Goal: Task Accomplishment & Management: Use online tool/utility

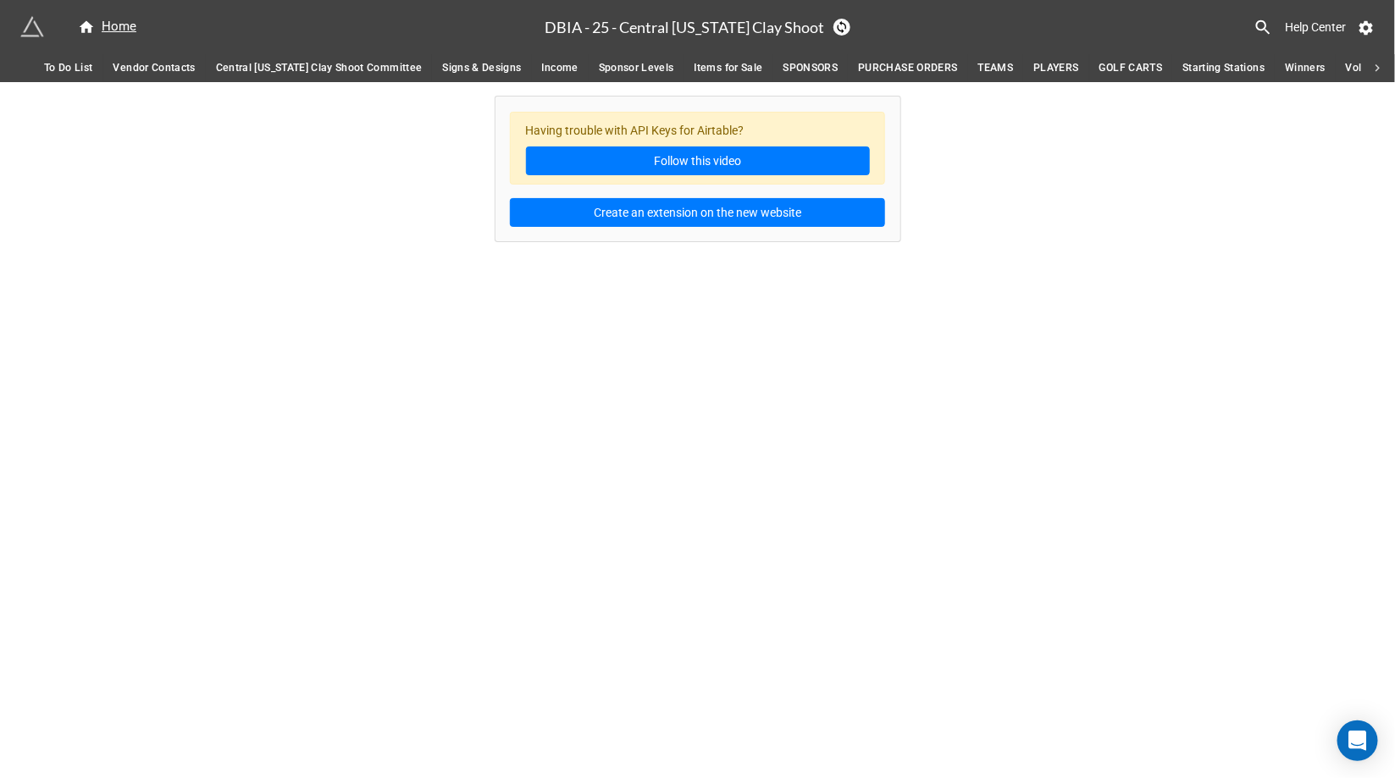
click at [788, 61] on span "SPONSORS" at bounding box center [810, 68] width 55 height 18
click at [870, 68] on span "PURCHASE ORDERS" at bounding box center [907, 68] width 99 height 18
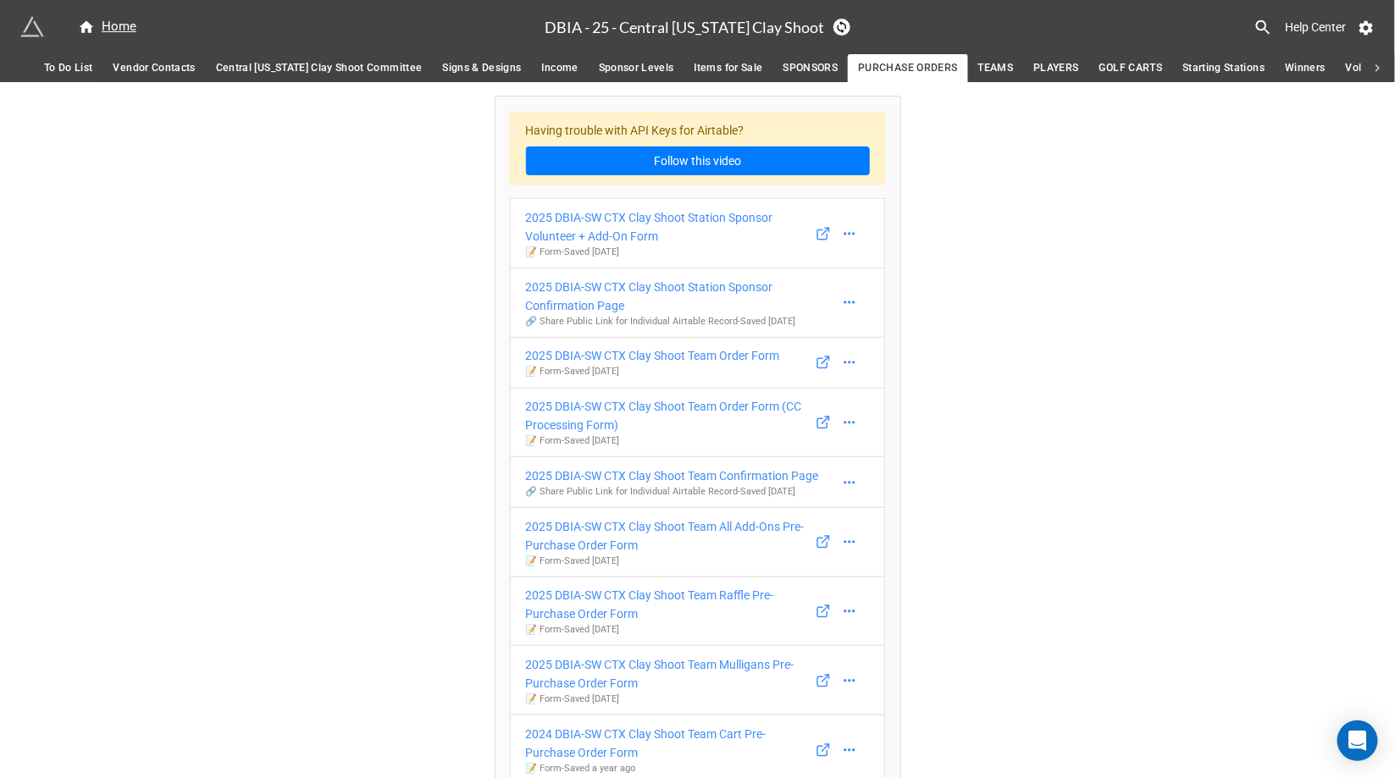
click at [978, 65] on span "TEAMS" at bounding box center [996, 68] width 36 height 18
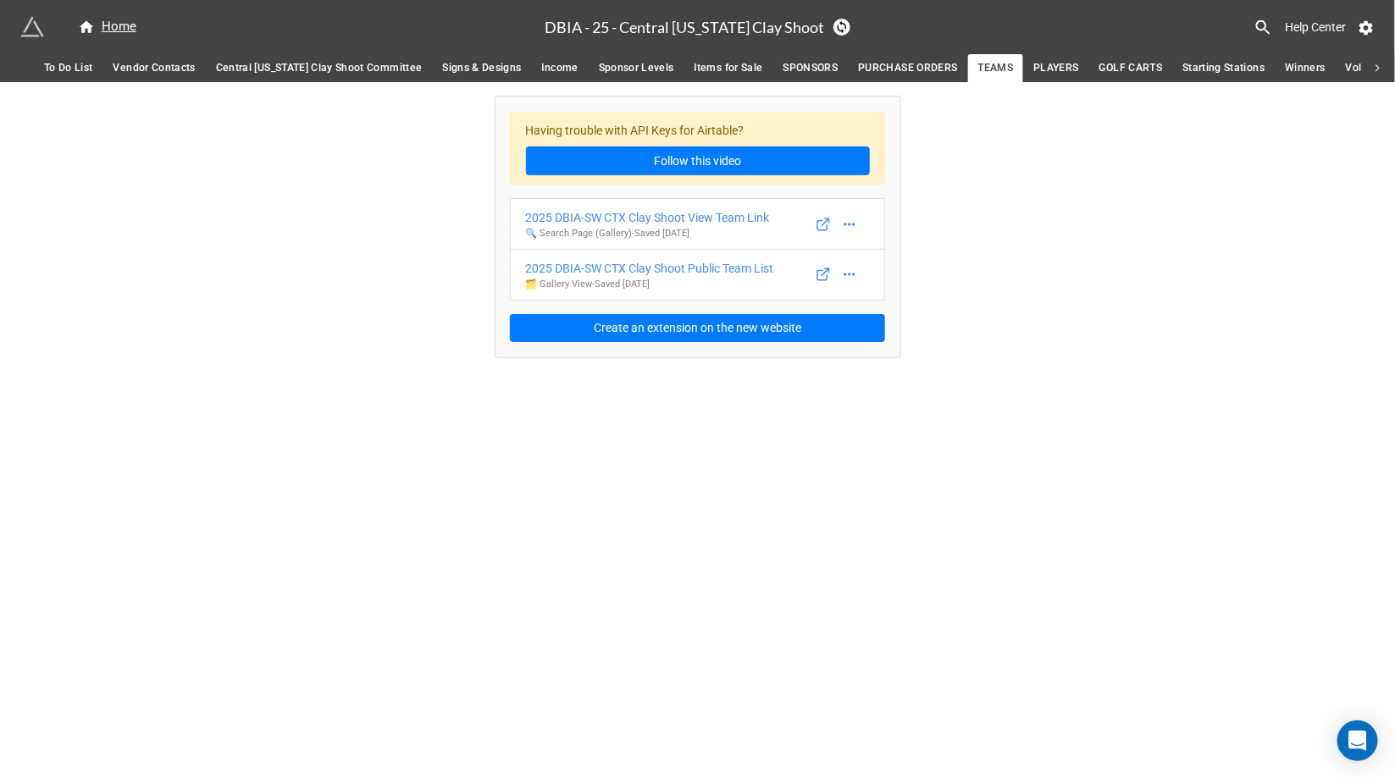
click at [1033, 71] on span "PLAYERS" at bounding box center [1055, 68] width 45 height 18
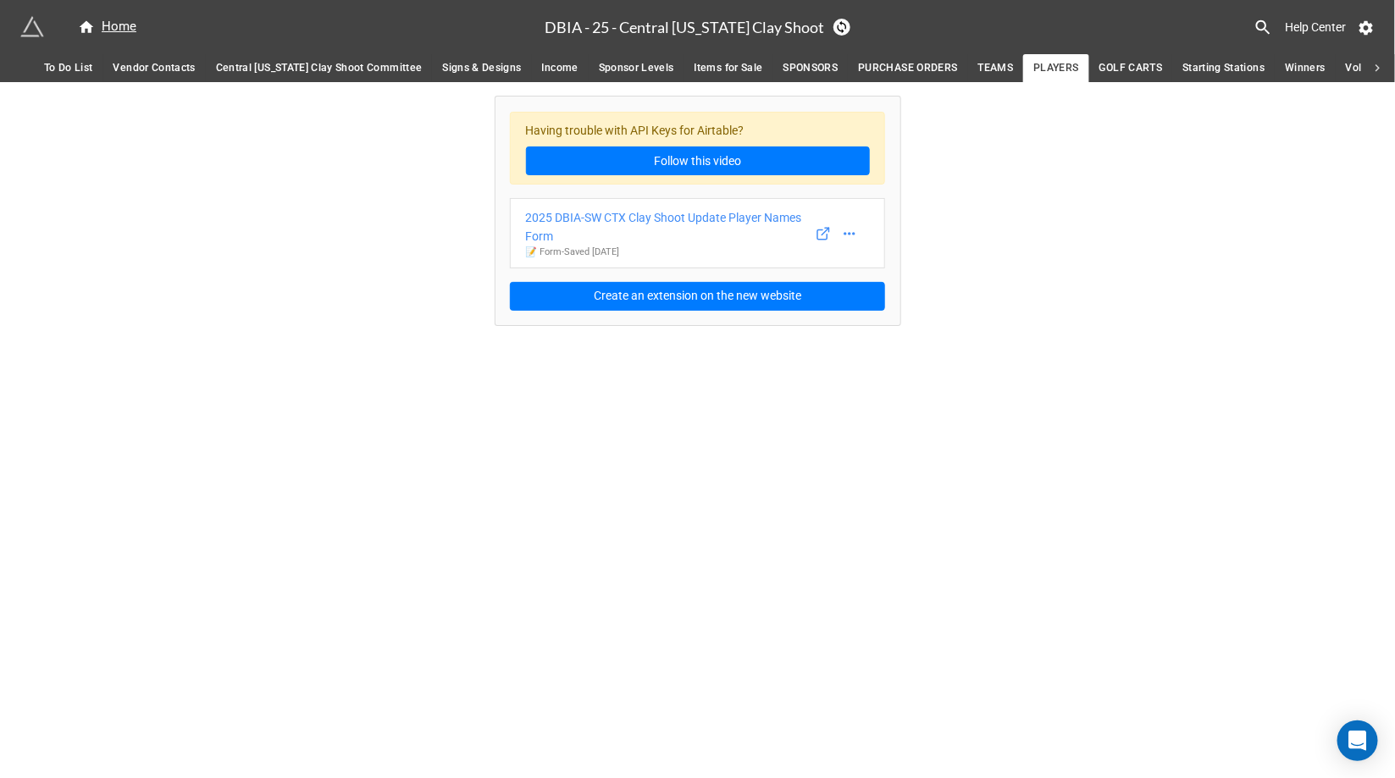
click at [1107, 64] on span "GOLF CARTS" at bounding box center [1131, 68] width 64 height 18
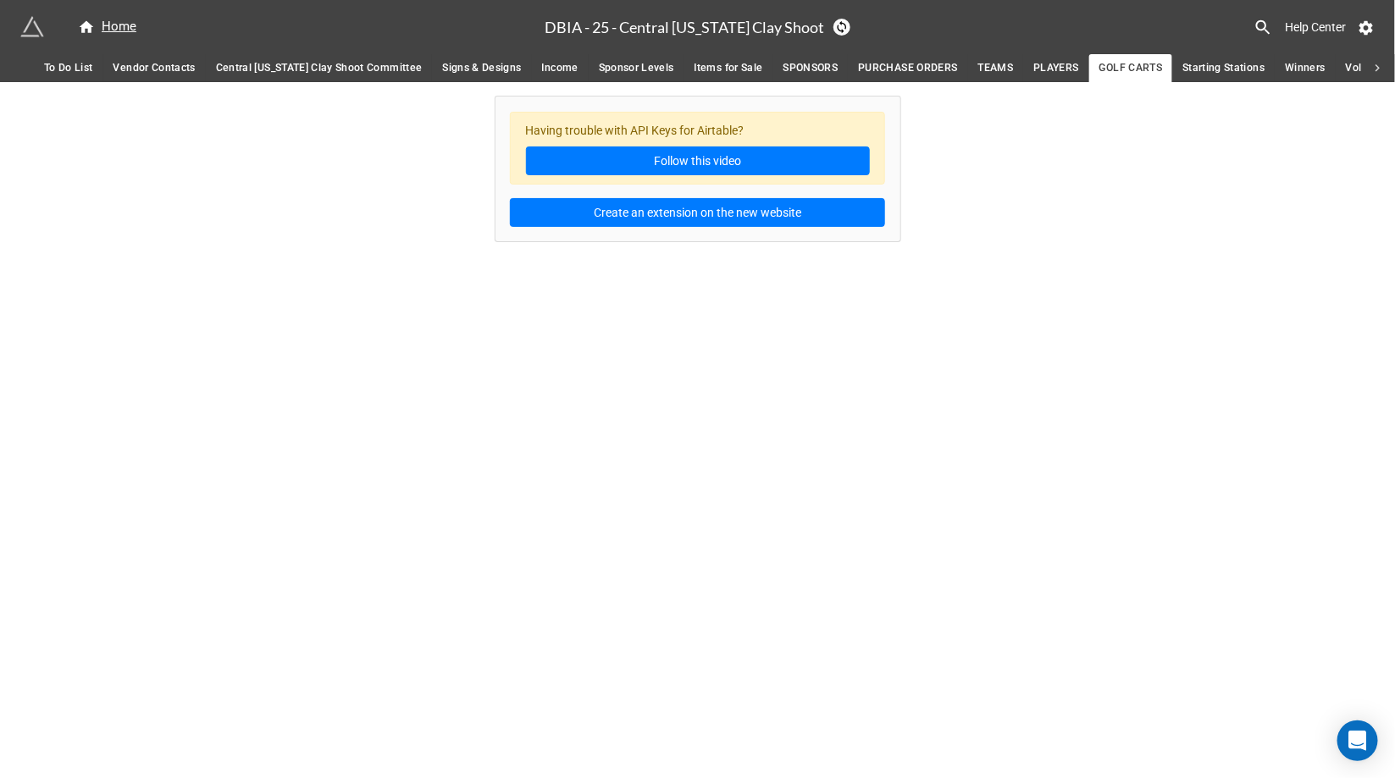
click at [1221, 60] on span "Starting Stations" at bounding box center [1223, 68] width 82 height 18
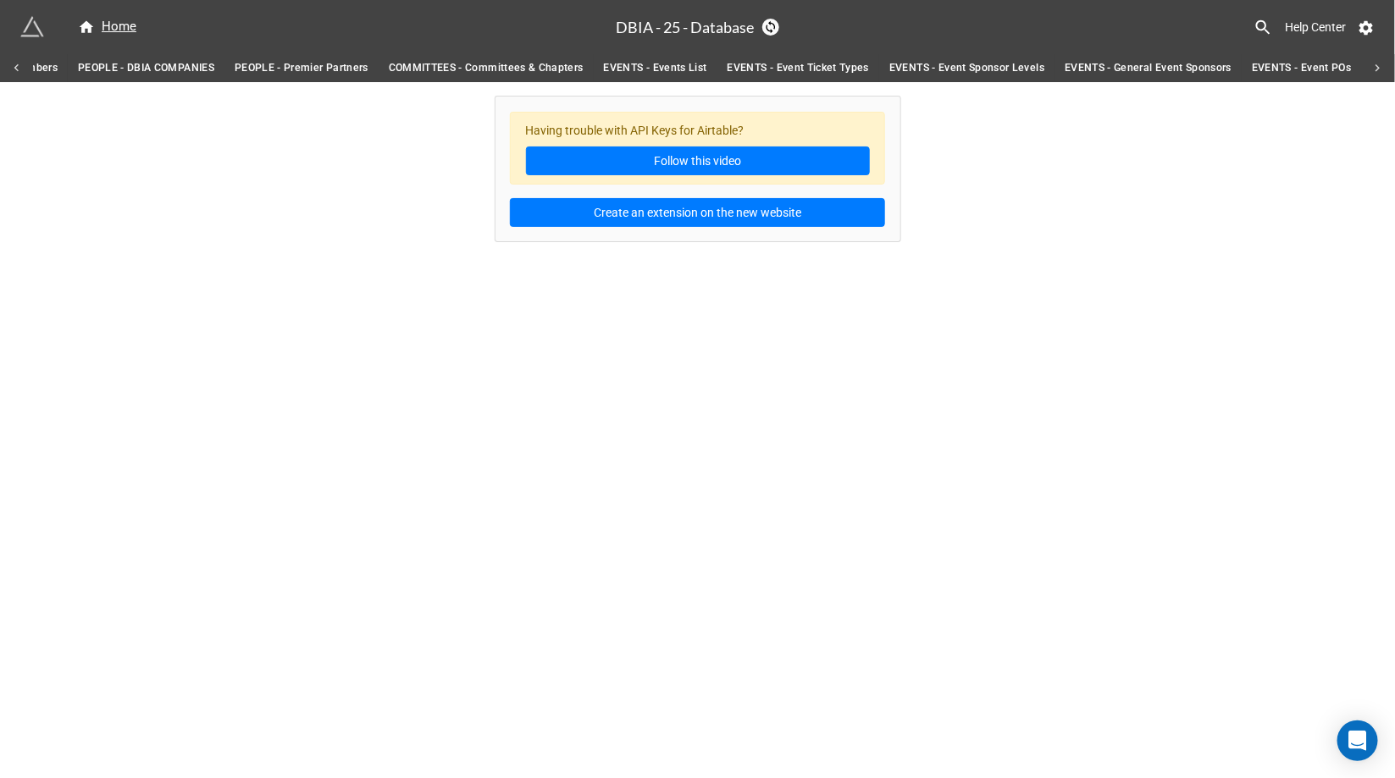
scroll to position [0, 237]
click at [1121, 59] on span "EVENTS - General Event Sponsors" at bounding box center [1145, 68] width 167 height 18
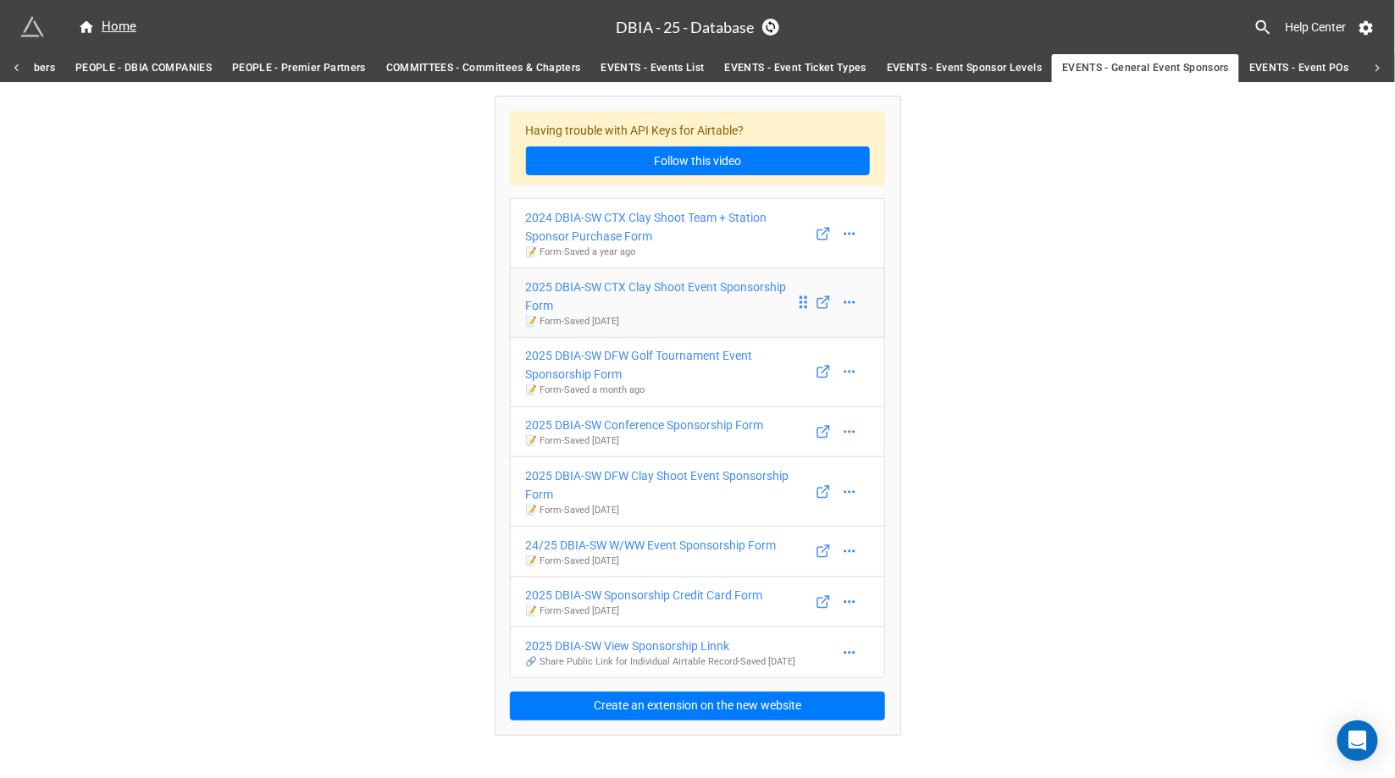
click at [684, 292] on div "2025 DBIA-SW CTX Clay Shoot Event Sponsorship Form" at bounding box center [660, 296] width 269 height 37
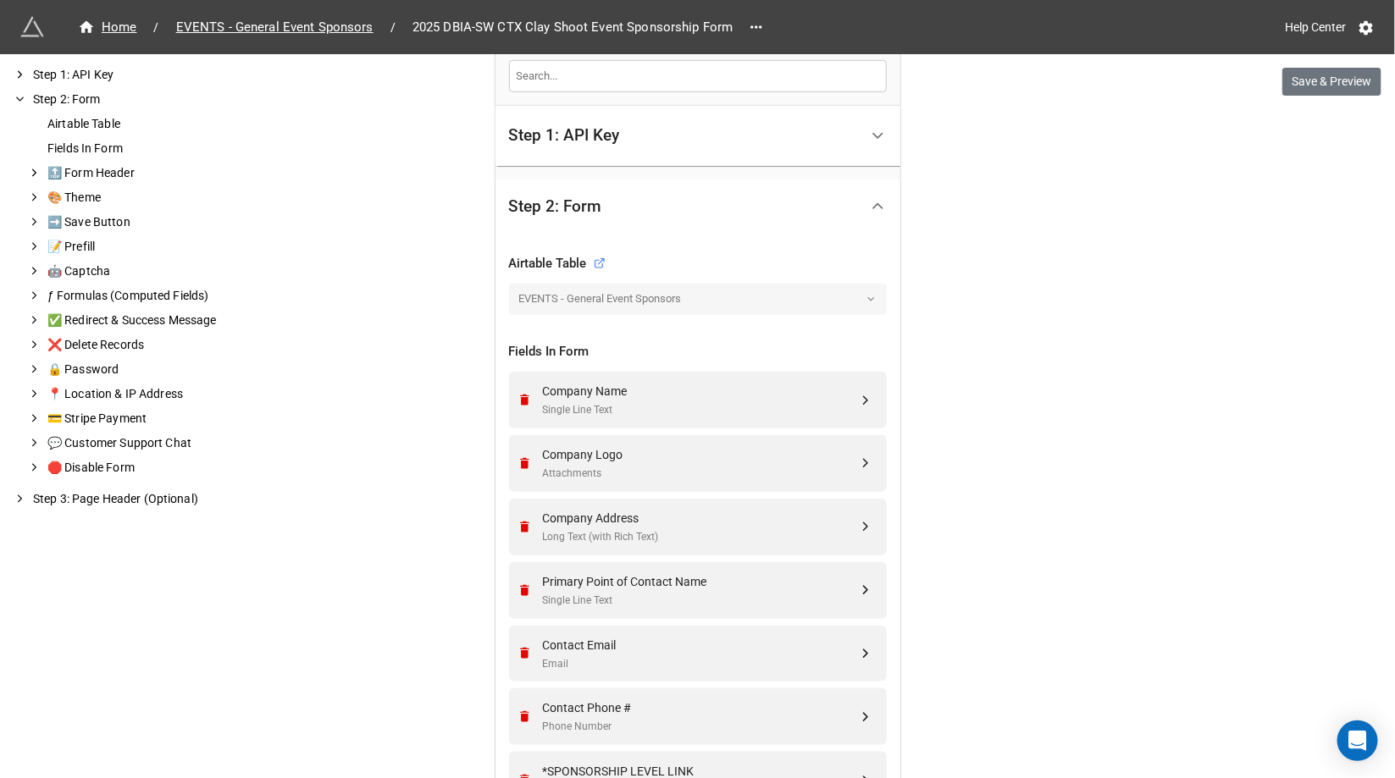
scroll to position [1021, 0]
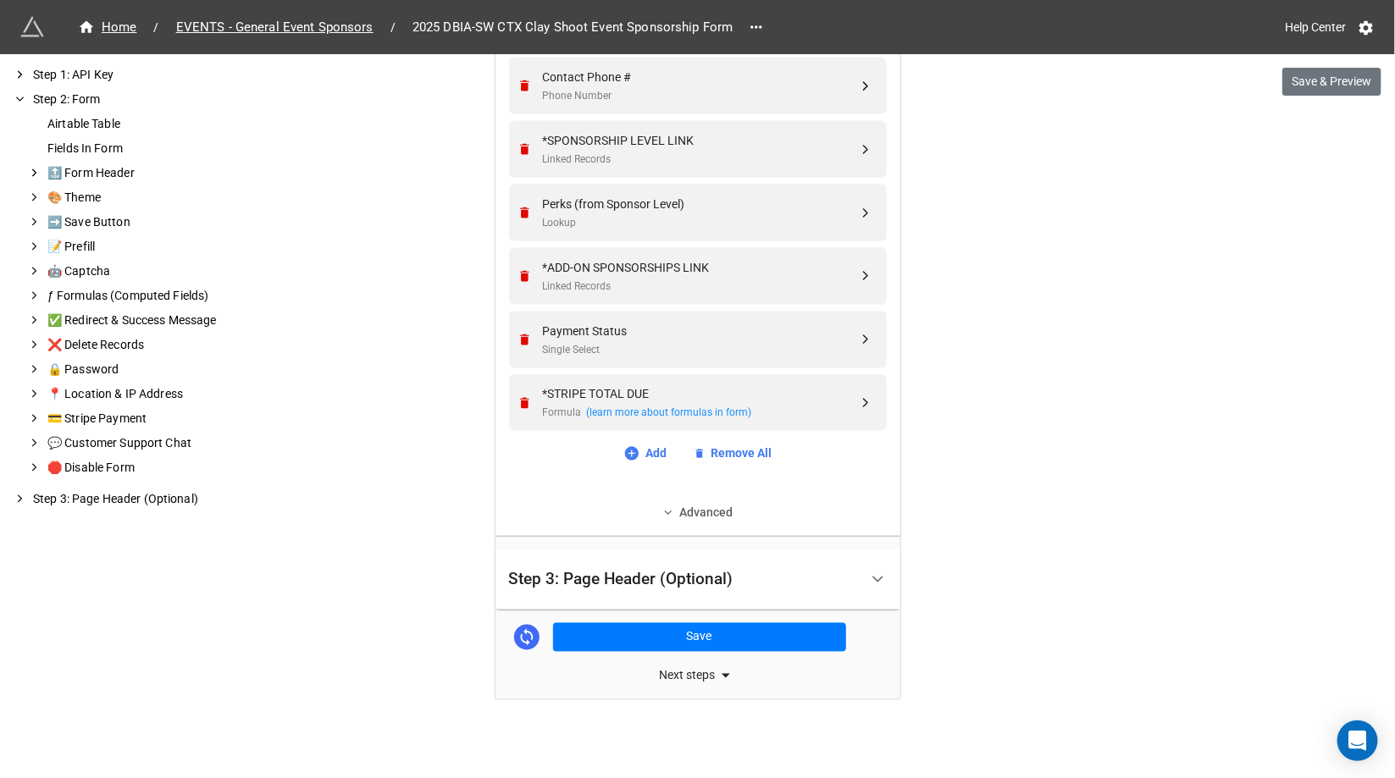
click at [709, 518] on link "Advanced" at bounding box center [698, 513] width 378 height 19
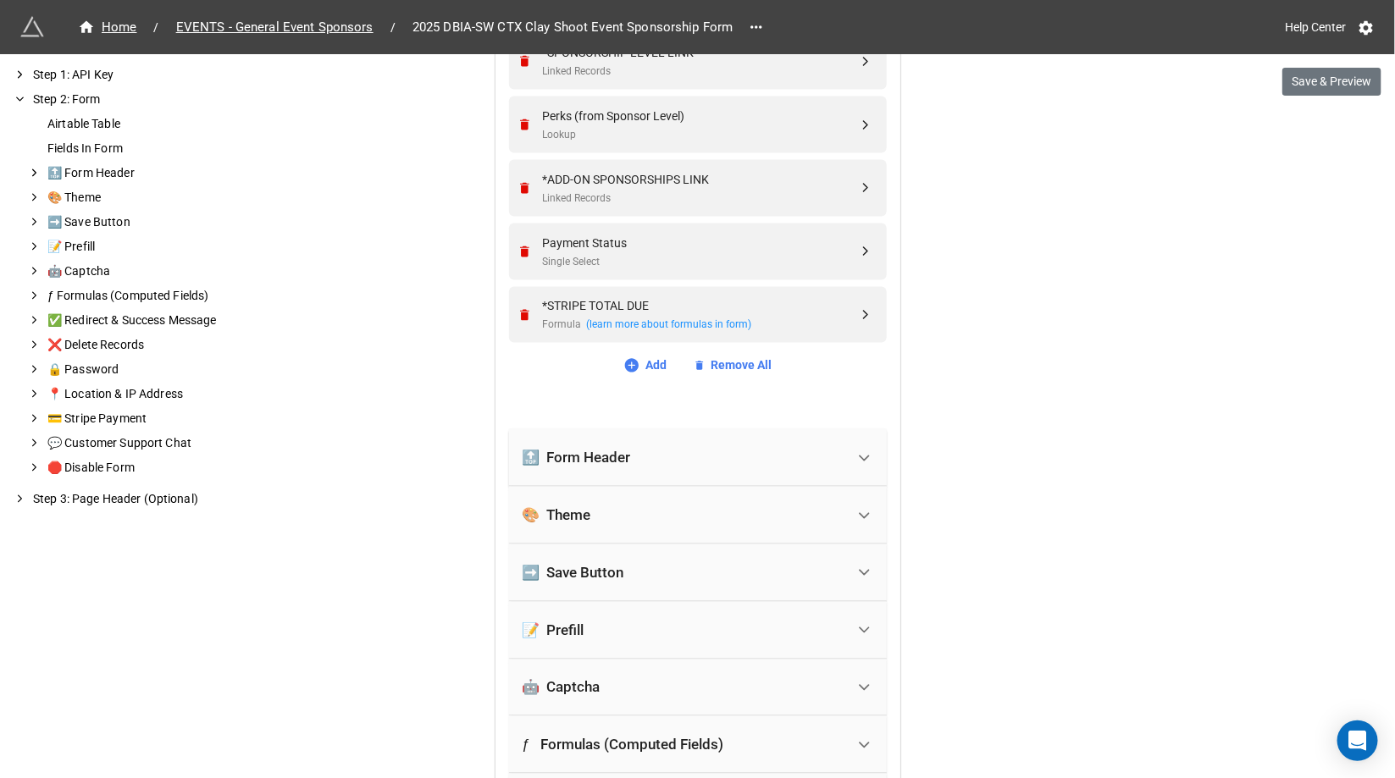
scroll to position [1119, 0]
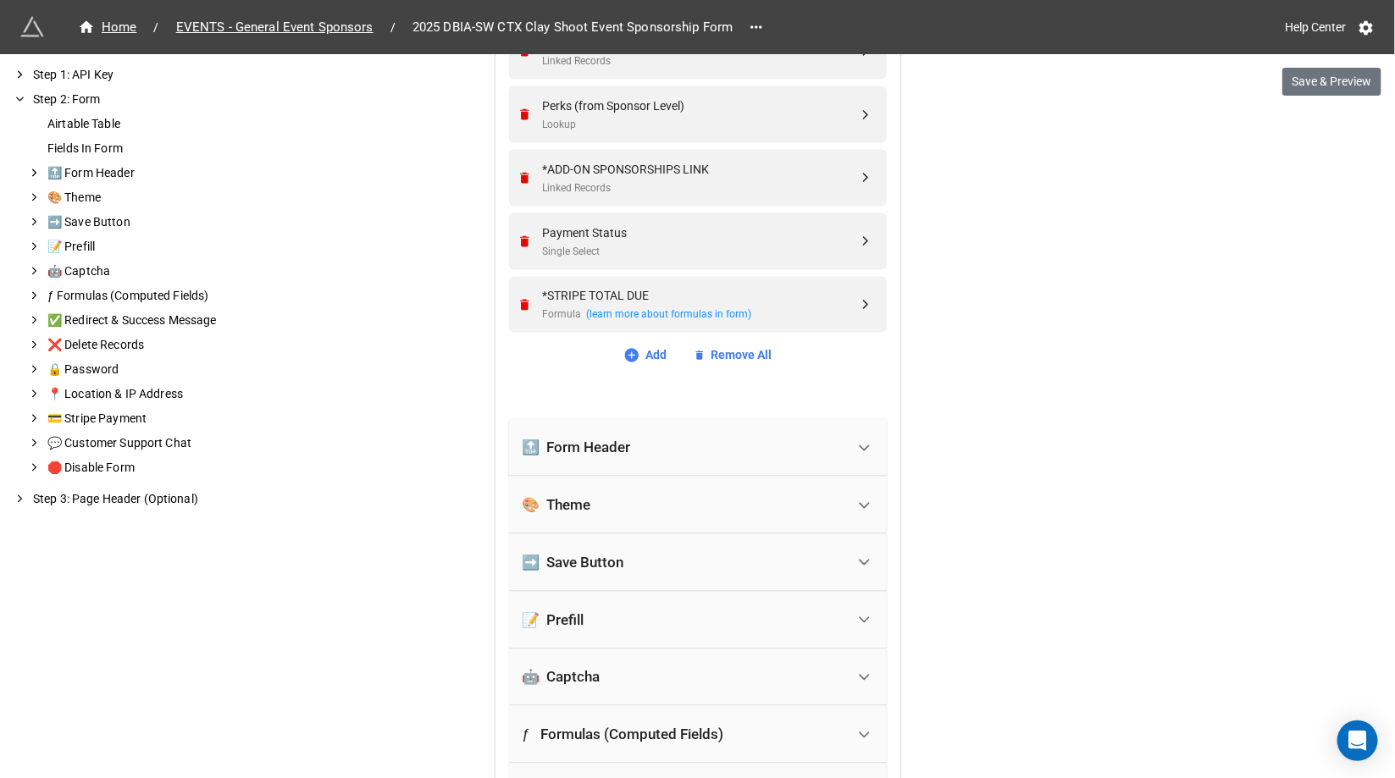
click at [695, 457] on div "🔝 Form Header" at bounding box center [684, 447] width 323 height 37
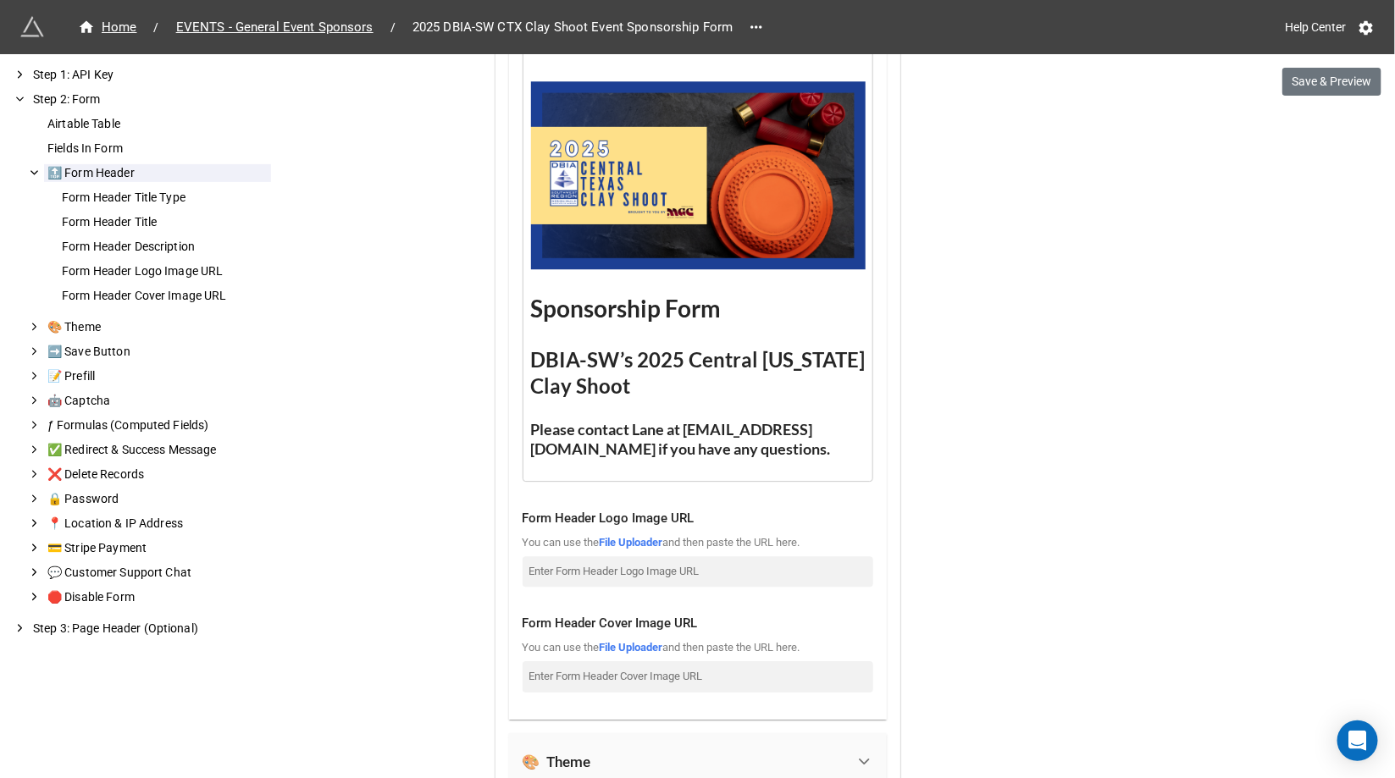
scroll to position [1917, 0]
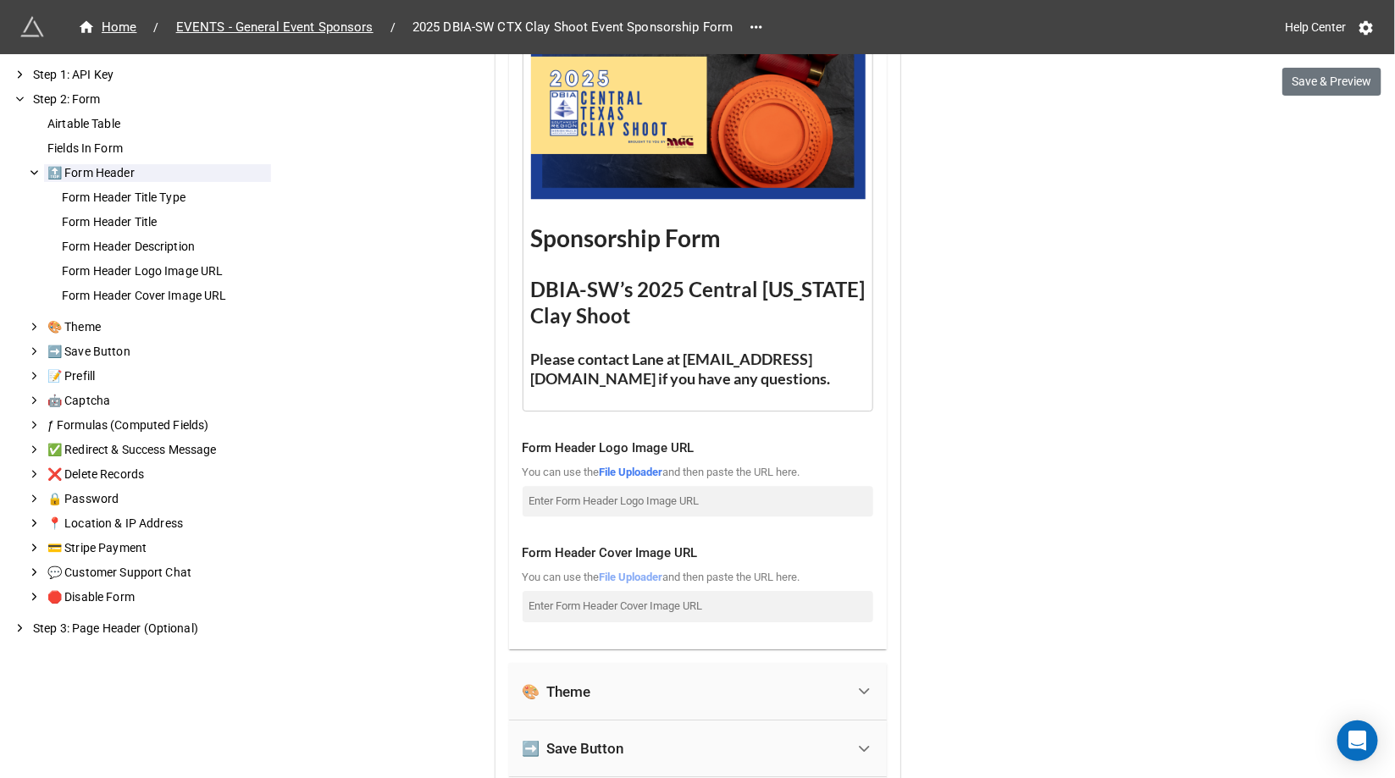
click at [634, 573] on link "File Uploader" at bounding box center [632, 577] width 64 height 13
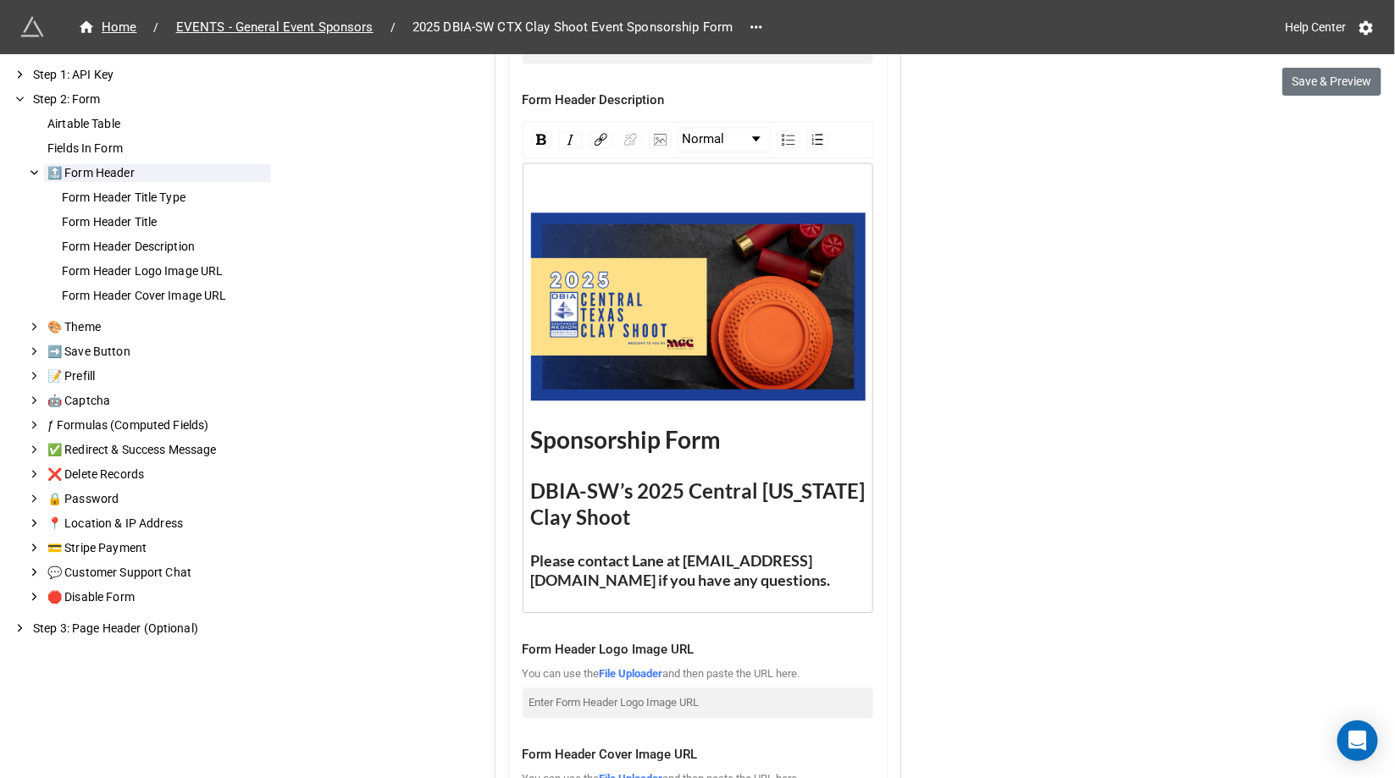
scroll to position [1567, 0]
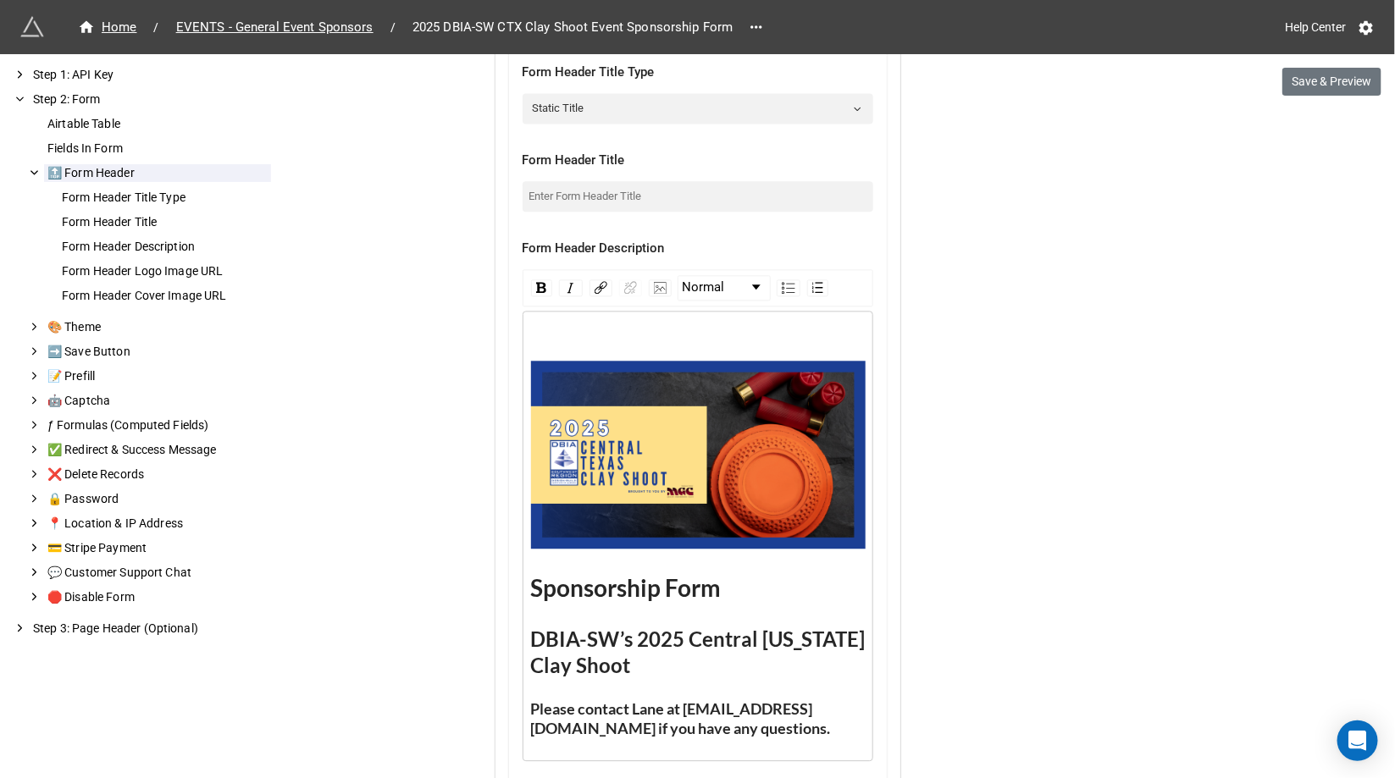
click at [576, 336] on div "rdw-editor" at bounding box center [698, 339] width 335 height 19
click at [654, 286] on img "rdw-image-control" at bounding box center [660, 288] width 13 height 12
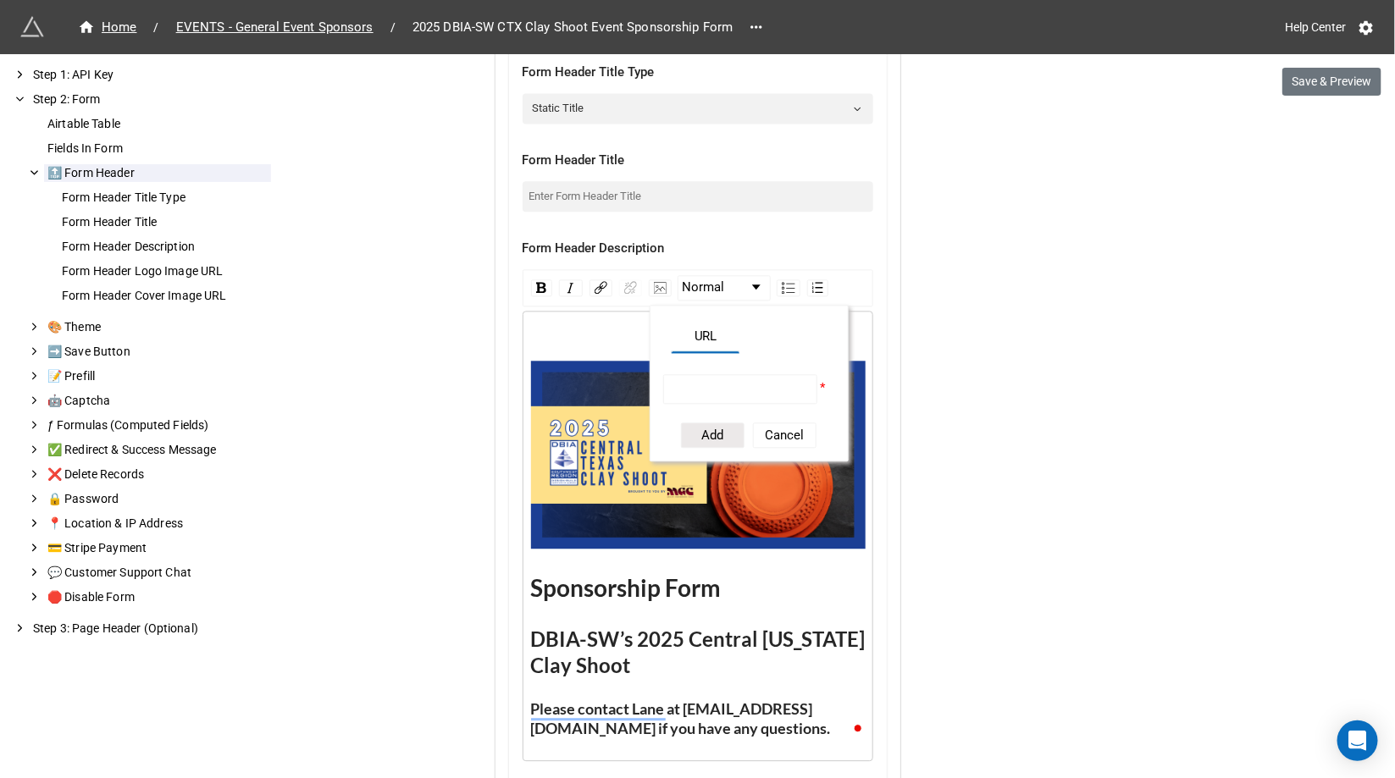
click at [667, 379] on input "rdw-image-control" at bounding box center [740, 389] width 155 height 30
paste input "https://firebasestorage.googleapis.com/v0/b/app-store-81d55.appspot.com/o/1eKC5…"
type input "https://firebasestorage.googleapis.com/v0/b/app-store-81d55.appspot.com/o/1eKC5…"
click at [708, 434] on button "Add" at bounding box center [713, 435] width 64 height 25
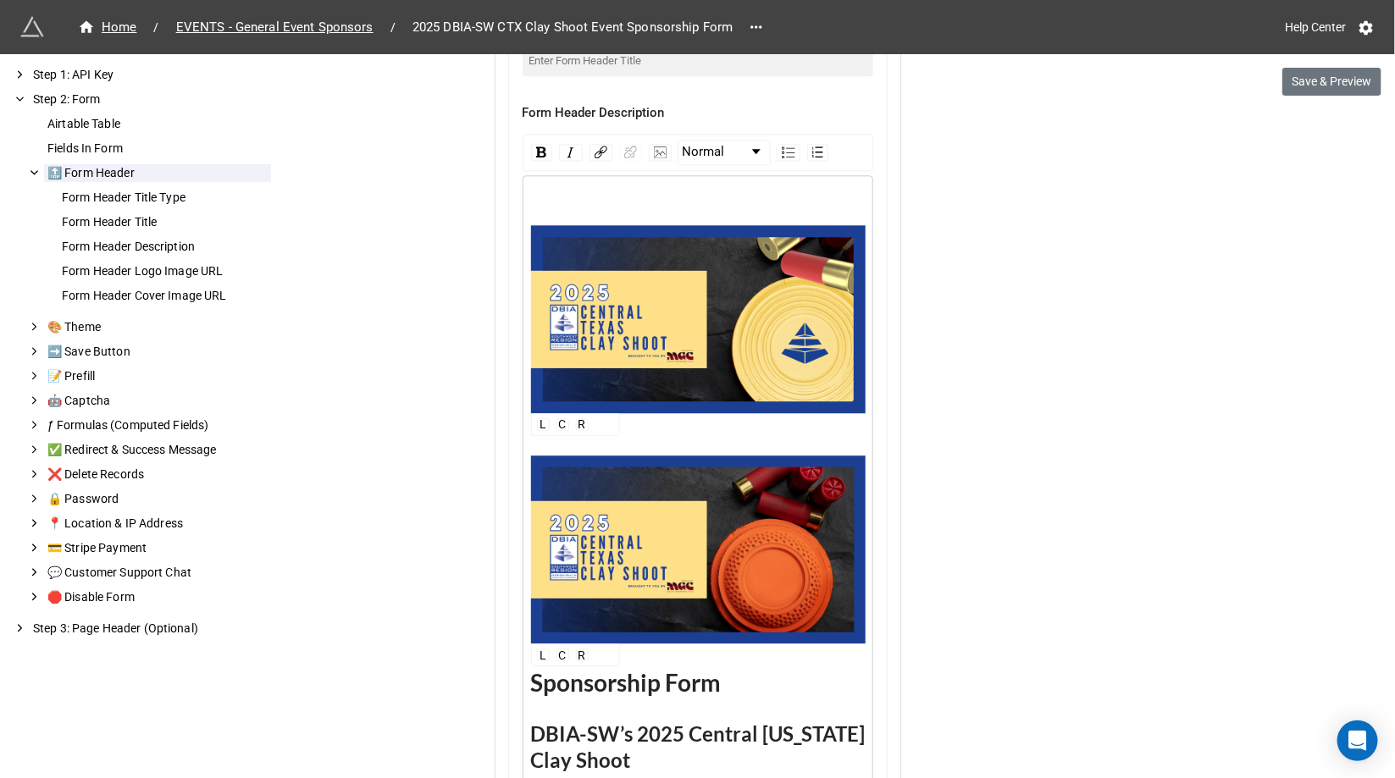
scroll to position [1749, 0]
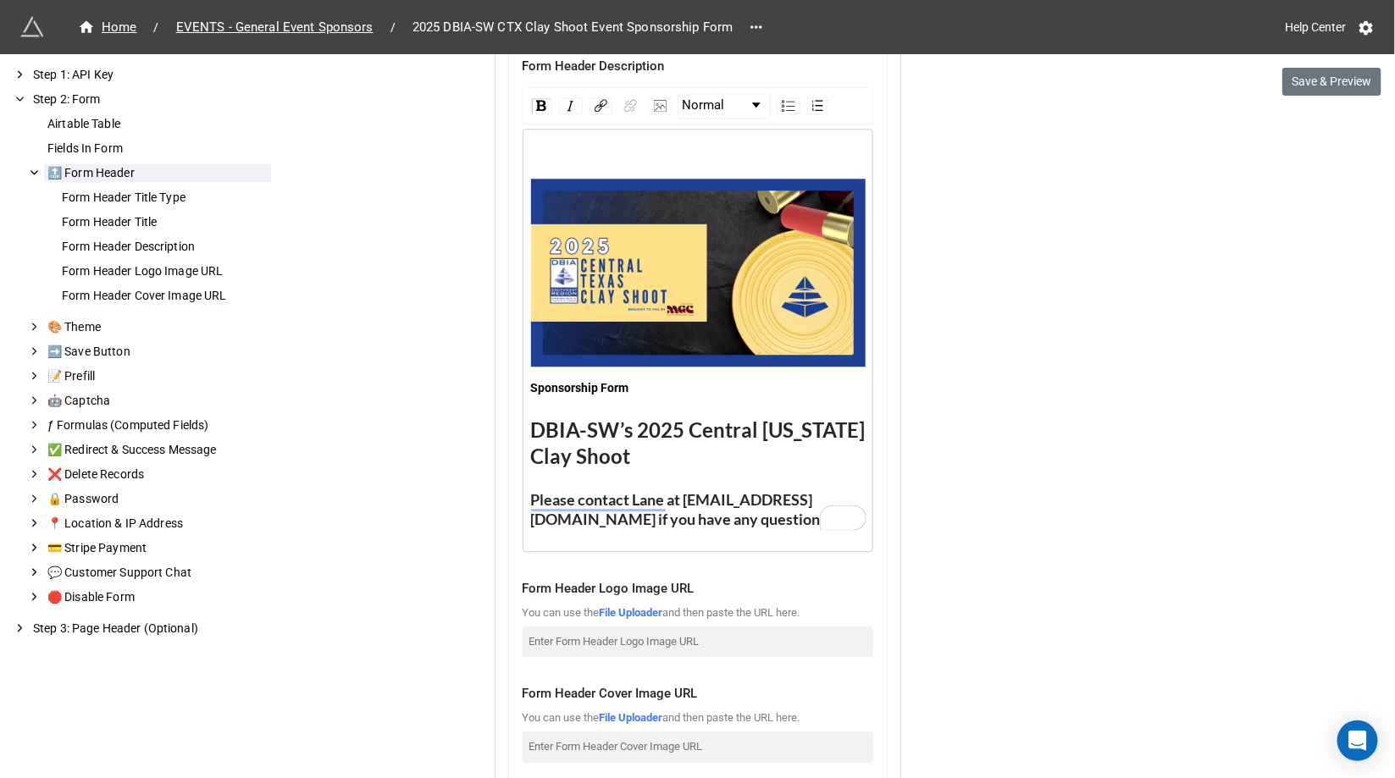
click at [605, 388] on span "Sponsorship Form" at bounding box center [580, 388] width 98 height 14
click at [717, 105] on span "Block Type" at bounding box center [714, 106] width 62 height 20
click at [714, 143] on li "H1" at bounding box center [723, 150] width 88 height 21
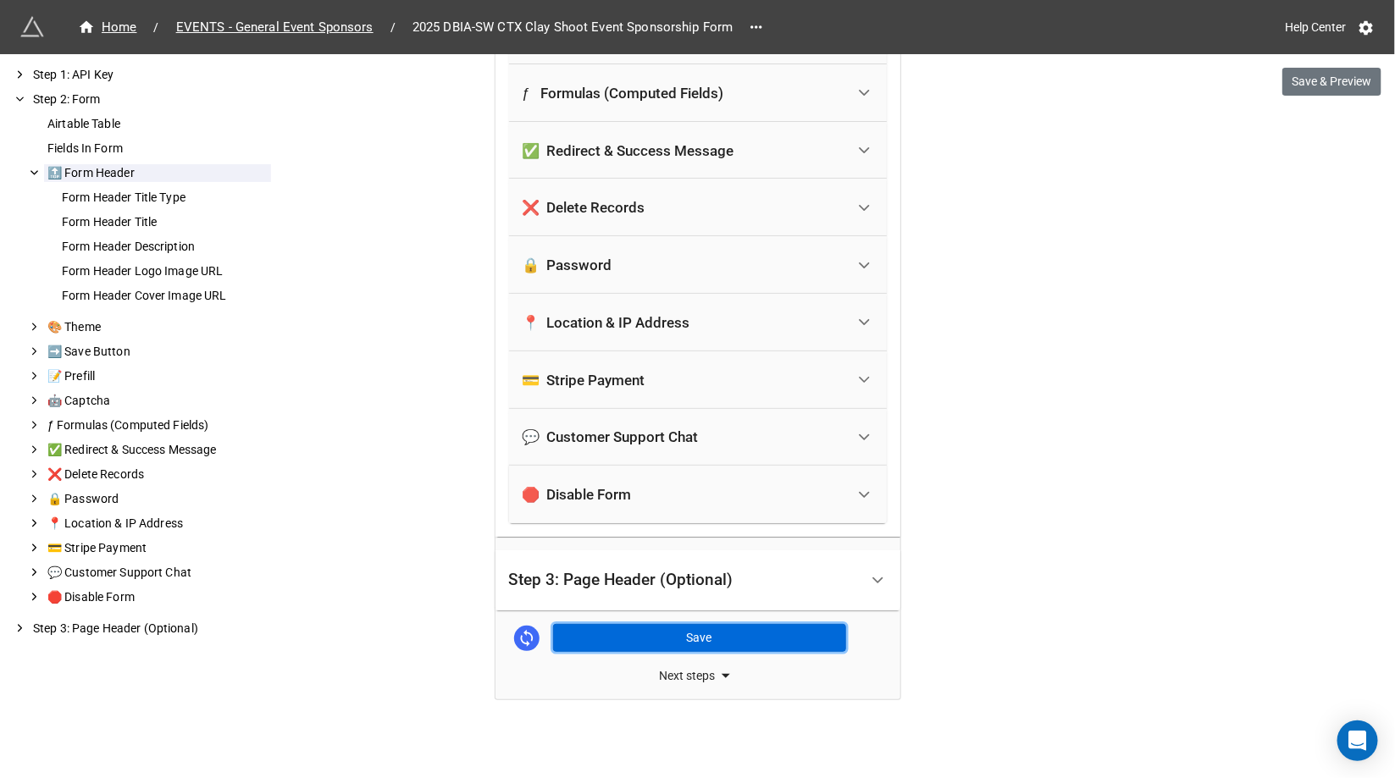
click at [705, 642] on button "Save" at bounding box center [699, 638] width 293 height 29
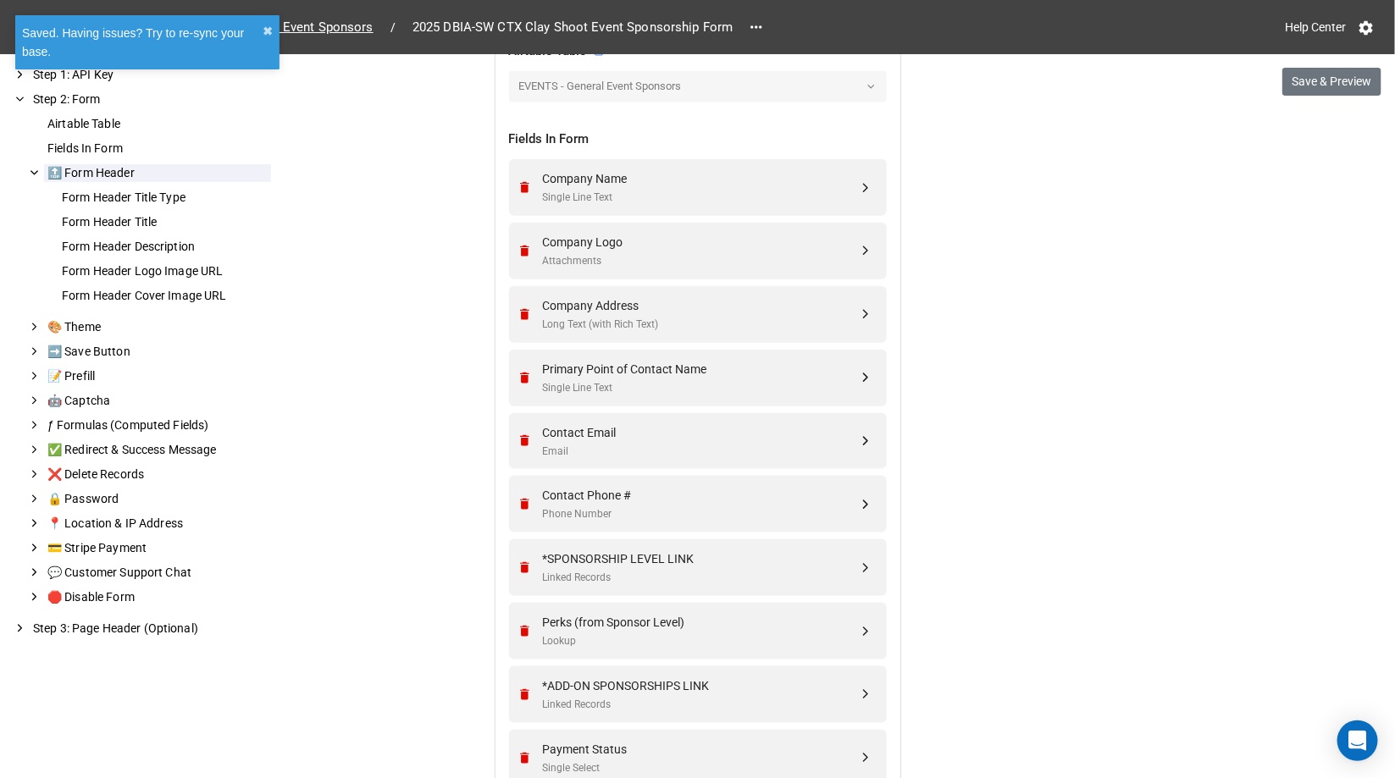
scroll to position [595, 0]
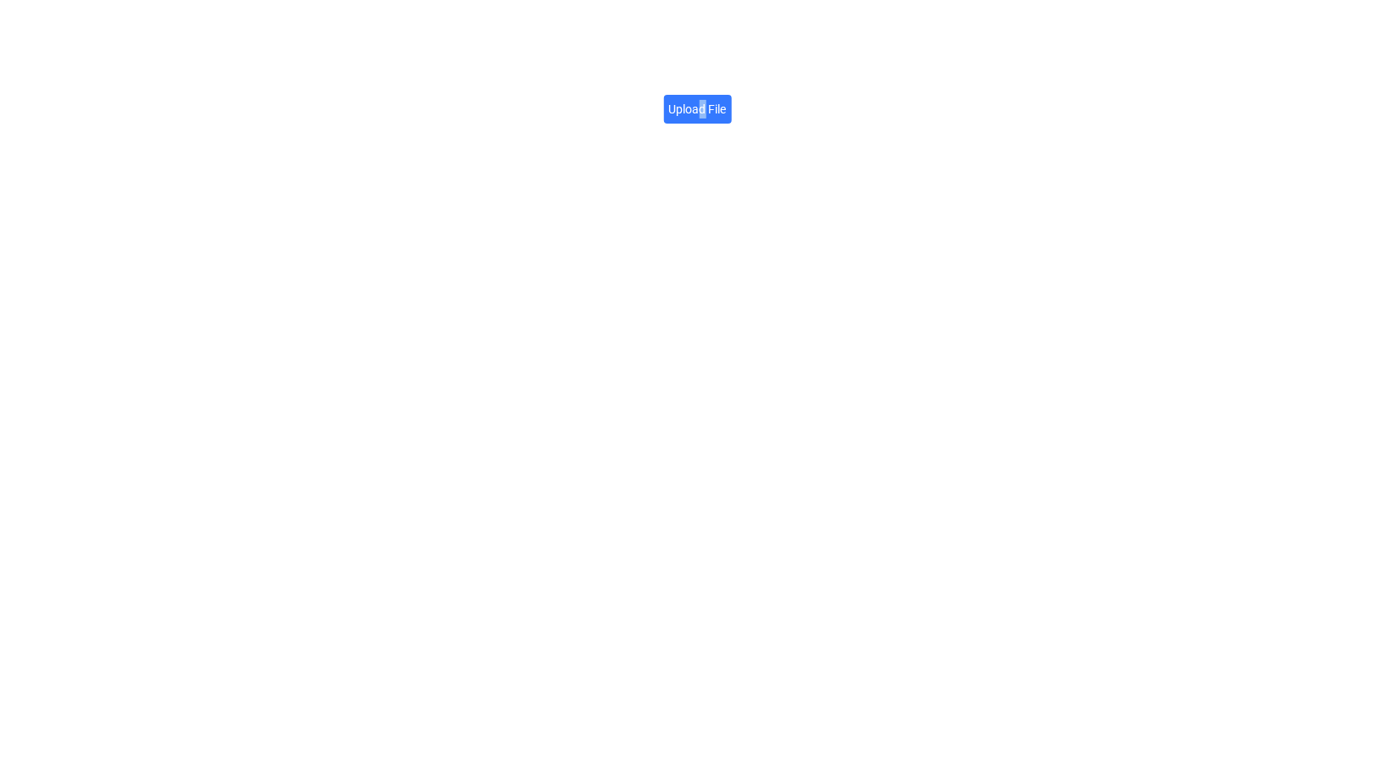
click at [702, 104] on label "Upload File" at bounding box center [698, 109] width 68 height 29
click at [719, 113] on label "Upload File" at bounding box center [698, 109] width 68 height 29
click at [727, 100] on input "Upload File" at bounding box center [727, 100] width 0 height 0
click at [890, 94] on icon at bounding box center [894, 92] width 12 height 14
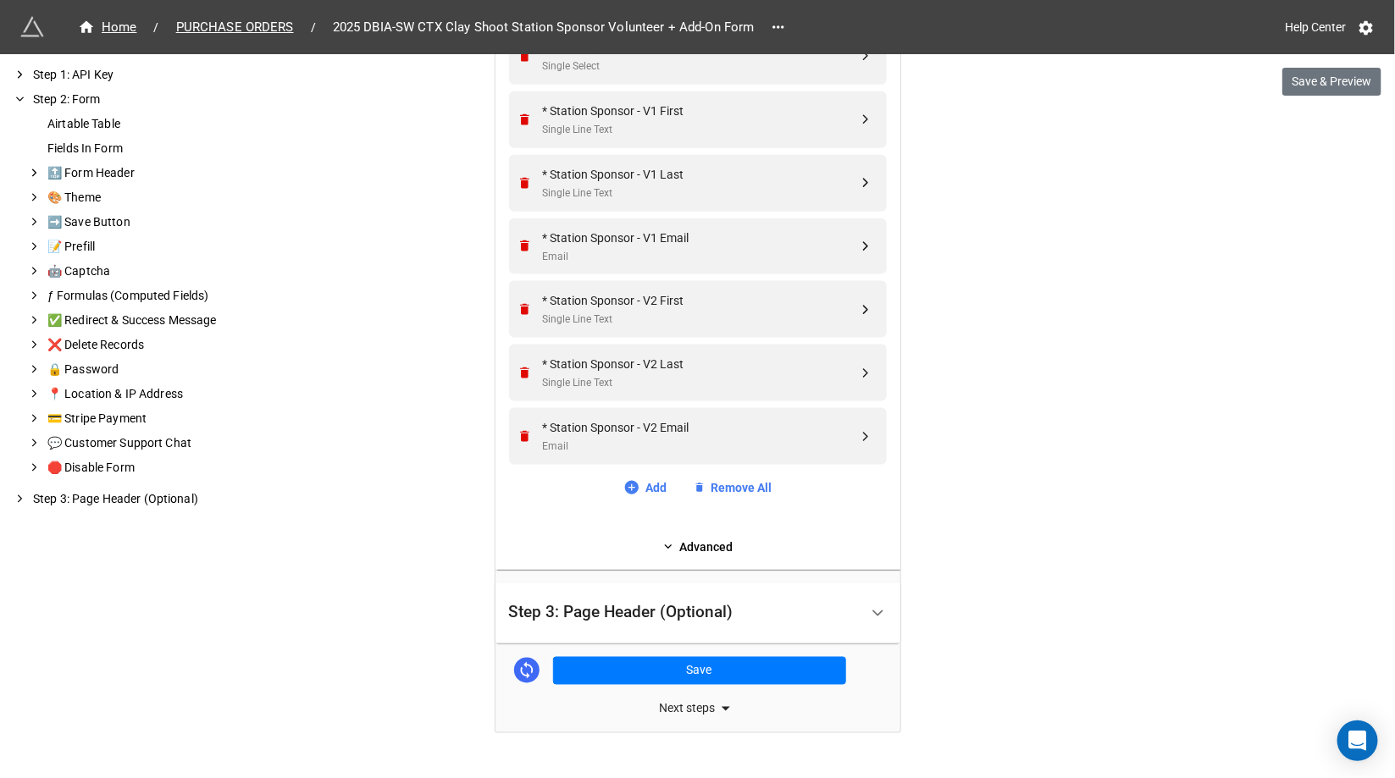
scroll to position [831, 0]
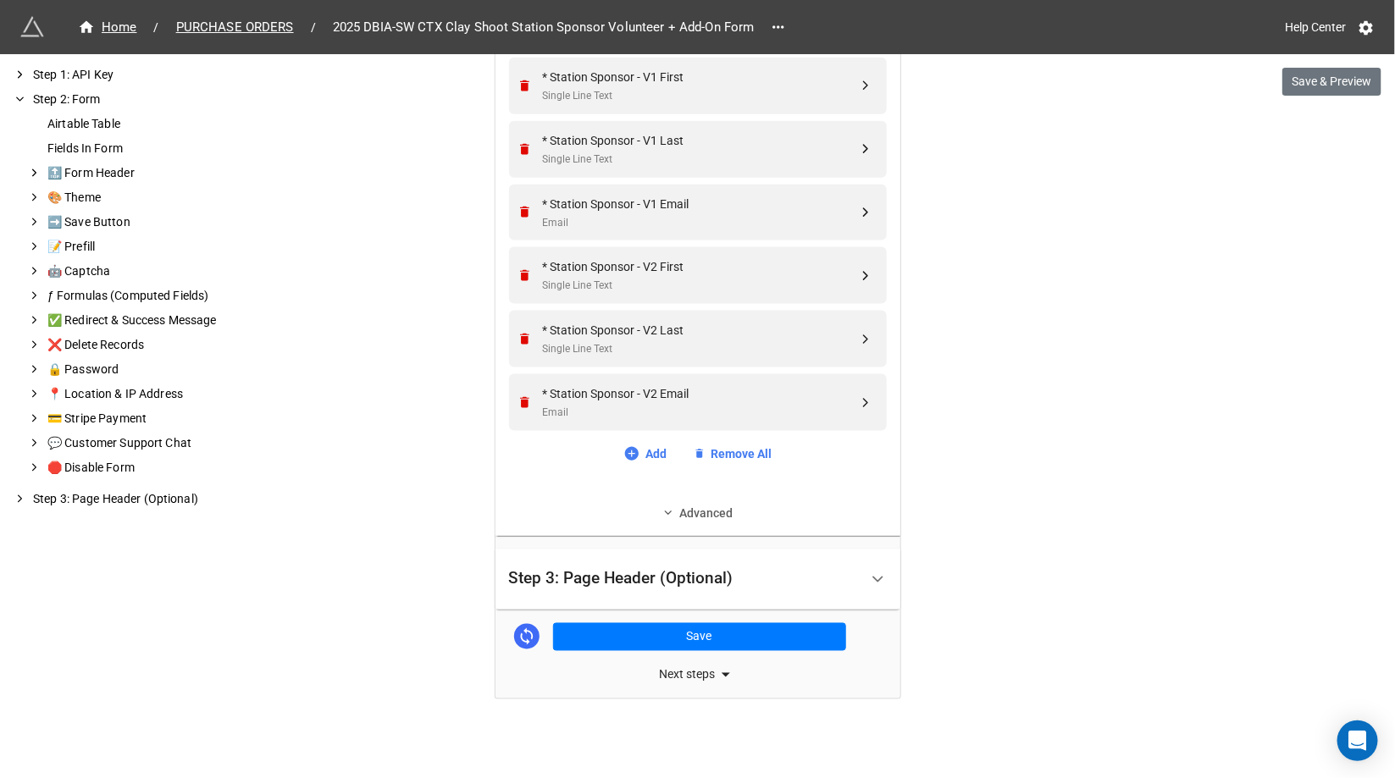
click at [679, 504] on link "Advanced" at bounding box center [698, 513] width 378 height 19
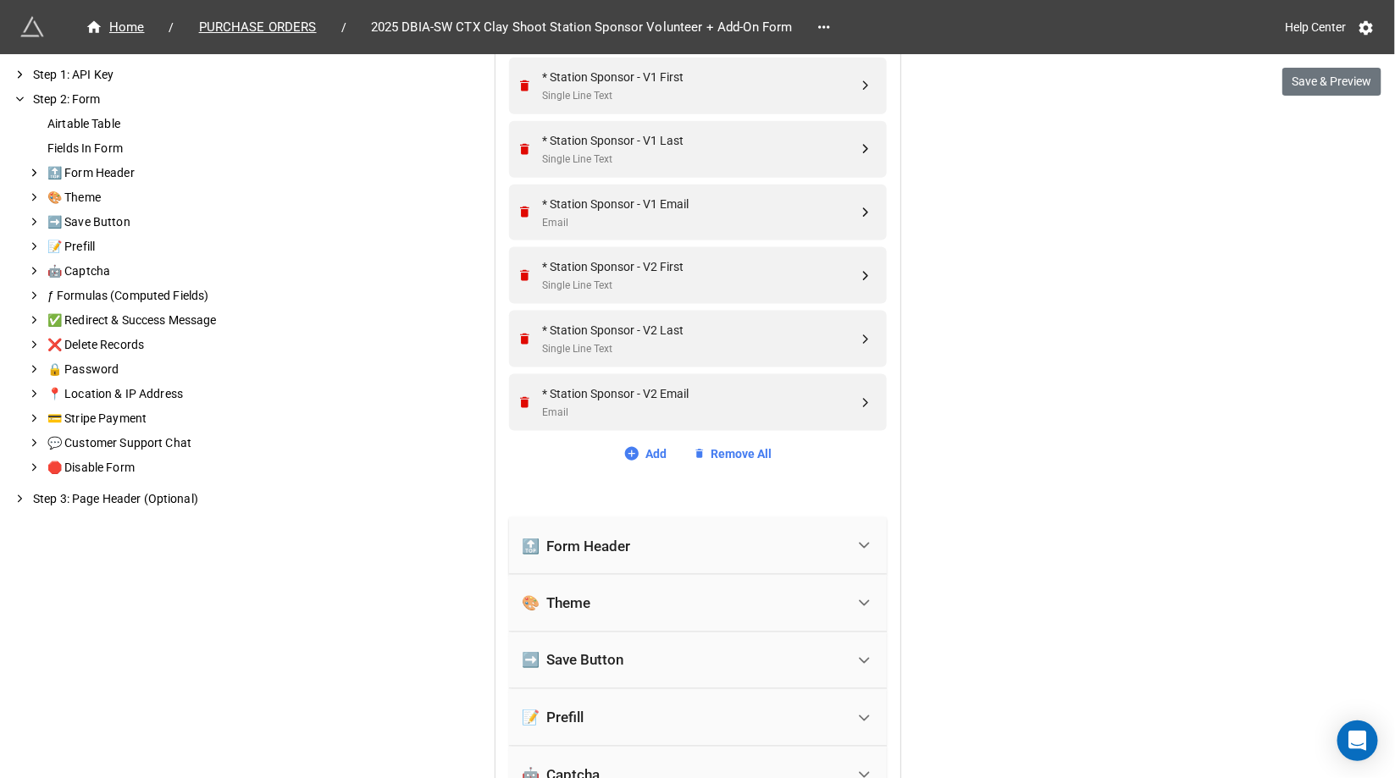
click at [645, 546] on div "🔝 Form Header" at bounding box center [684, 546] width 323 height 37
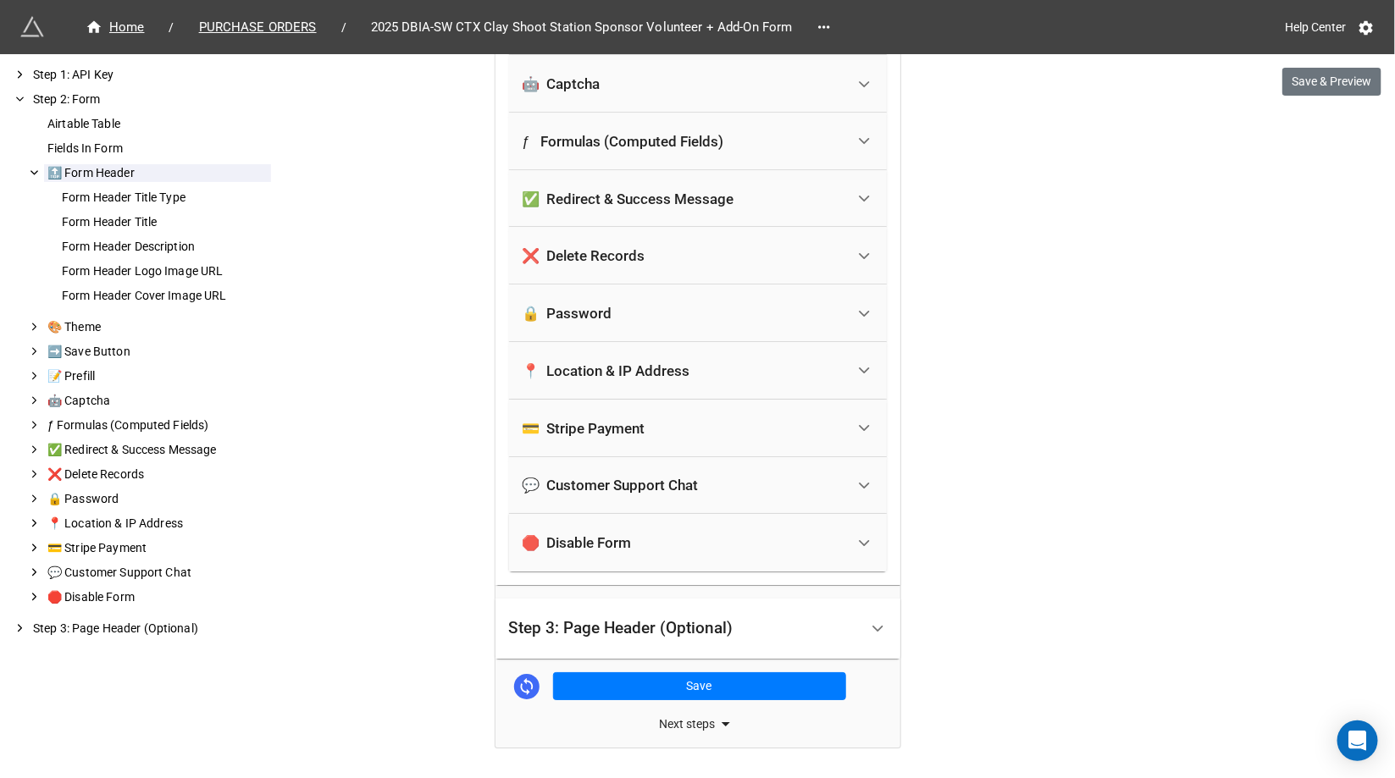
click at [635, 620] on div "Step 3: Page Header (Optional)" at bounding box center [621, 628] width 224 height 17
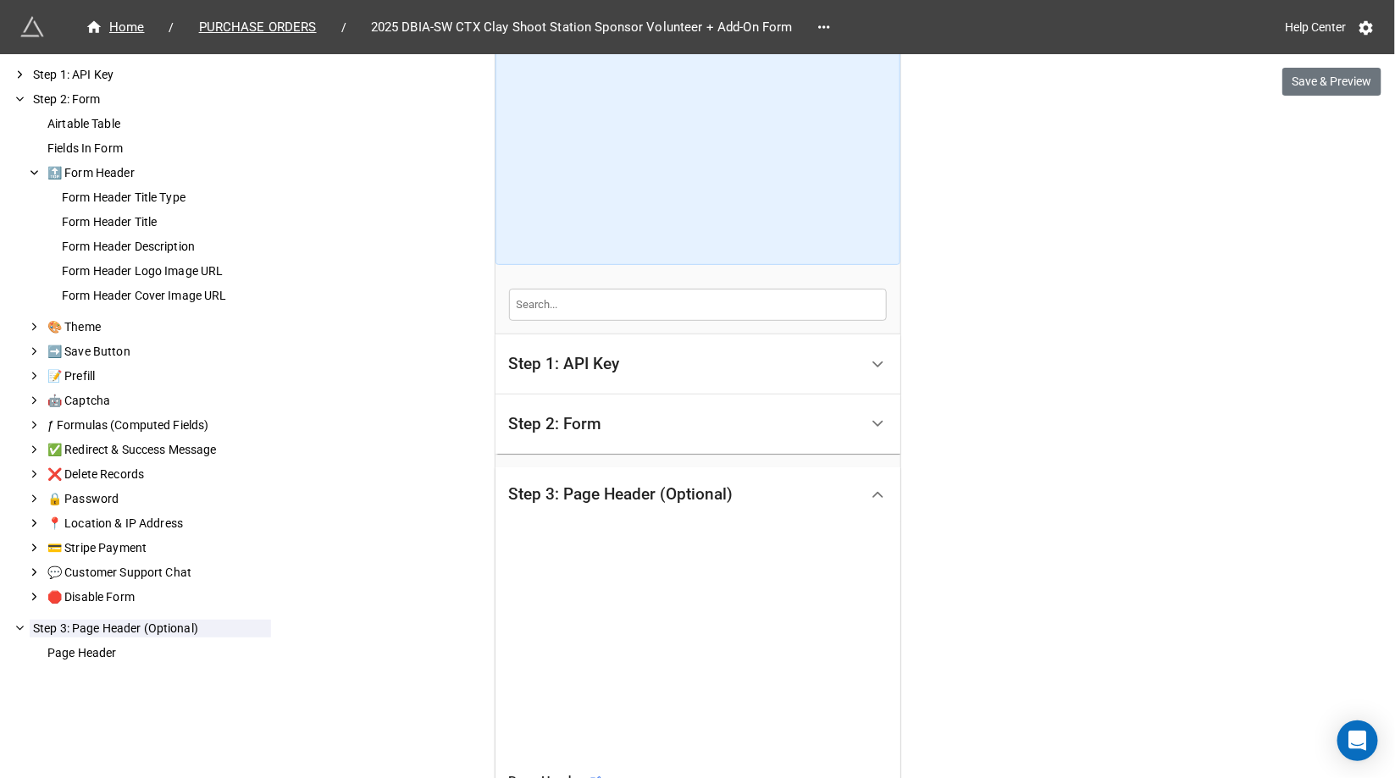
scroll to position [412, 0]
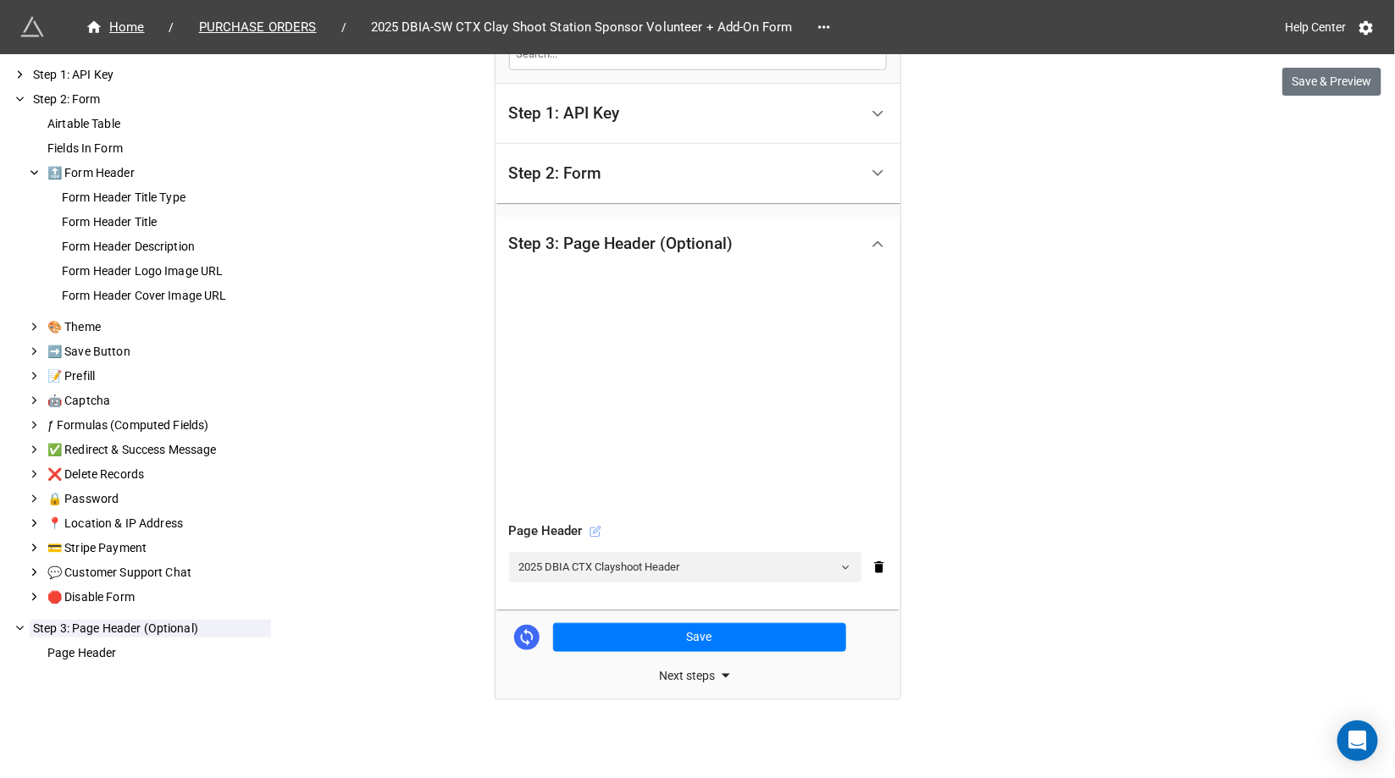
click at [593, 527] on icon at bounding box center [596, 532] width 12 height 12
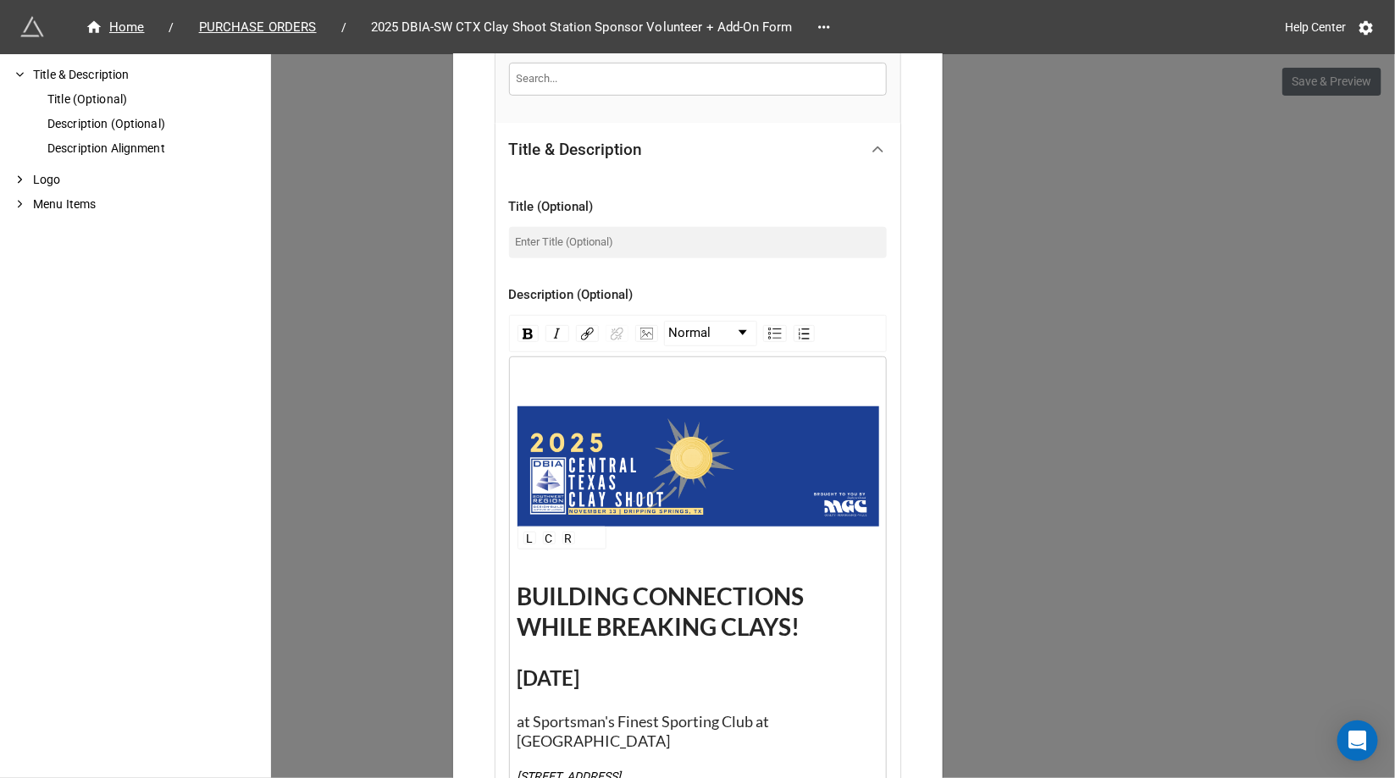
scroll to position [363, 0]
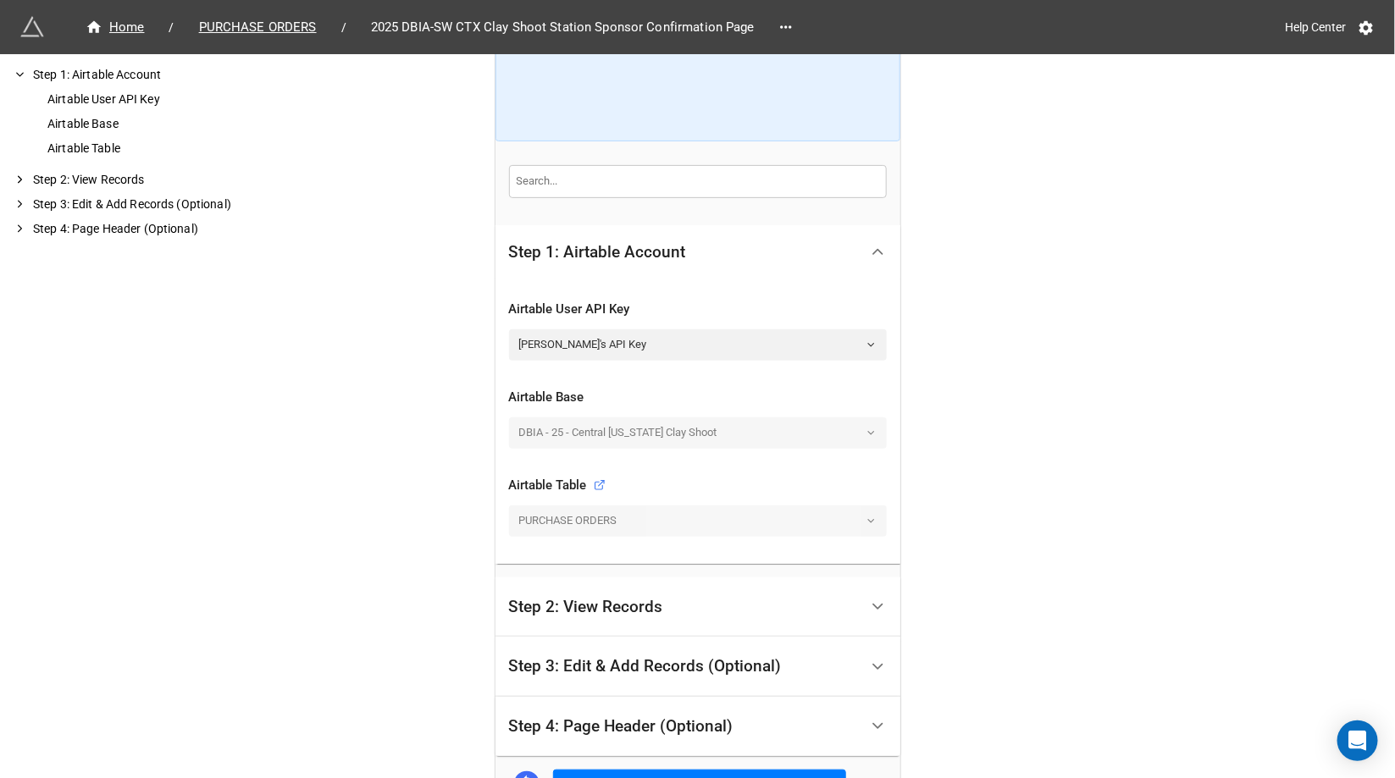
scroll to position [322, 0]
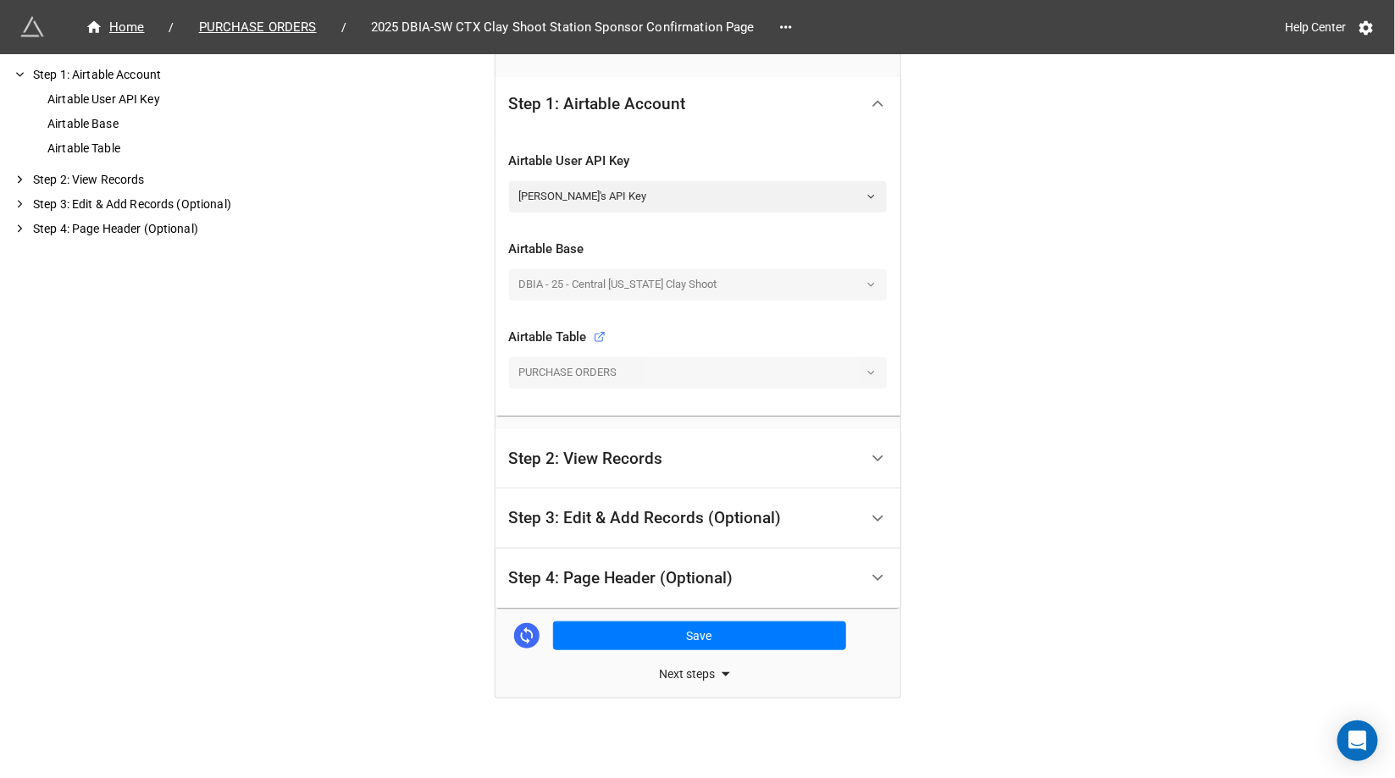
click at [725, 581] on div "Step 4: Page Header (Optional)" at bounding box center [621, 578] width 224 height 17
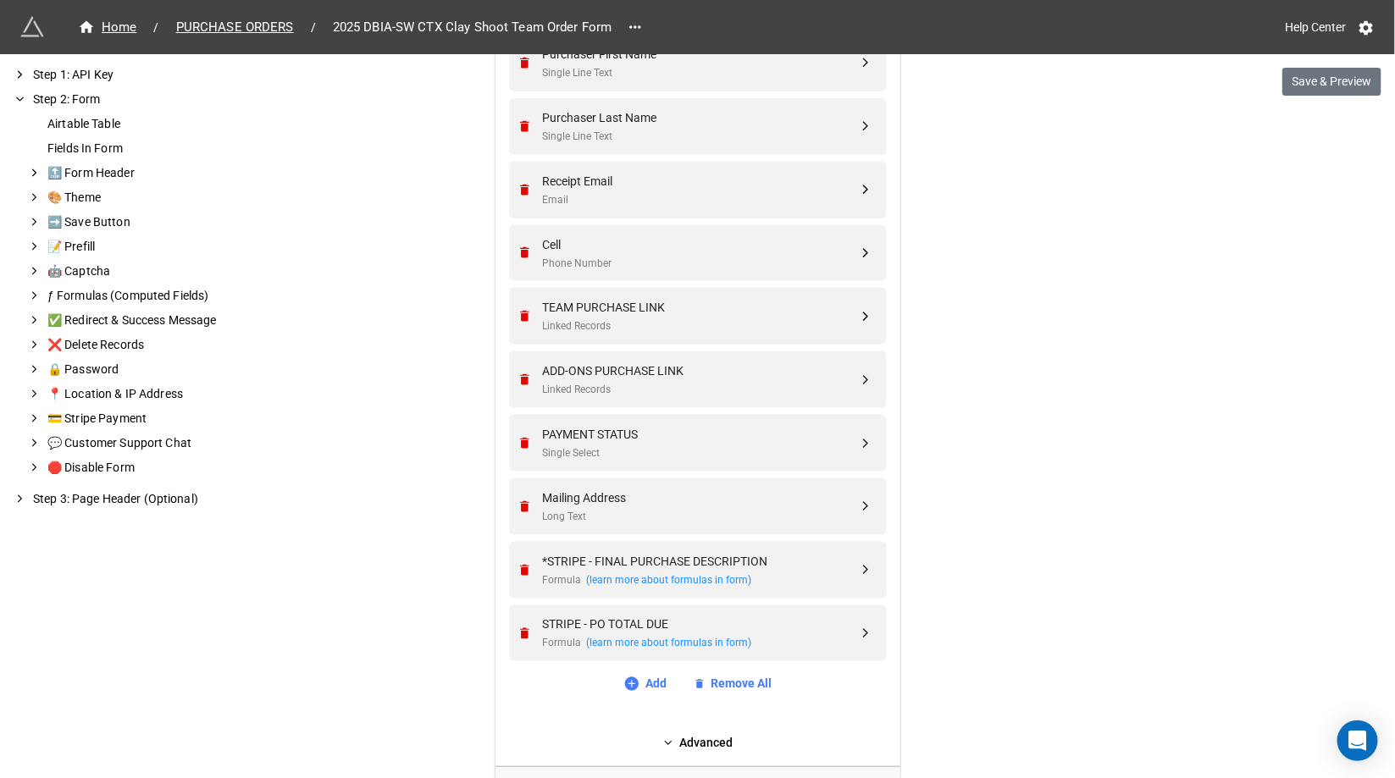
scroll to position [1021, 0]
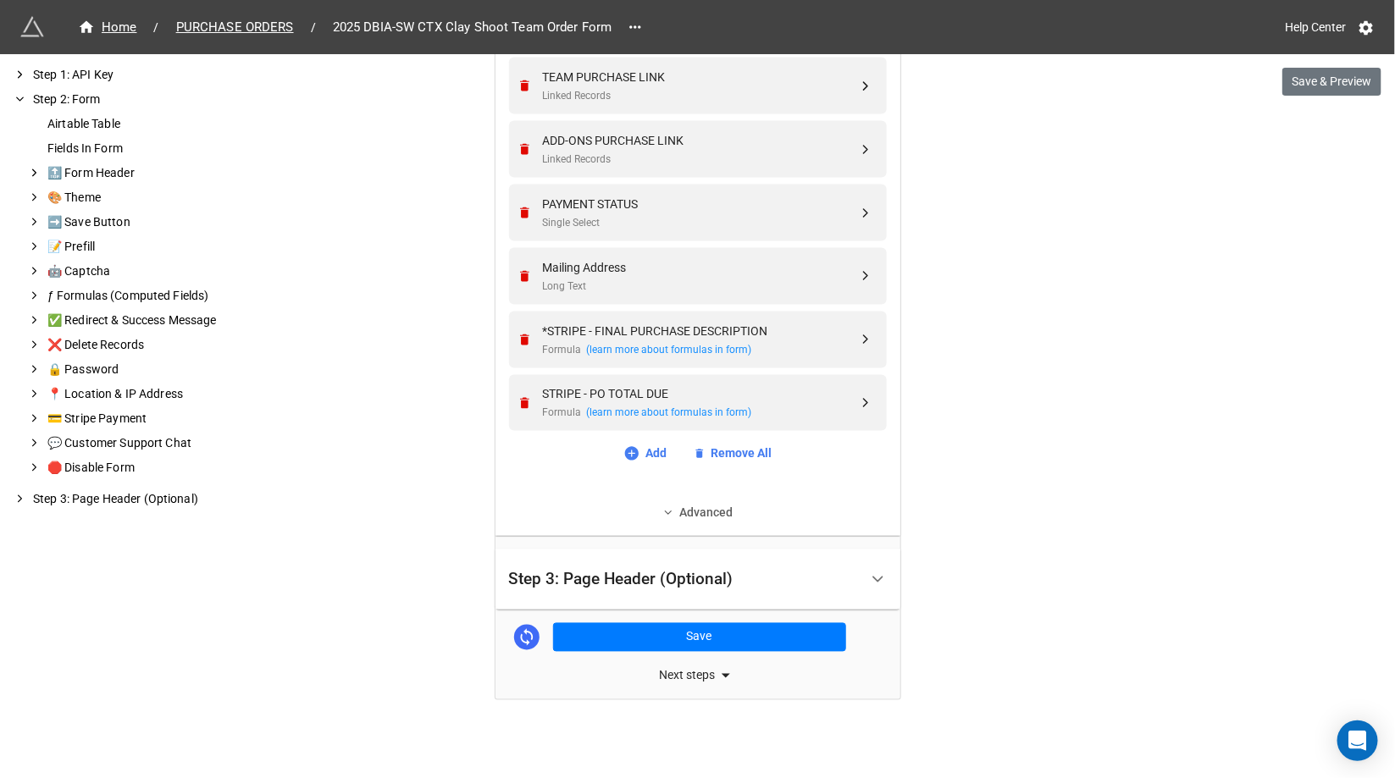
click at [684, 512] on link "Advanced" at bounding box center [698, 513] width 378 height 19
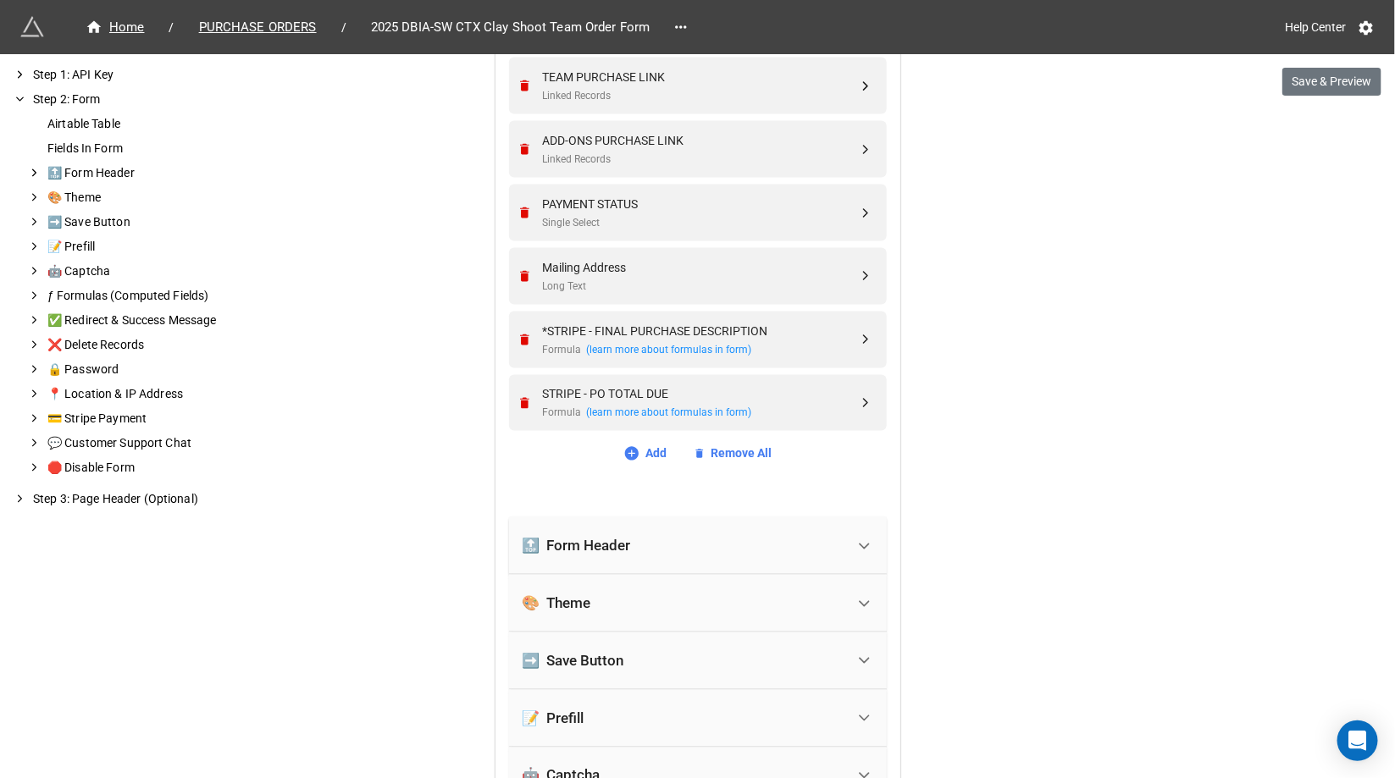
click at [630, 534] on div "🔝 Form Header" at bounding box center [684, 546] width 323 height 37
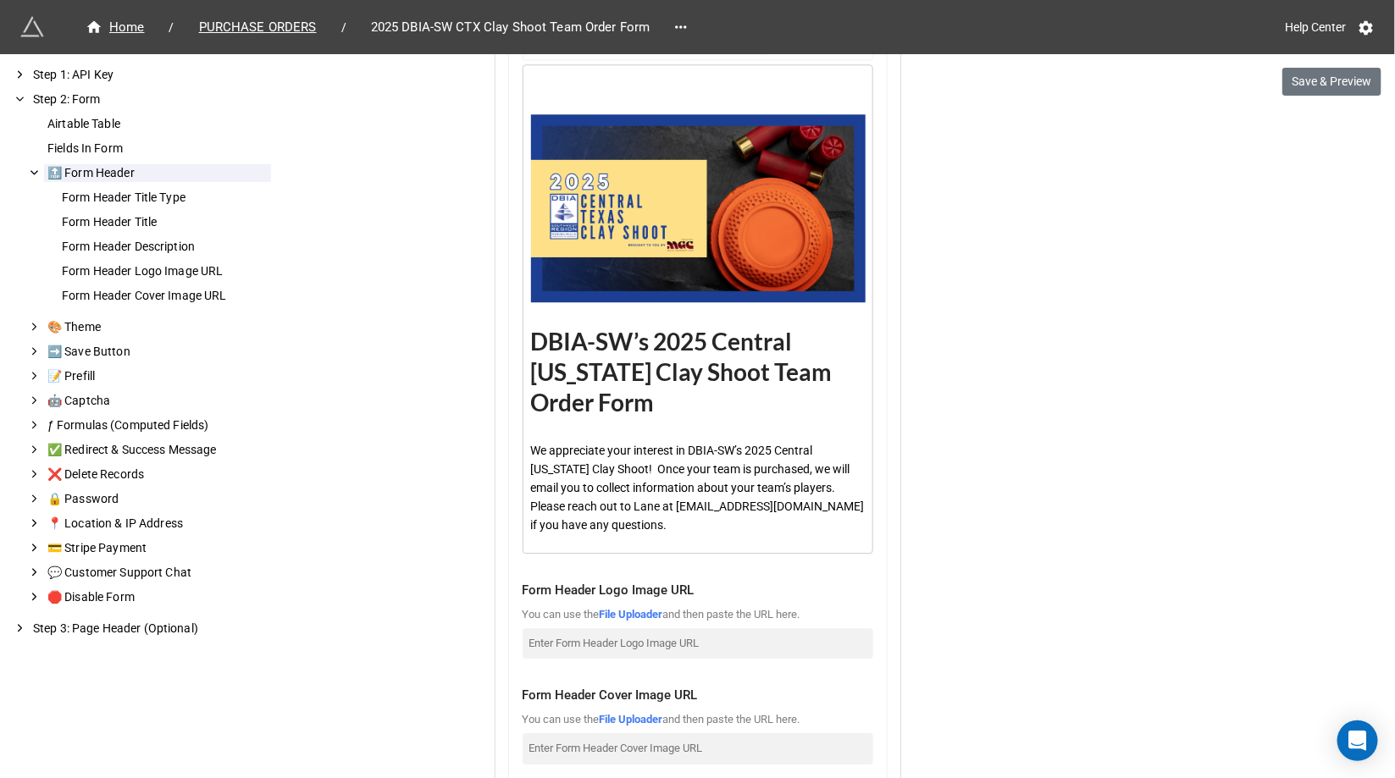
scroll to position [1723, 0]
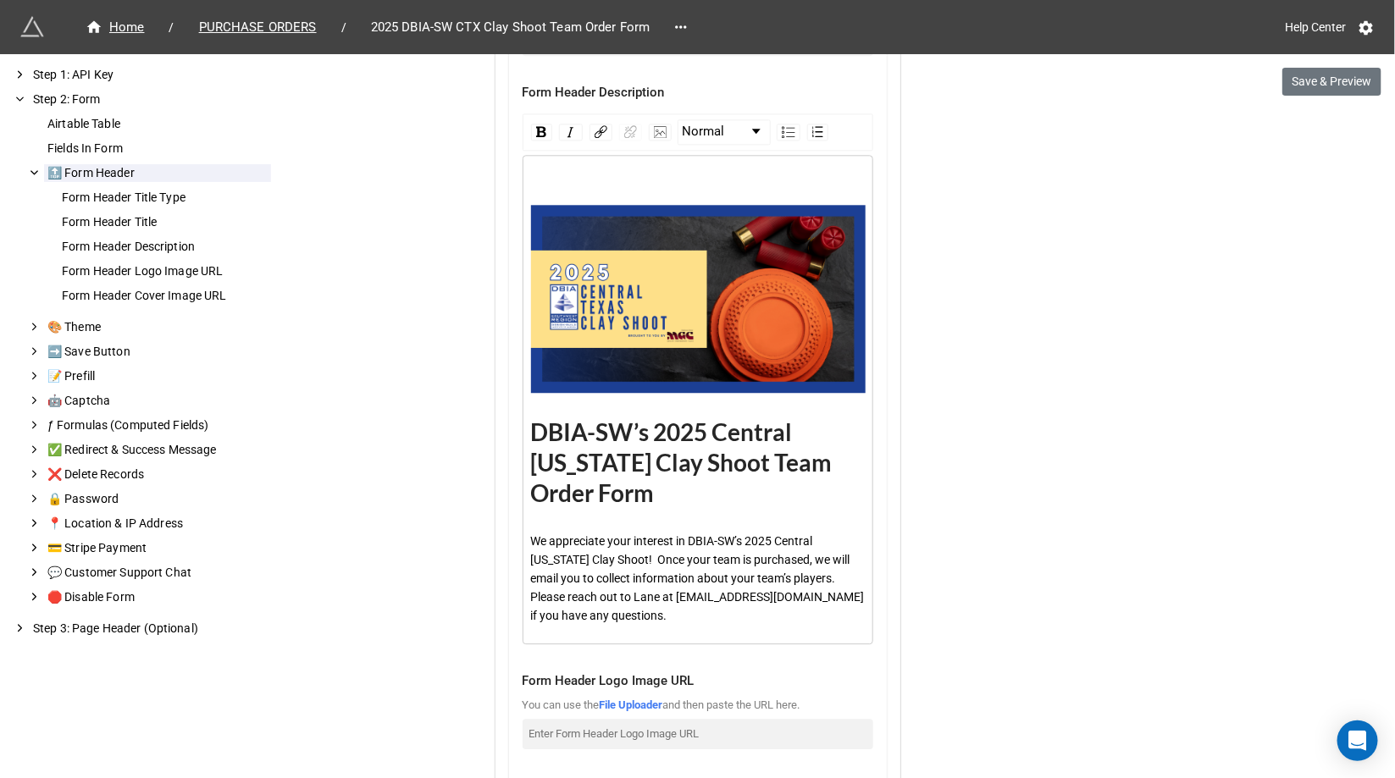
click at [567, 185] on div "rdw-editor" at bounding box center [698, 183] width 335 height 19
click at [654, 130] on img "rdw-image-control" at bounding box center [660, 132] width 13 height 12
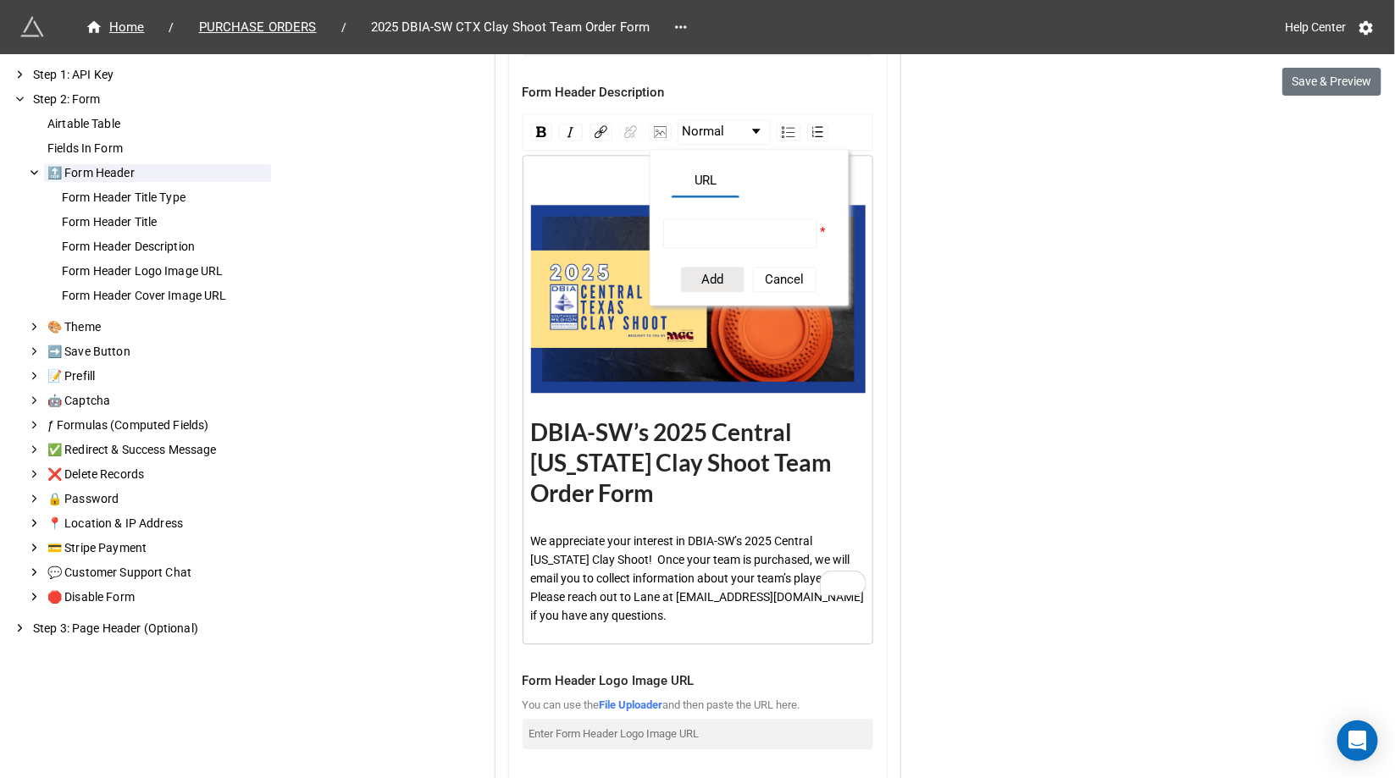
click at [680, 220] on input "rdw-image-control" at bounding box center [740, 234] width 155 height 30
paste input "https://firebasestorage.googleapis.com/v0/b/app-store-81d55.appspot.com/o/1eKC5…"
type input "https://firebasestorage.googleapis.com/v0/b/app-store-81d55.appspot.com/o/1eKC5…"
click at [717, 274] on button "Add" at bounding box center [713, 279] width 64 height 25
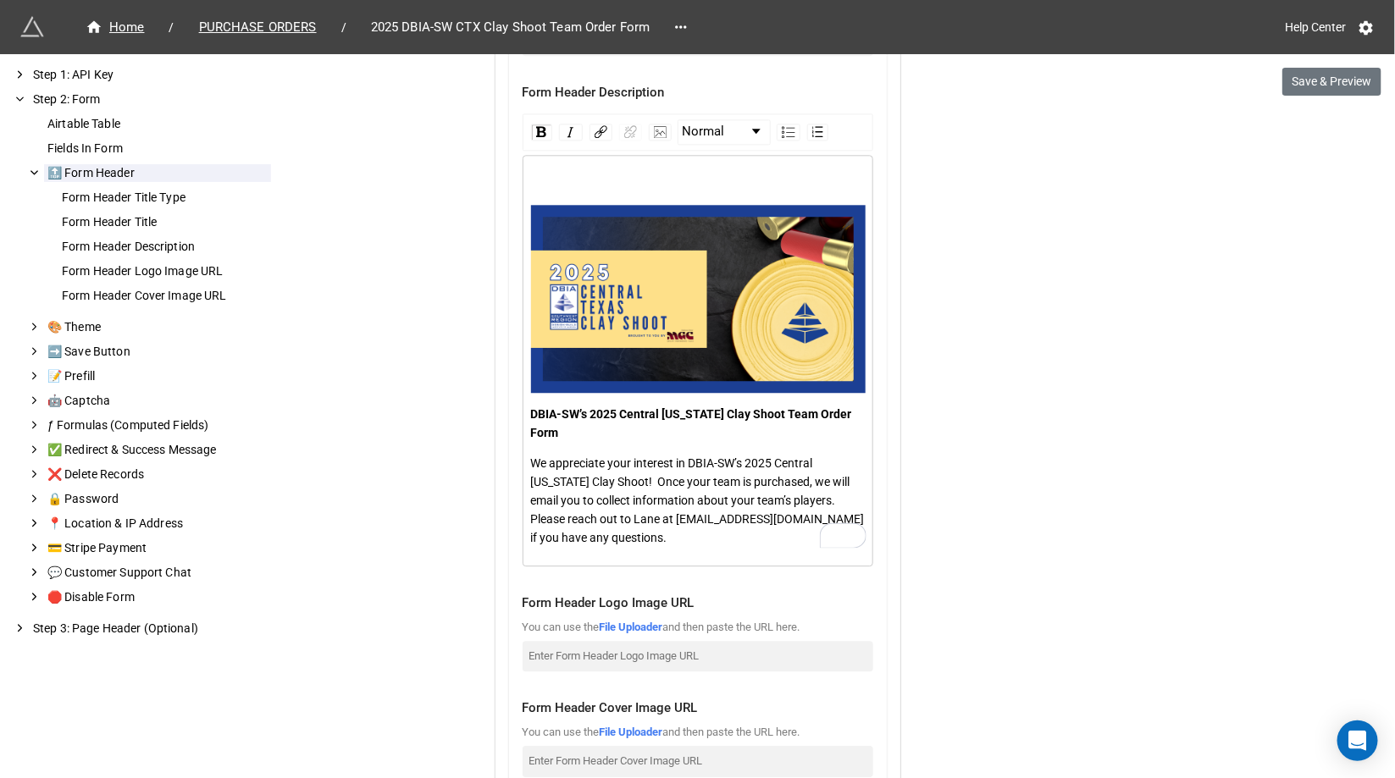
click at [548, 421] on div "DBIA-SW’s 2025 Central Texas Clay Shoot Team Order Form" at bounding box center [698, 423] width 335 height 37
click at [710, 134] on span "Normal" at bounding box center [704, 132] width 42 height 20
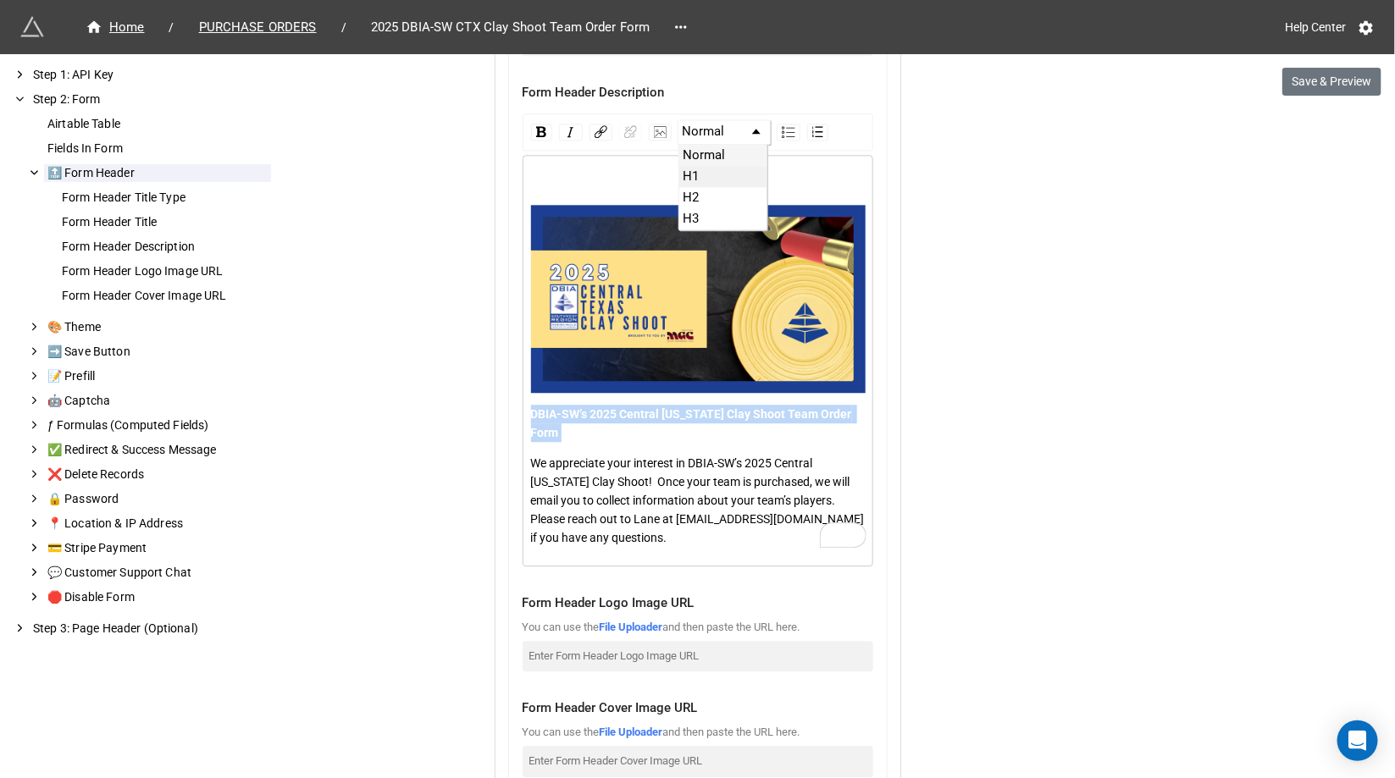
click at [711, 166] on li "H1" at bounding box center [723, 176] width 88 height 21
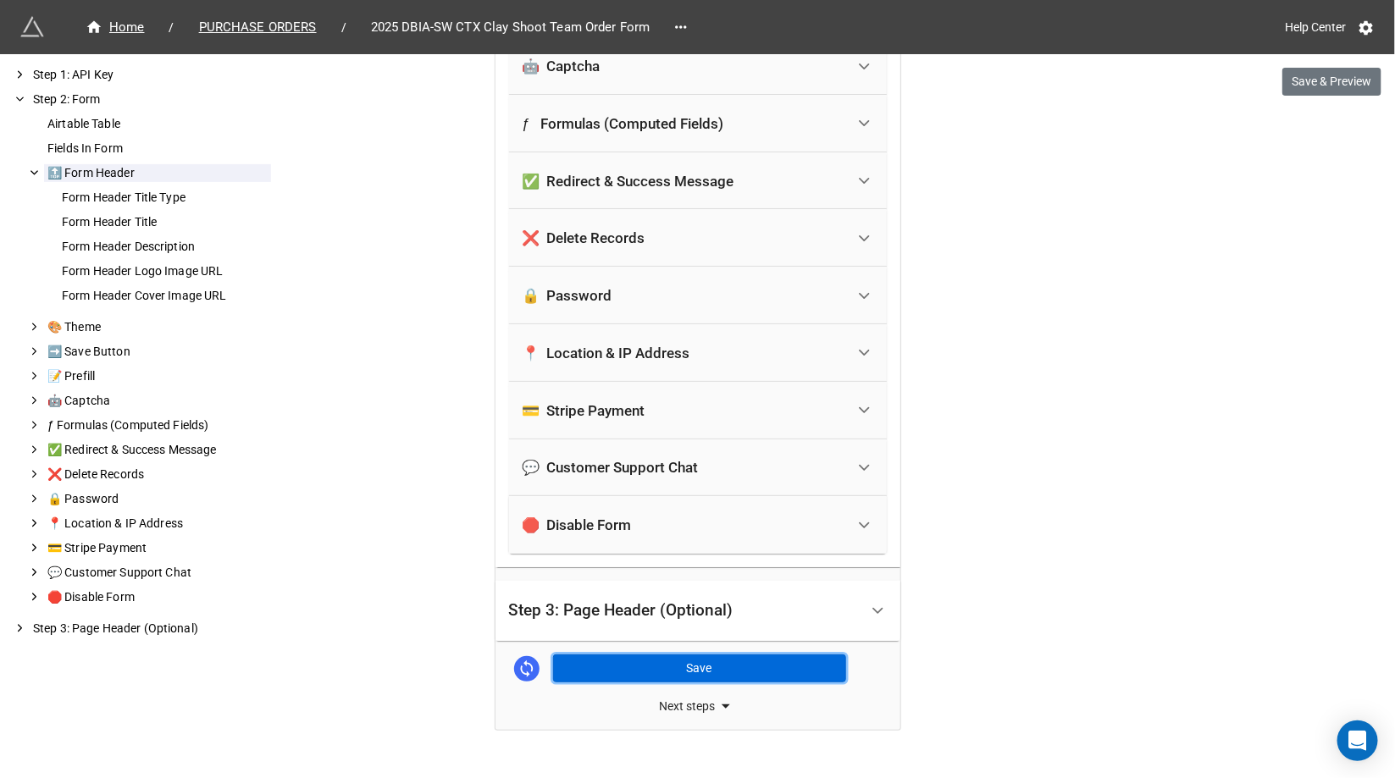
click at [684, 655] on button "Save" at bounding box center [699, 669] width 293 height 29
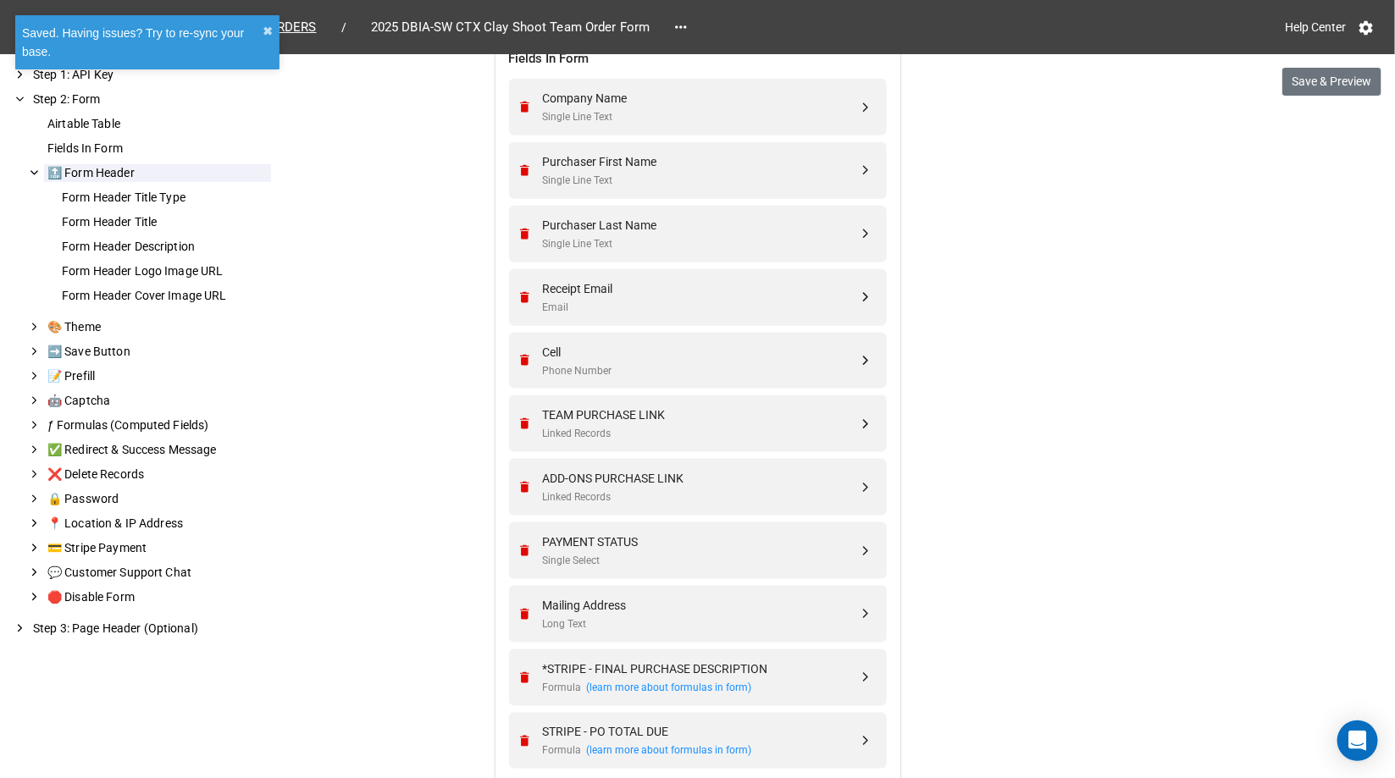
scroll to position [0, 0]
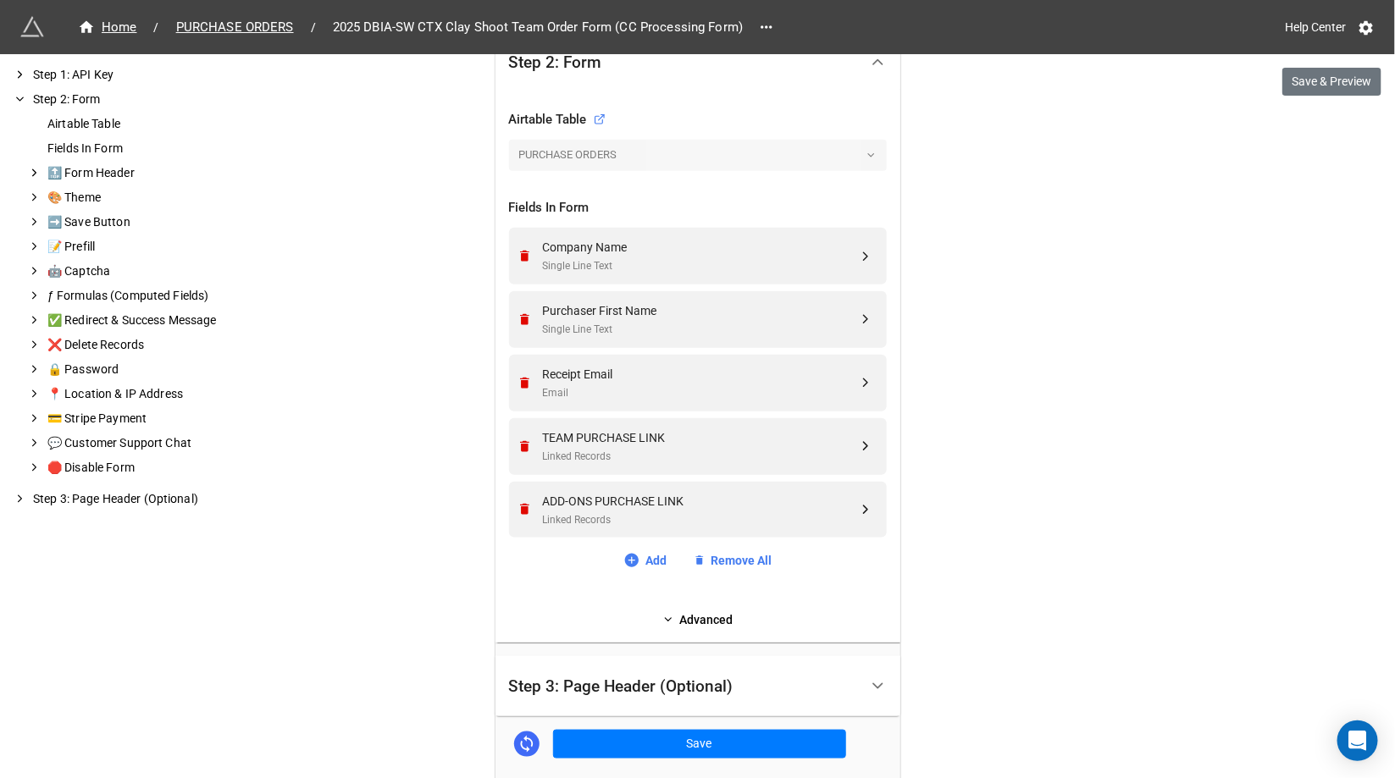
scroll to position [640, 0]
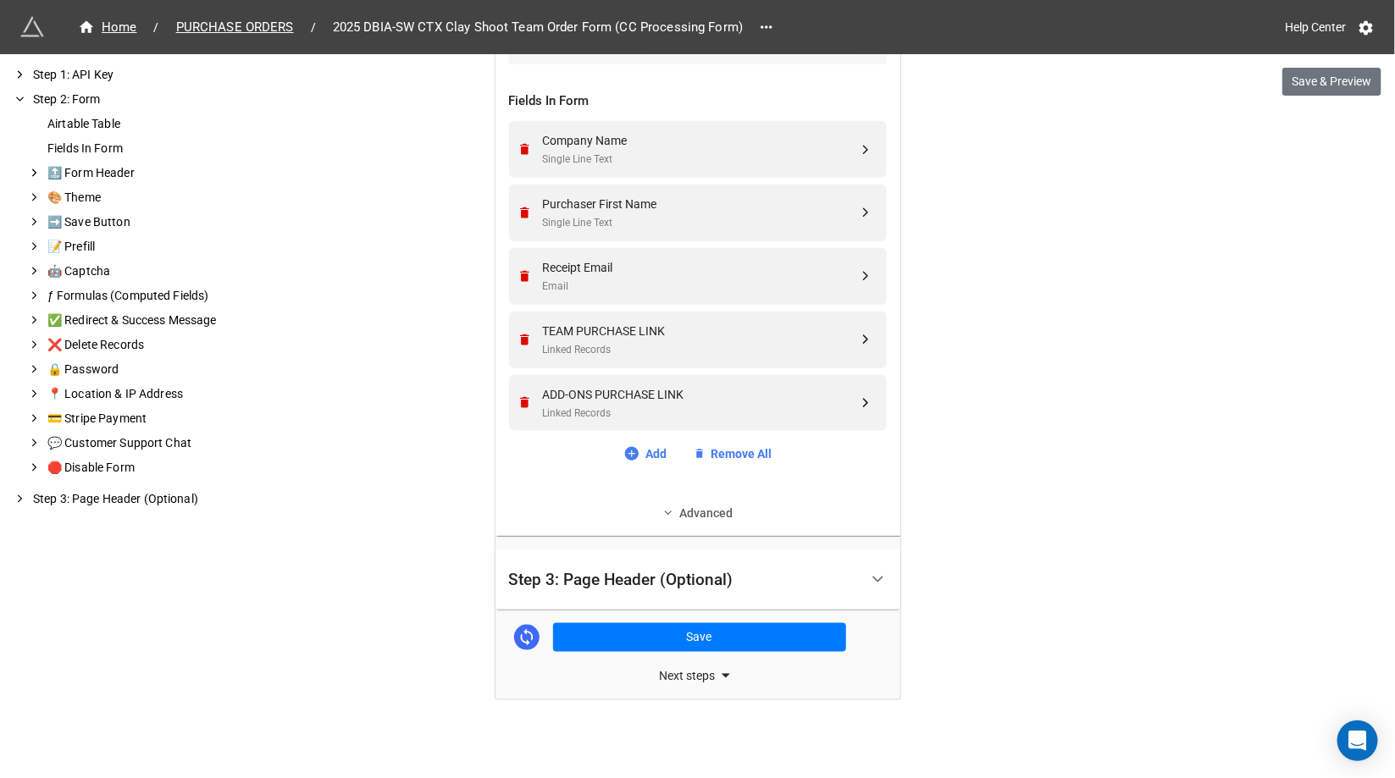
click at [687, 518] on link "Advanced" at bounding box center [698, 513] width 378 height 19
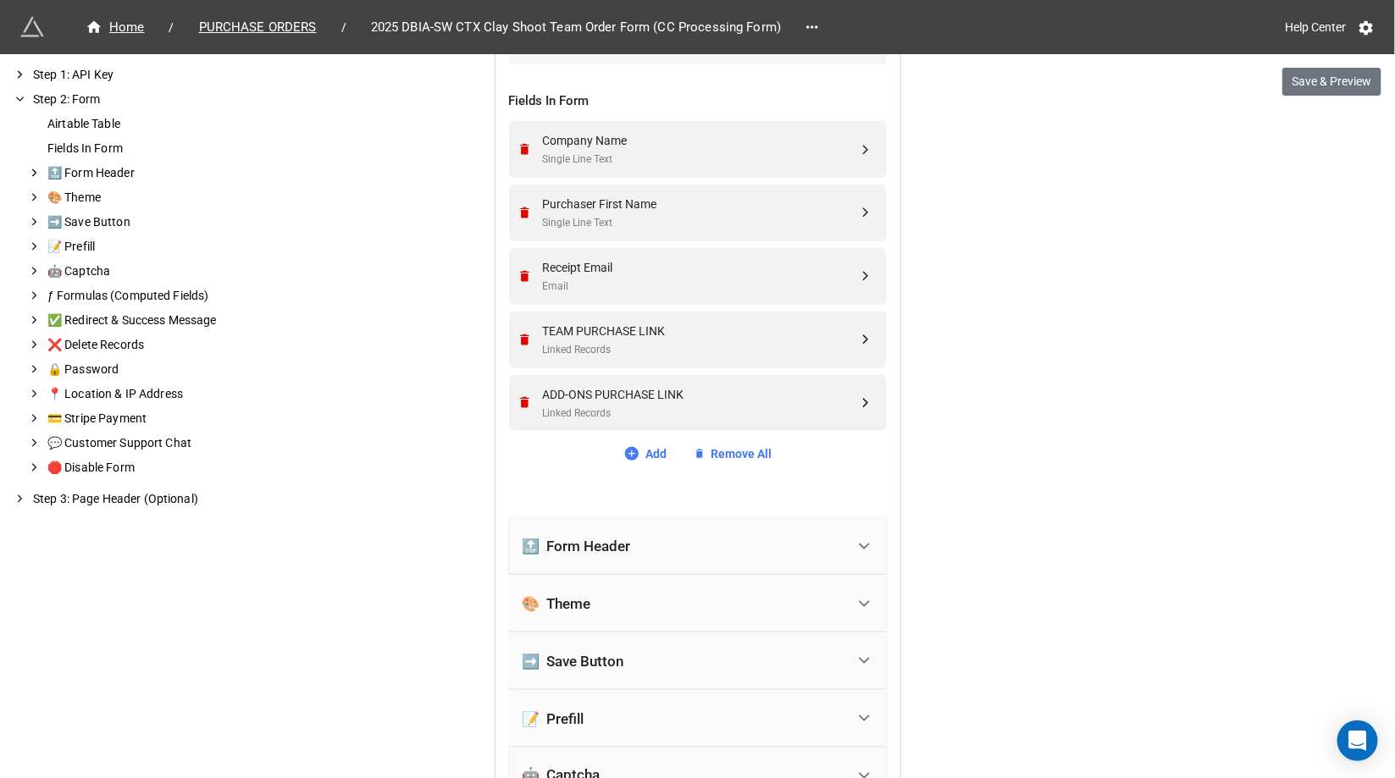
click at [665, 537] on div "🔝 Form Header" at bounding box center [684, 546] width 323 height 37
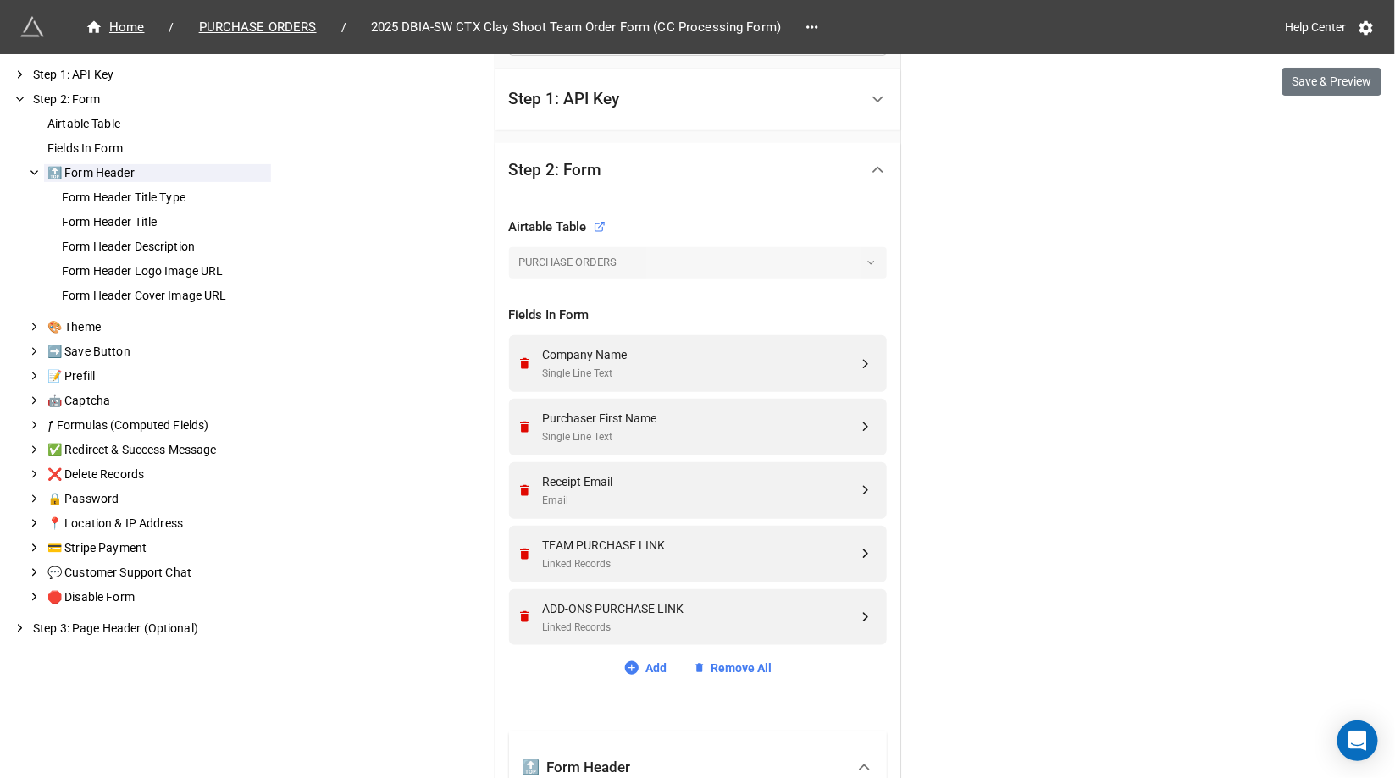
scroll to position [83, 0]
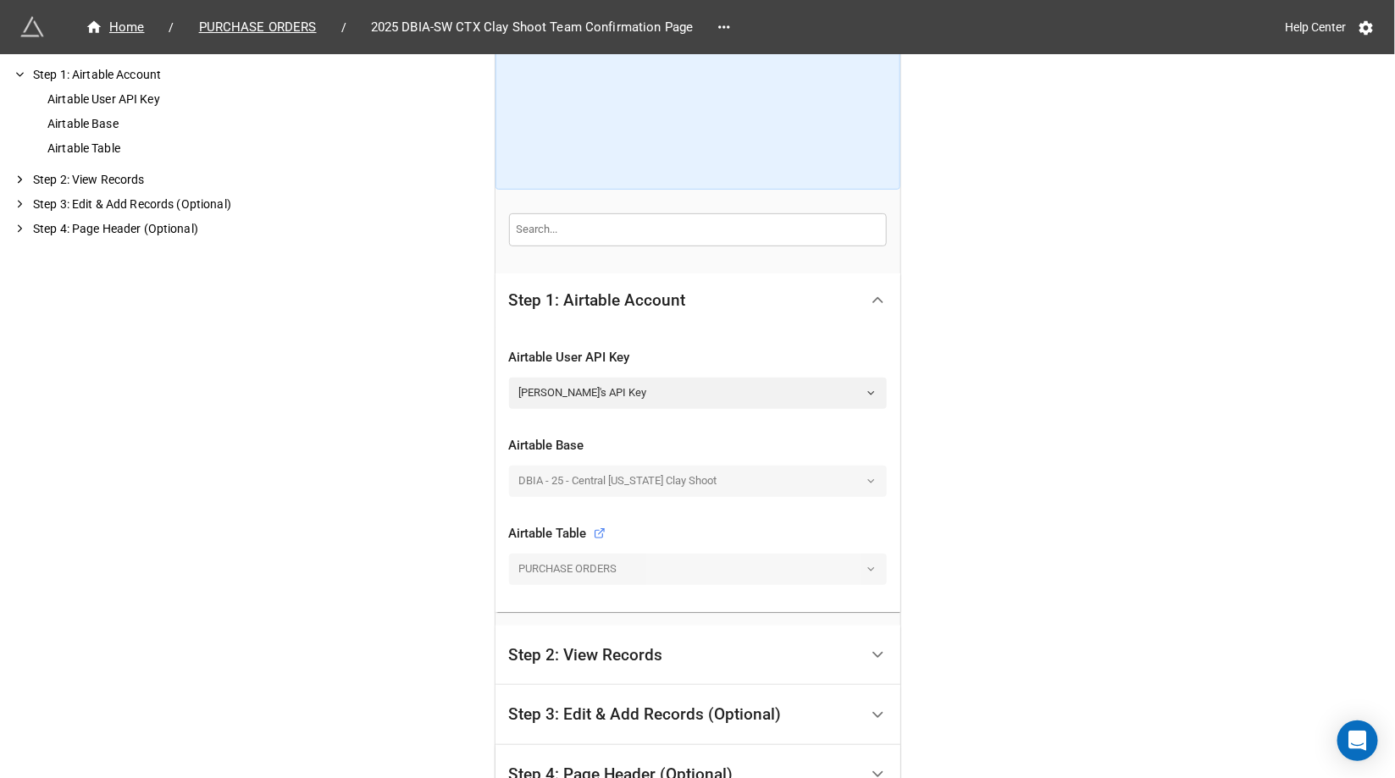
scroll to position [322, 0]
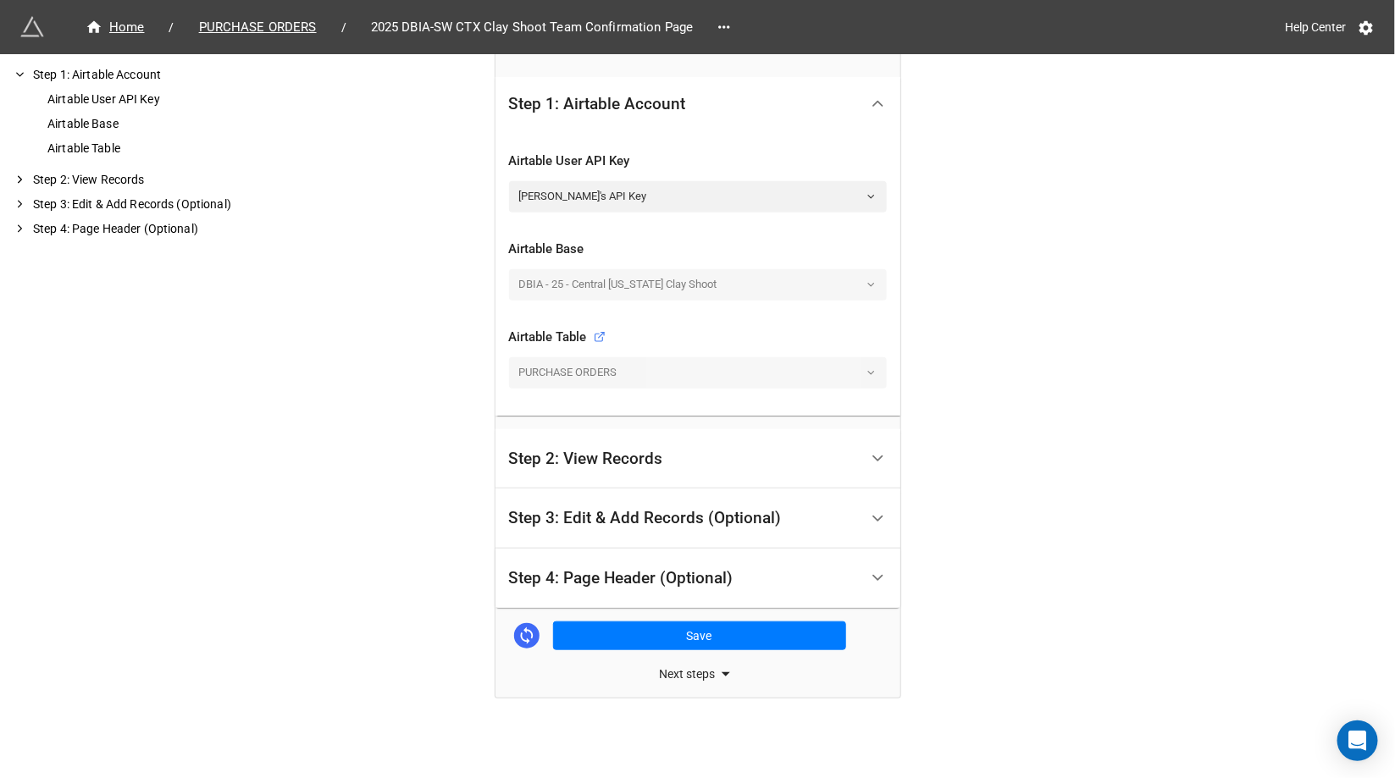
click at [635, 463] on div "Step 2: View Records" at bounding box center [586, 459] width 154 height 17
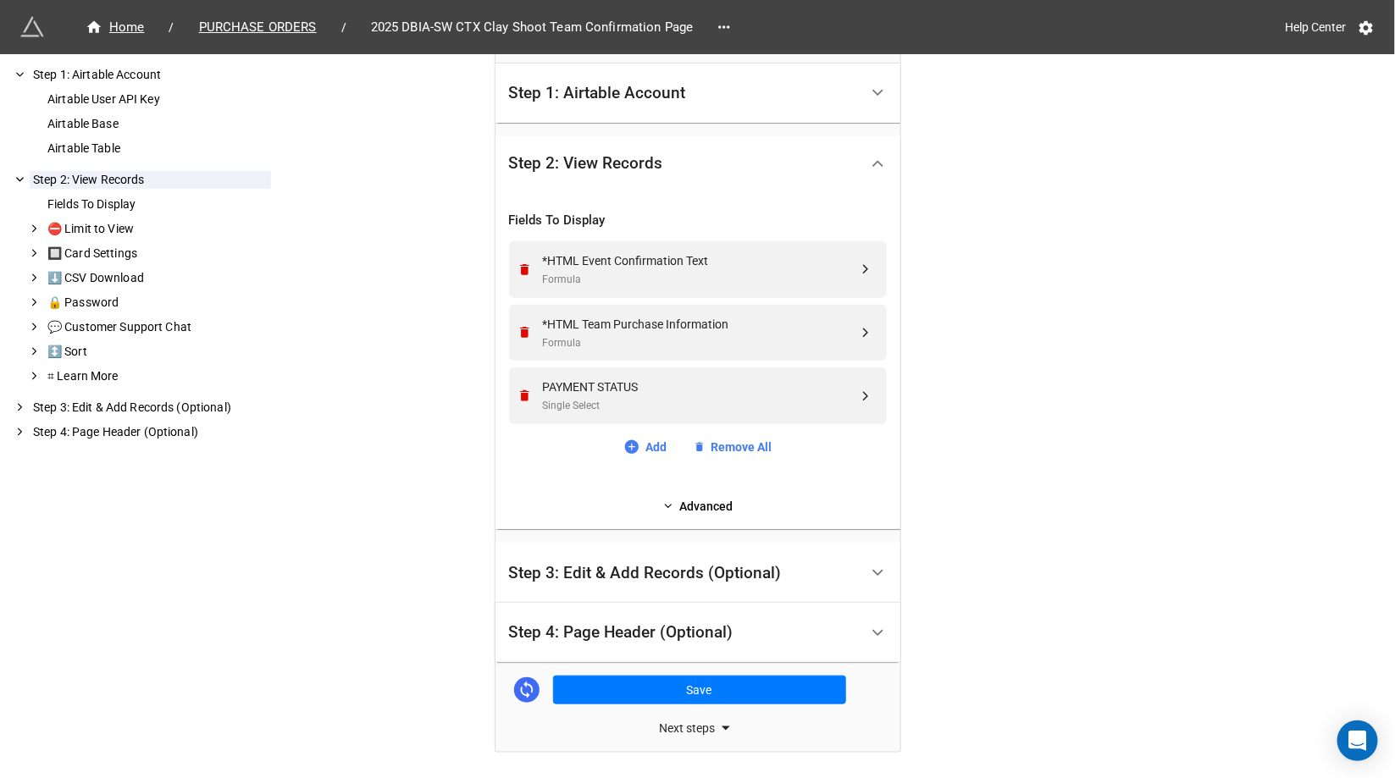
click at [639, 589] on div "Step 3: Edit & Add Records (Optional)" at bounding box center [684, 573] width 350 height 40
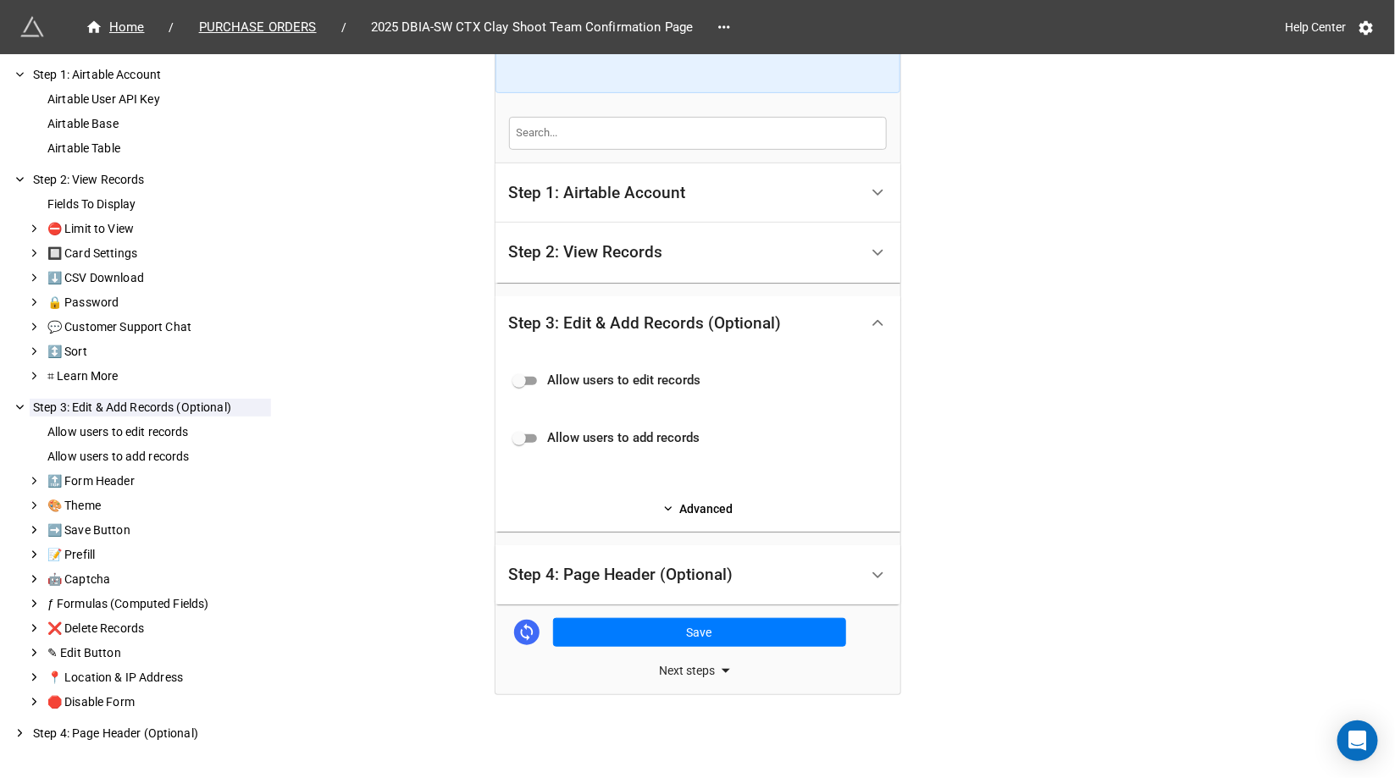
scroll to position [219, 0]
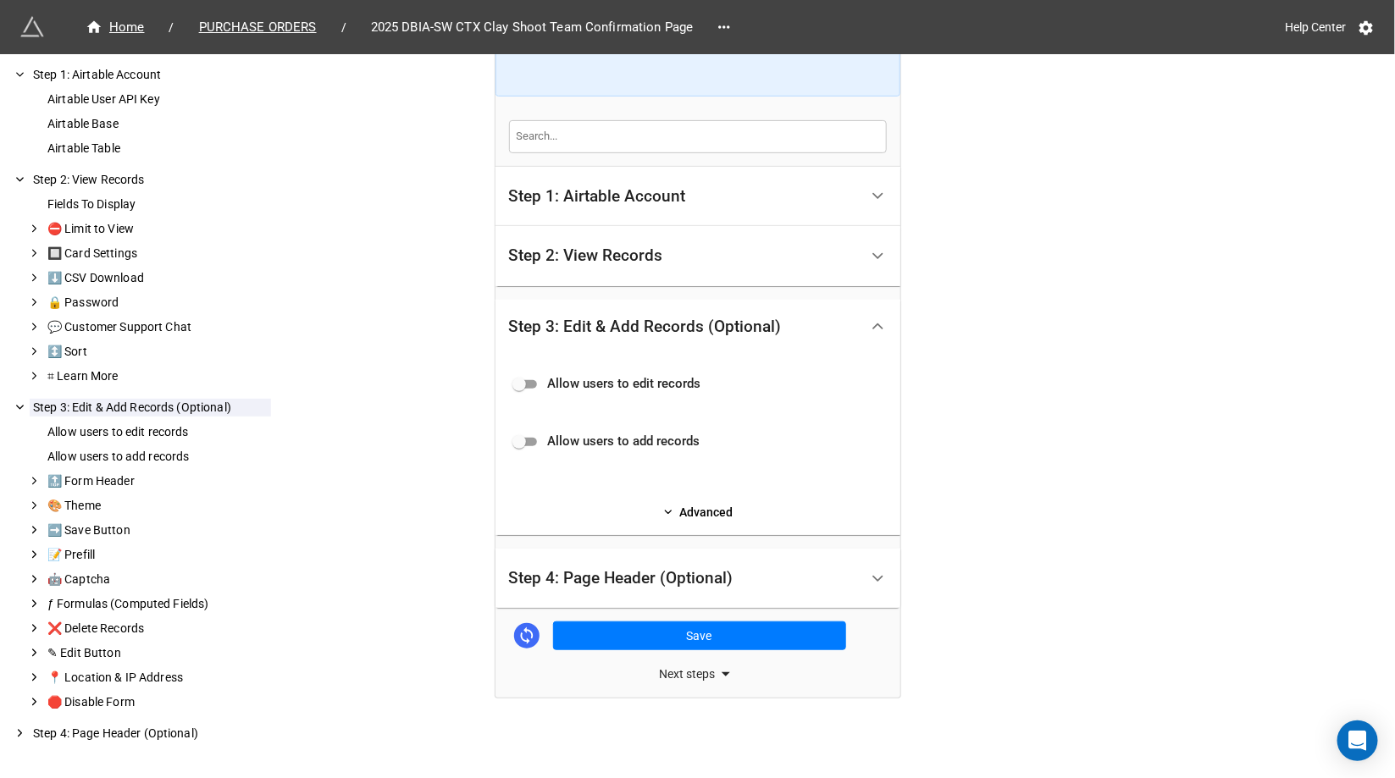
click at [651, 247] on div "Step 2: View Records" at bounding box center [586, 255] width 154 height 17
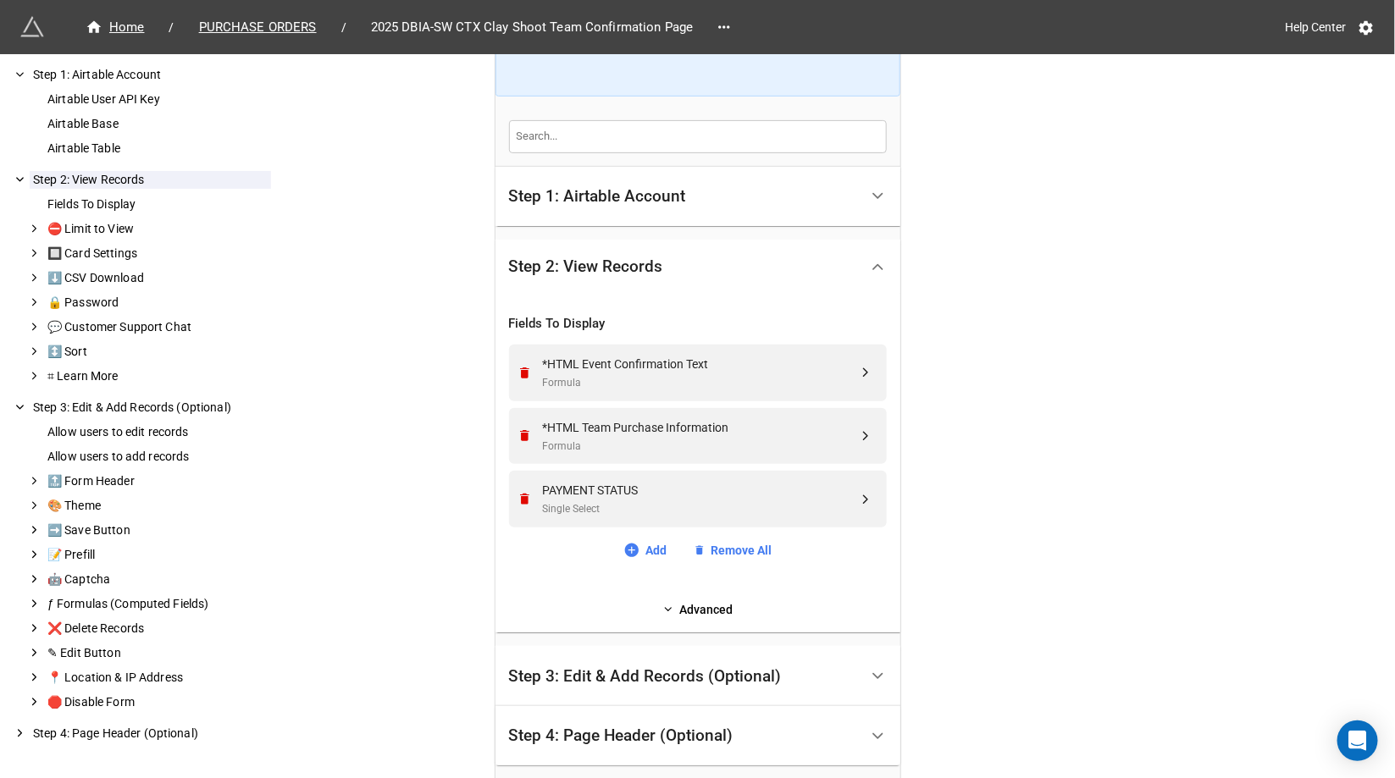
click at [688, 661] on div "Step 3: Edit & Add Records (Optional)" at bounding box center [684, 676] width 350 height 40
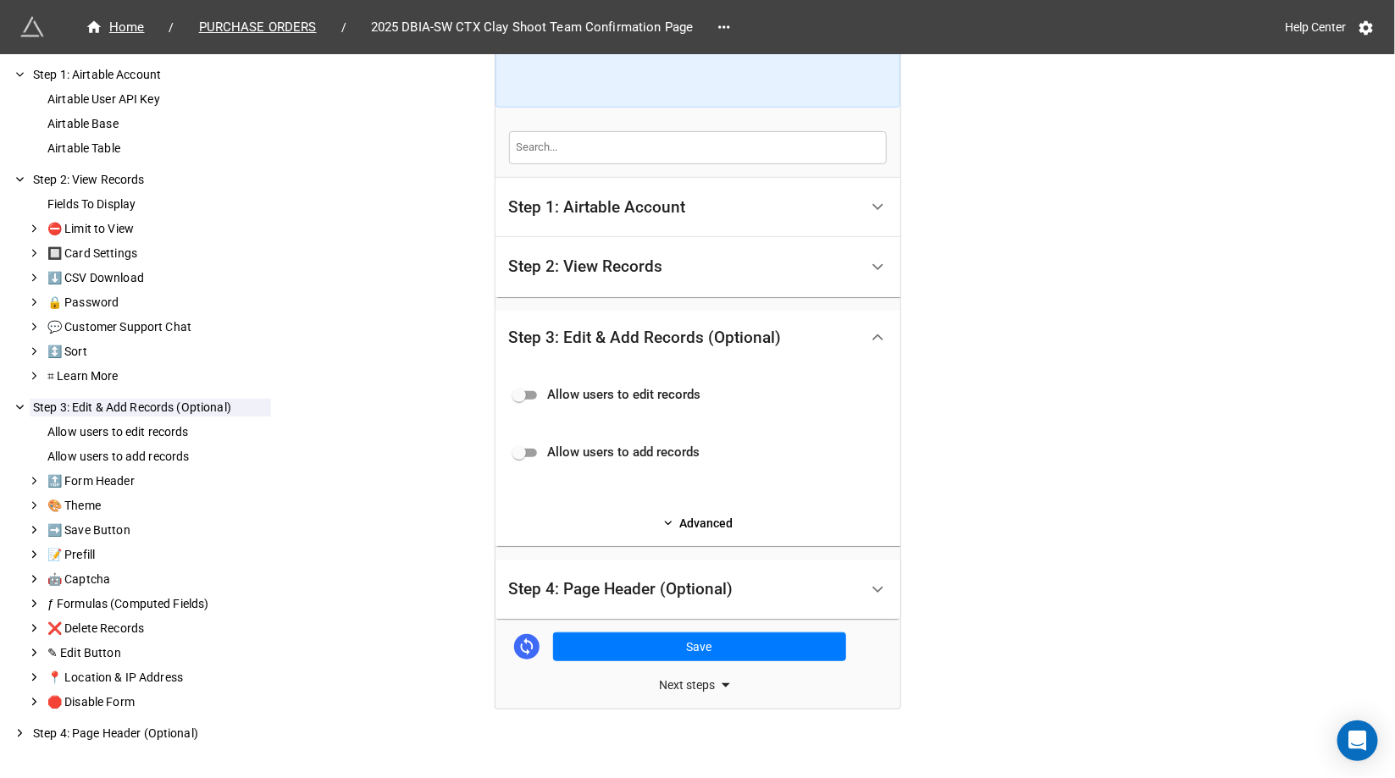
scroll to position [209, 0]
click at [686, 583] on div "Step 4: Page Header (Optional)" at bounding box center [621, 587] width 224 height 17
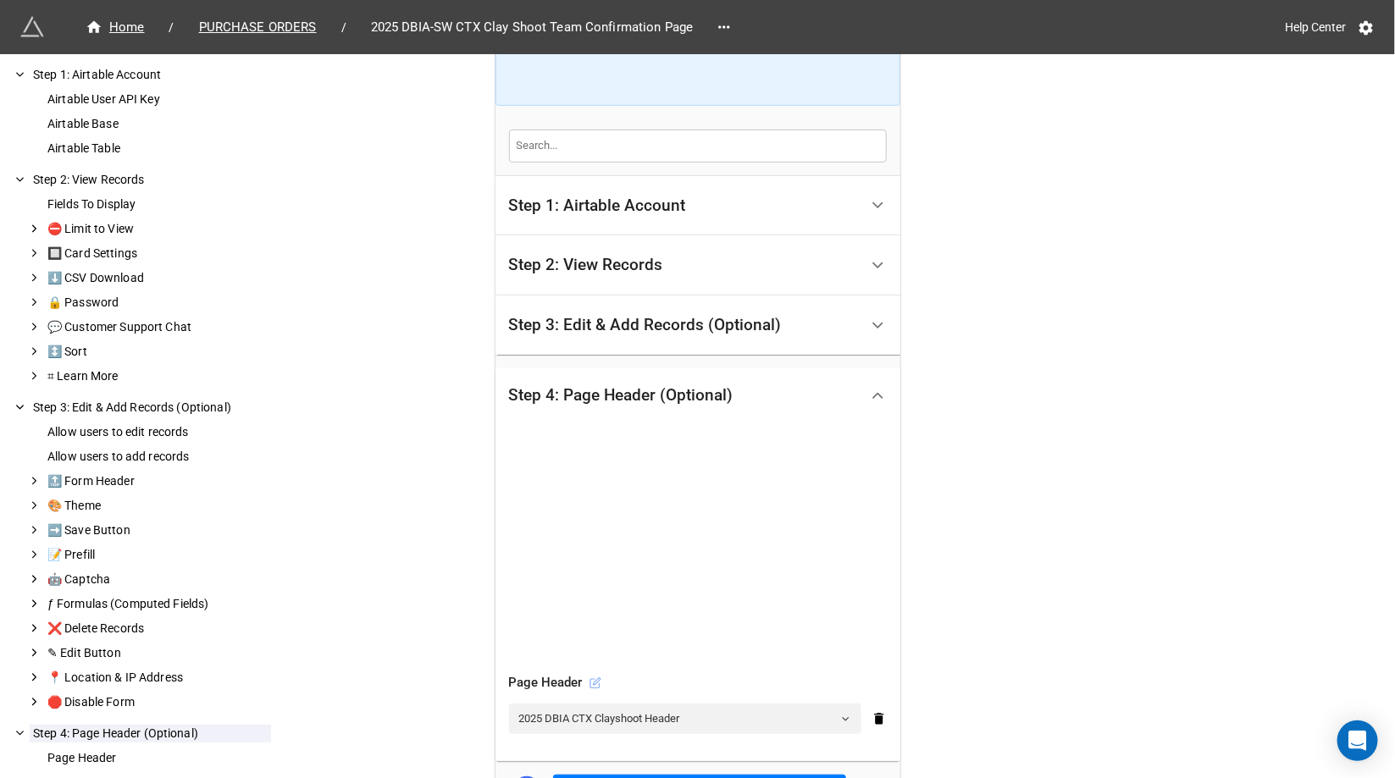
click at [594, 678] on icon at bounding box center [596, 684] width 12 height 12
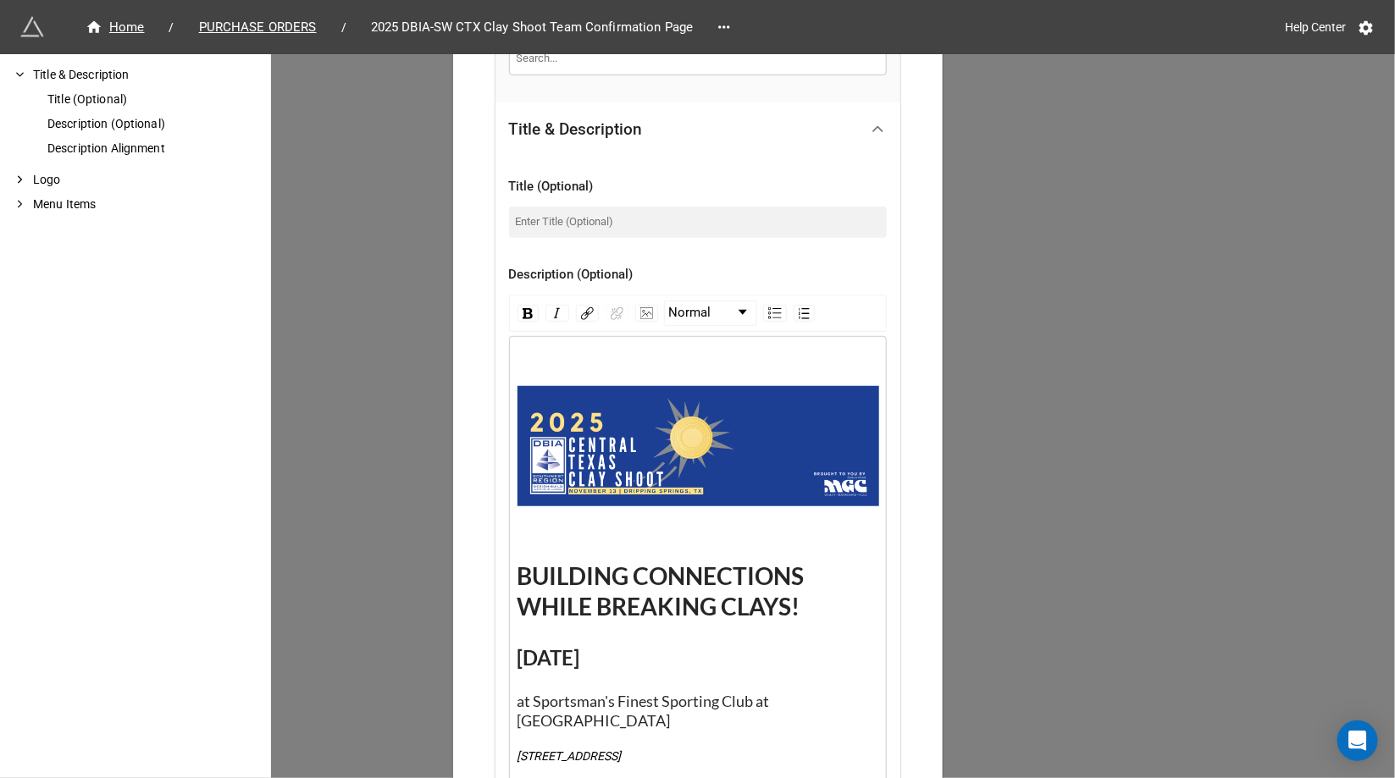
scroll to position [0, 0]
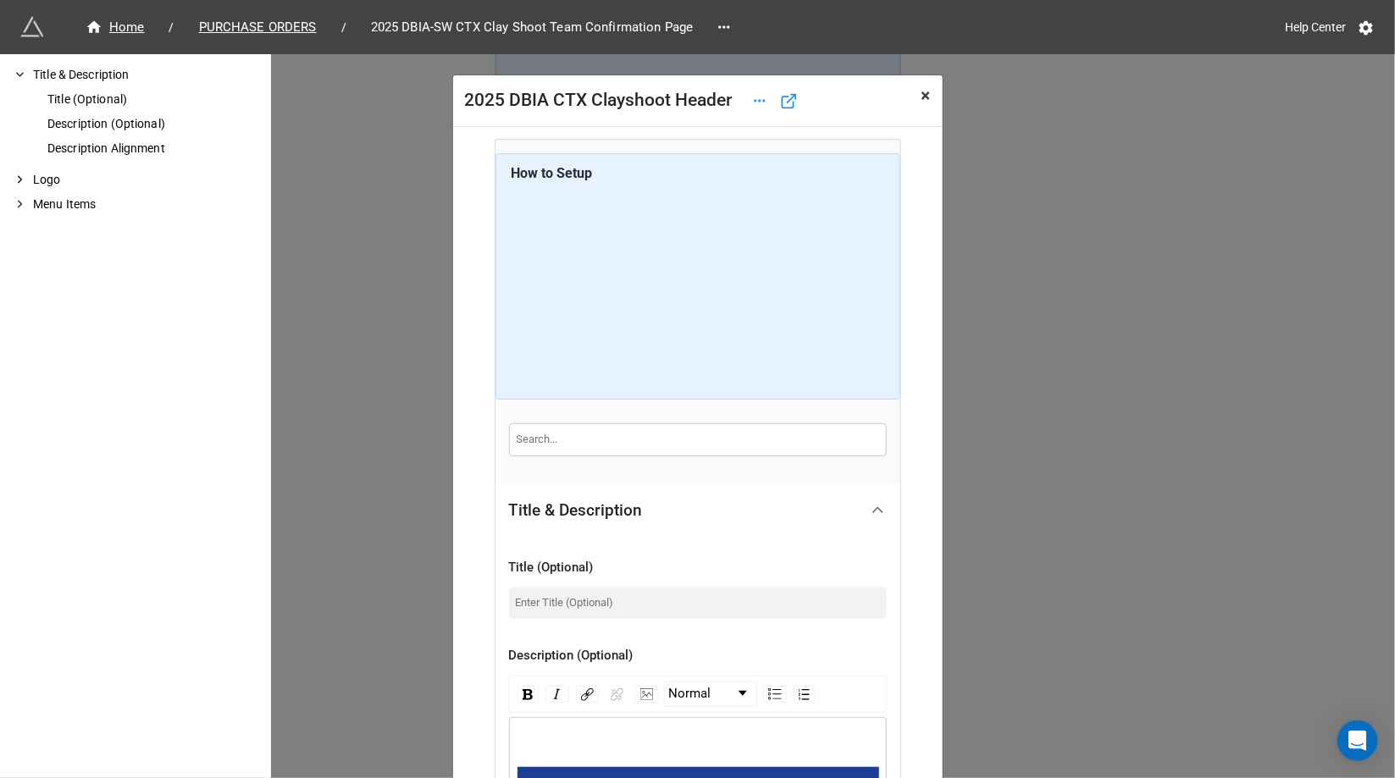
click at [922, 96] on span "×" at bounding box center [926, 96] width 9 height 20
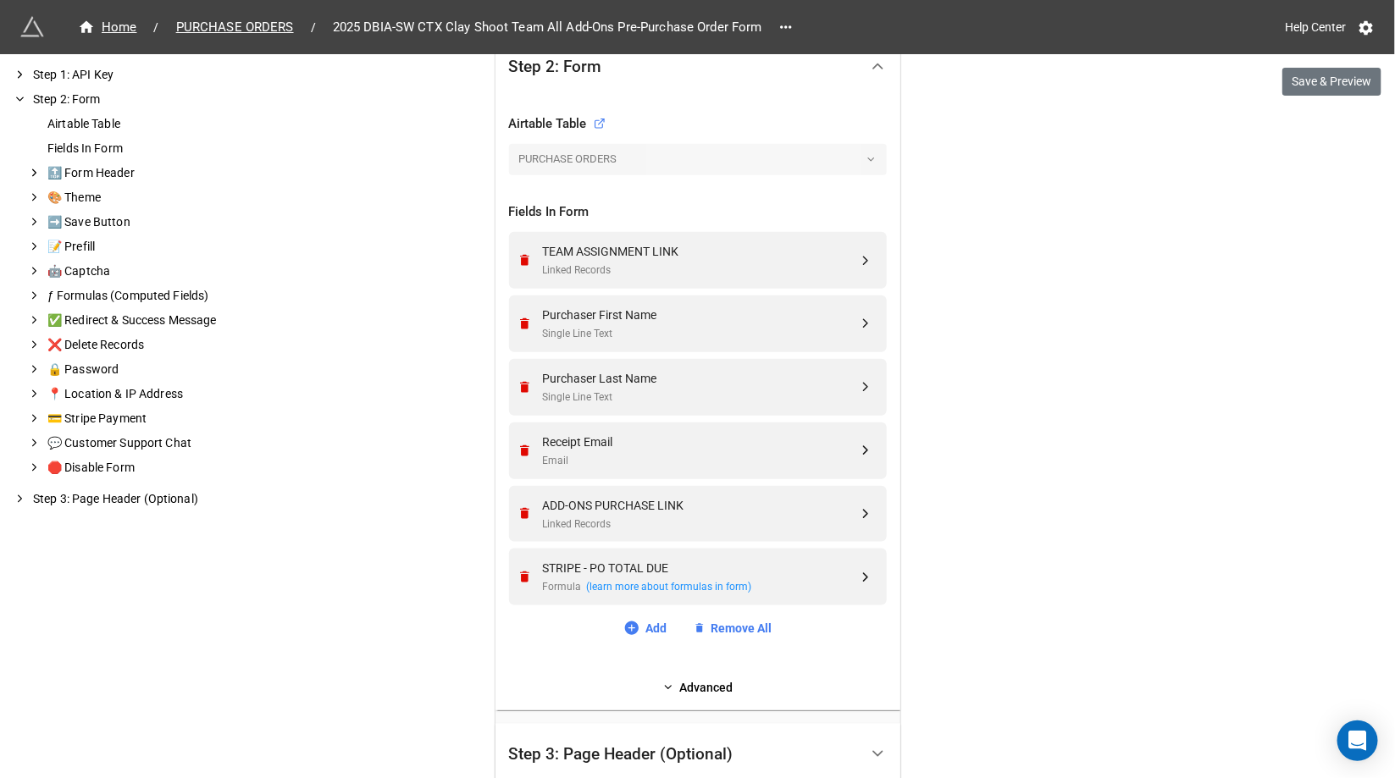
scroll to position [552, 0]
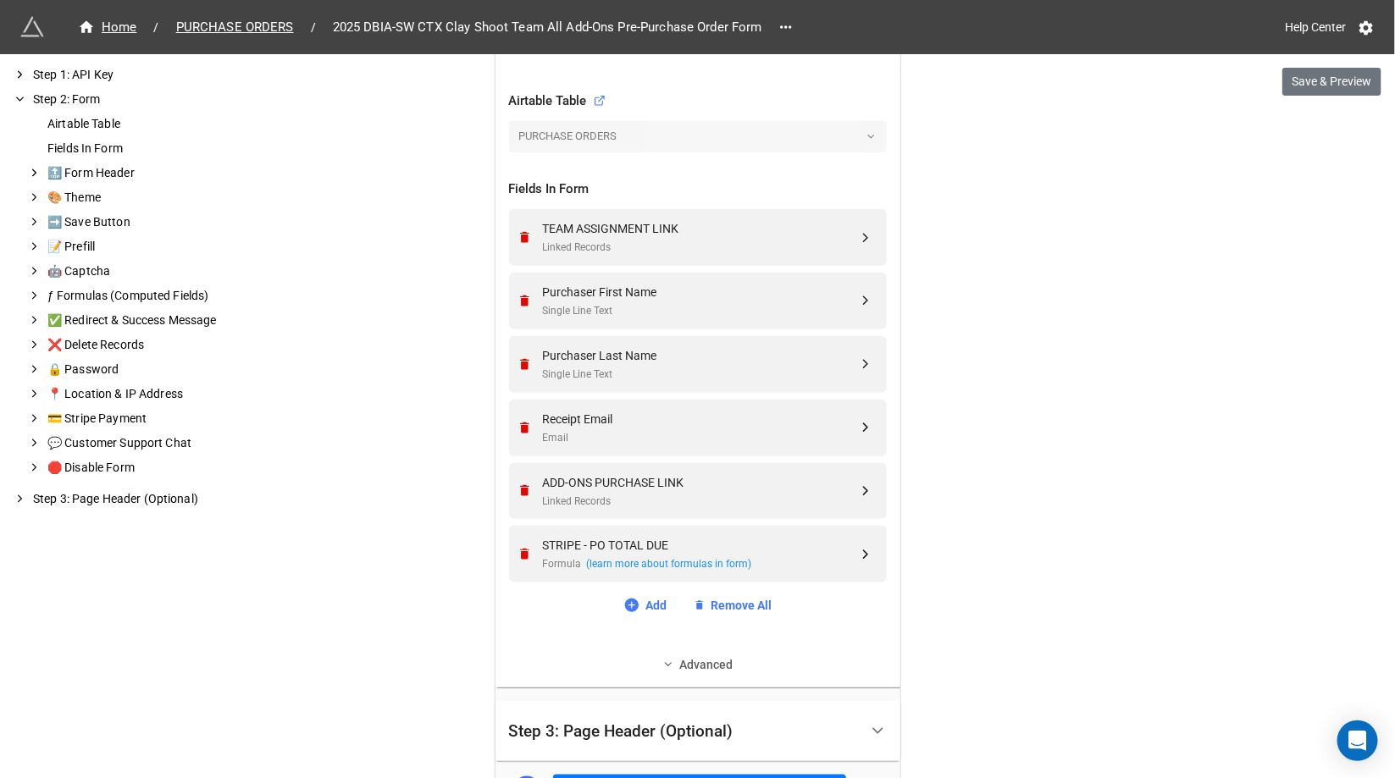
click at [666, 666] on icon at bounding box center [668, 665] width 12 height 12
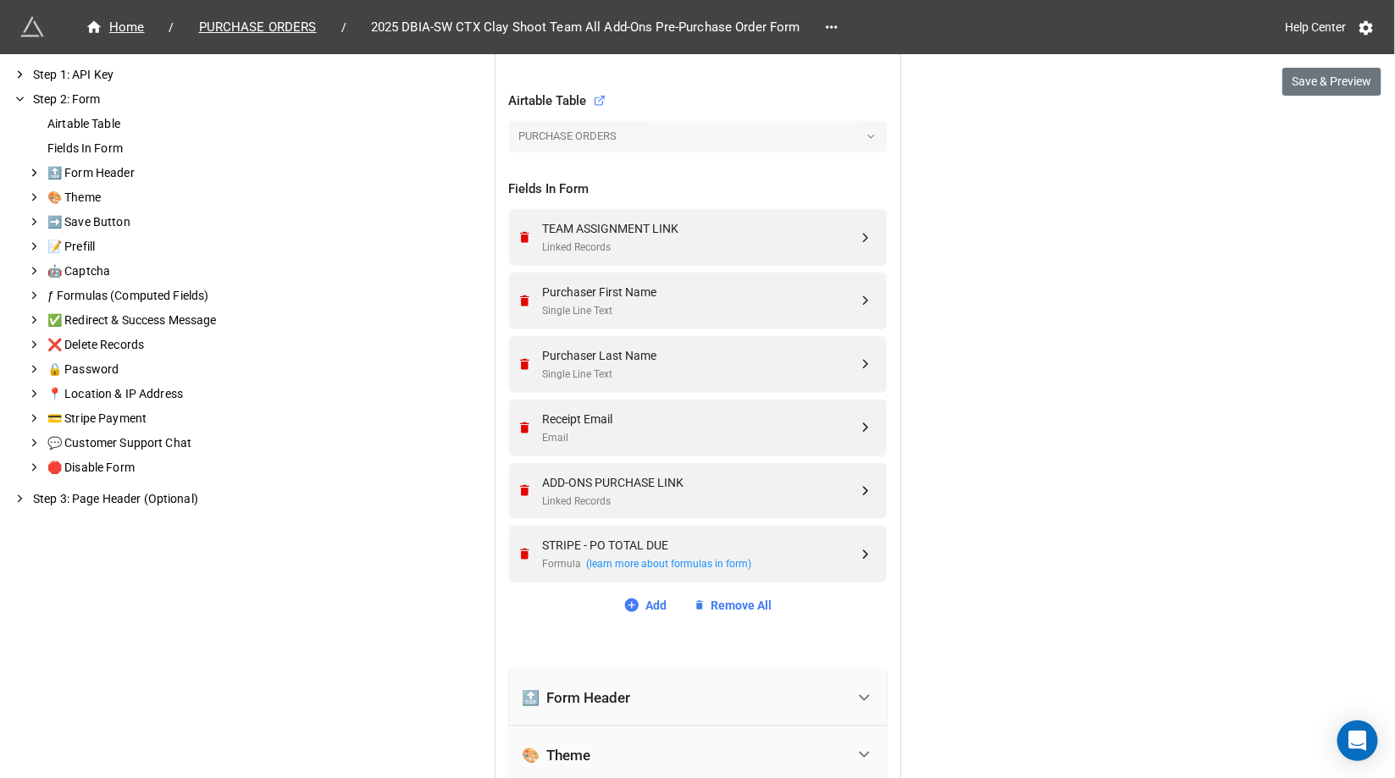
click at [639, 687] on div "🔝 Form Header" at bounding box center [684, 697] width 323 height 37
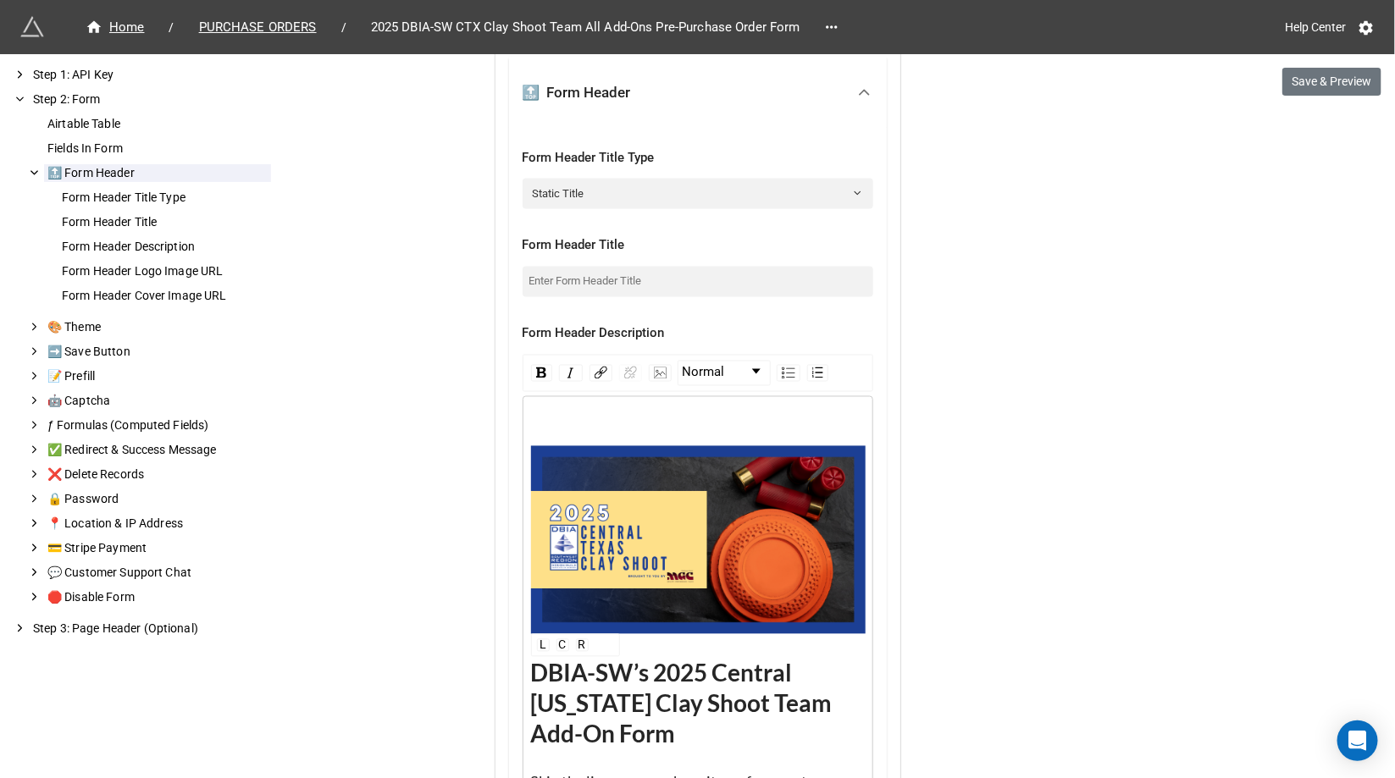
scroll to position [1283, 0]
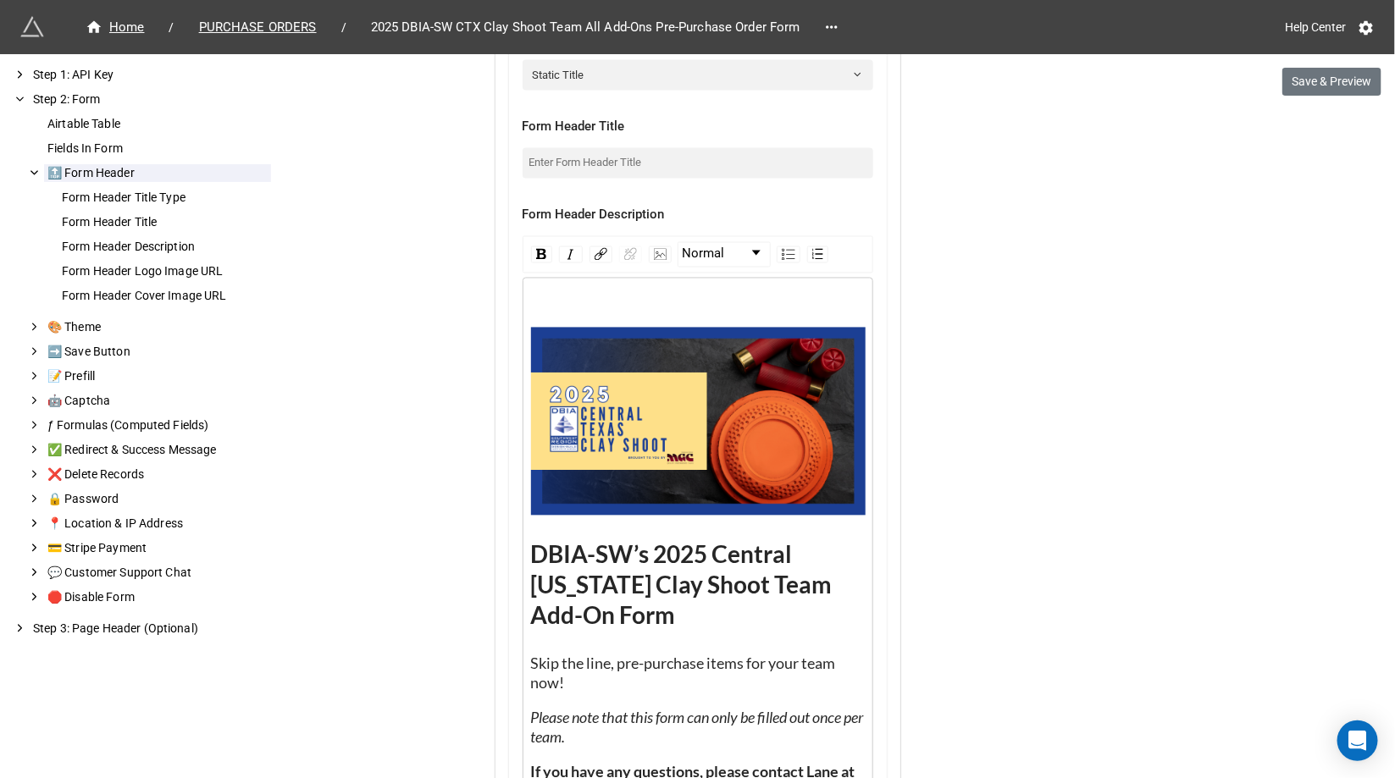
click at [564, 299] on div "rdw-editor" at bounding box center [698, 306] width 335 height 19
click at [654, 252] on img "rdw-image-control" at bounding box center [660, 255] width 13 height 12
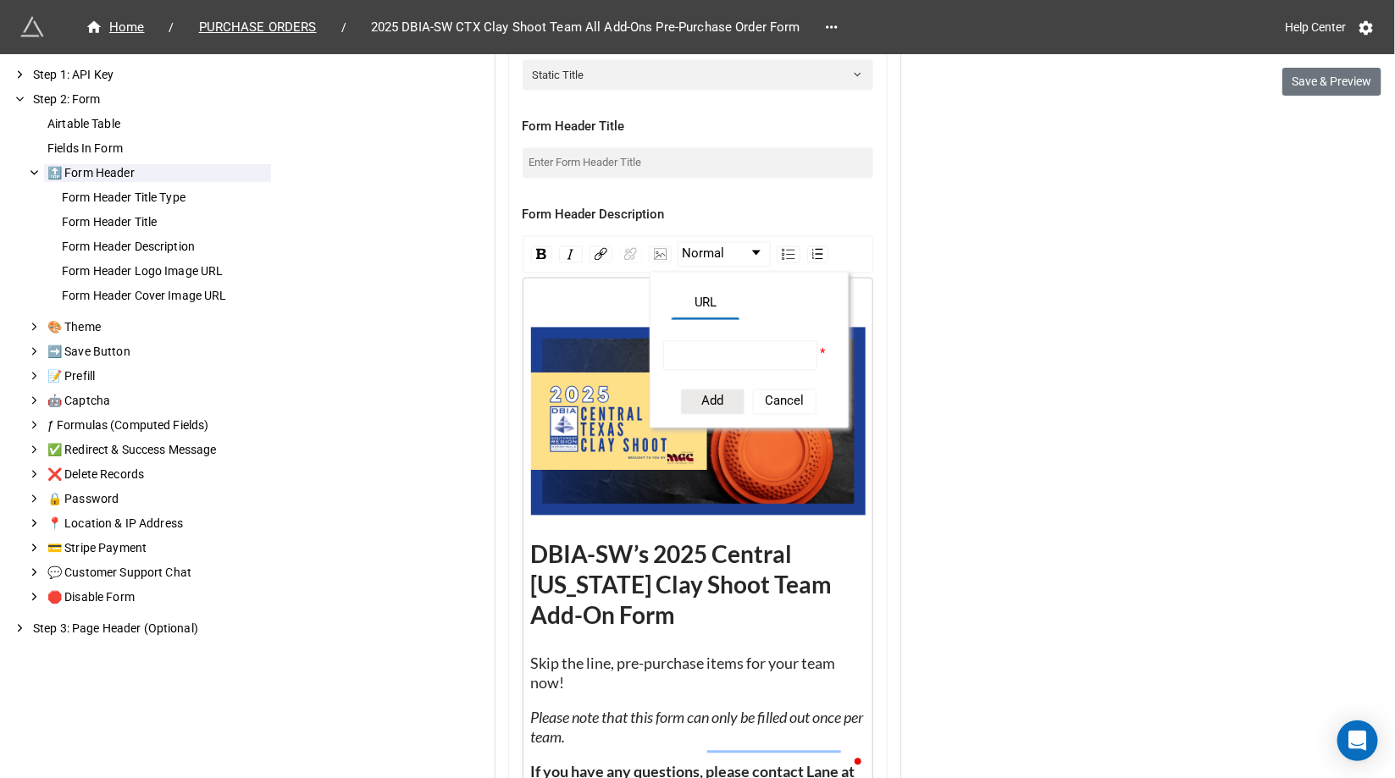
click at [664, 345] on input "rdw-image-control" at bounding box center [740, 356] width 155 height 30
paste input "https://firebasestorage.googleapis.com/v0/b/app-store-81d55.appspot.com/o/1eKC5…"
type input "https://firebasestorage.googleapis.com/v0/b/app-store-81d55.appspot.com/o/1eKC5…"
click at [693, 400] on button "Add" at bounding box center [713, 402] width 64 height 25
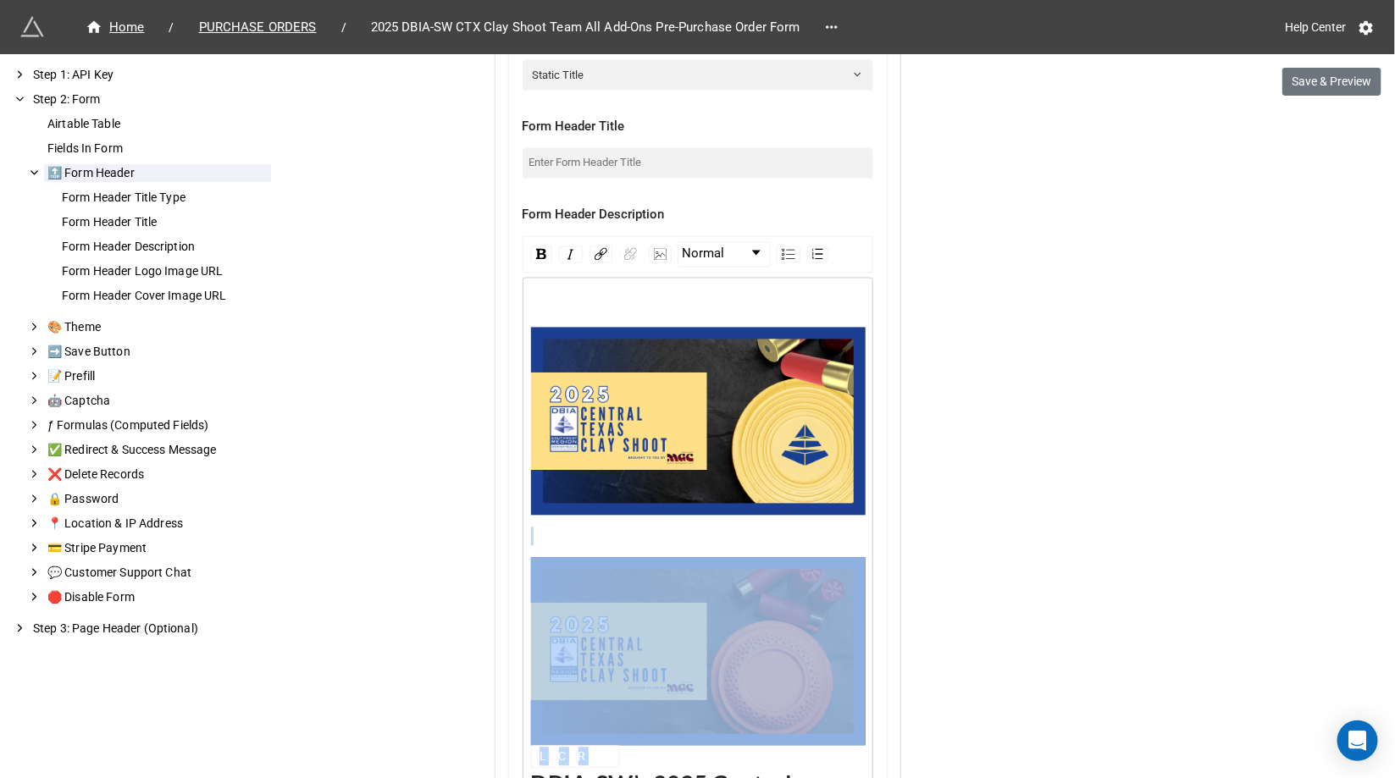
scroll to position [1301, 0]
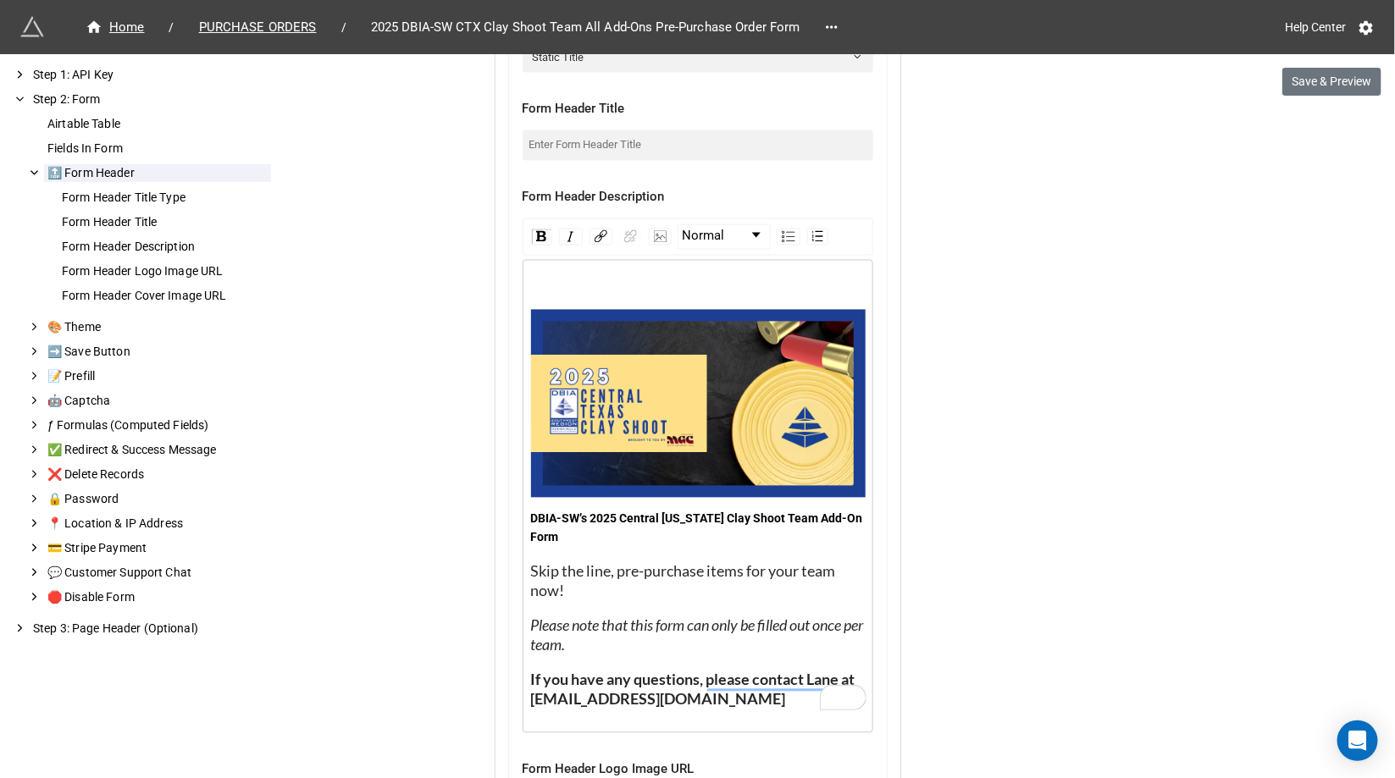
click at [567, 513] on span "DBIA-SW’s 2025 Central Texas Clay Shoot Team Add-On Form" at bounding box center [698, 528] width 335 height 32
click at [705, 235] on span "Block Type" at bounding box center [714, 237] width 62 height 20
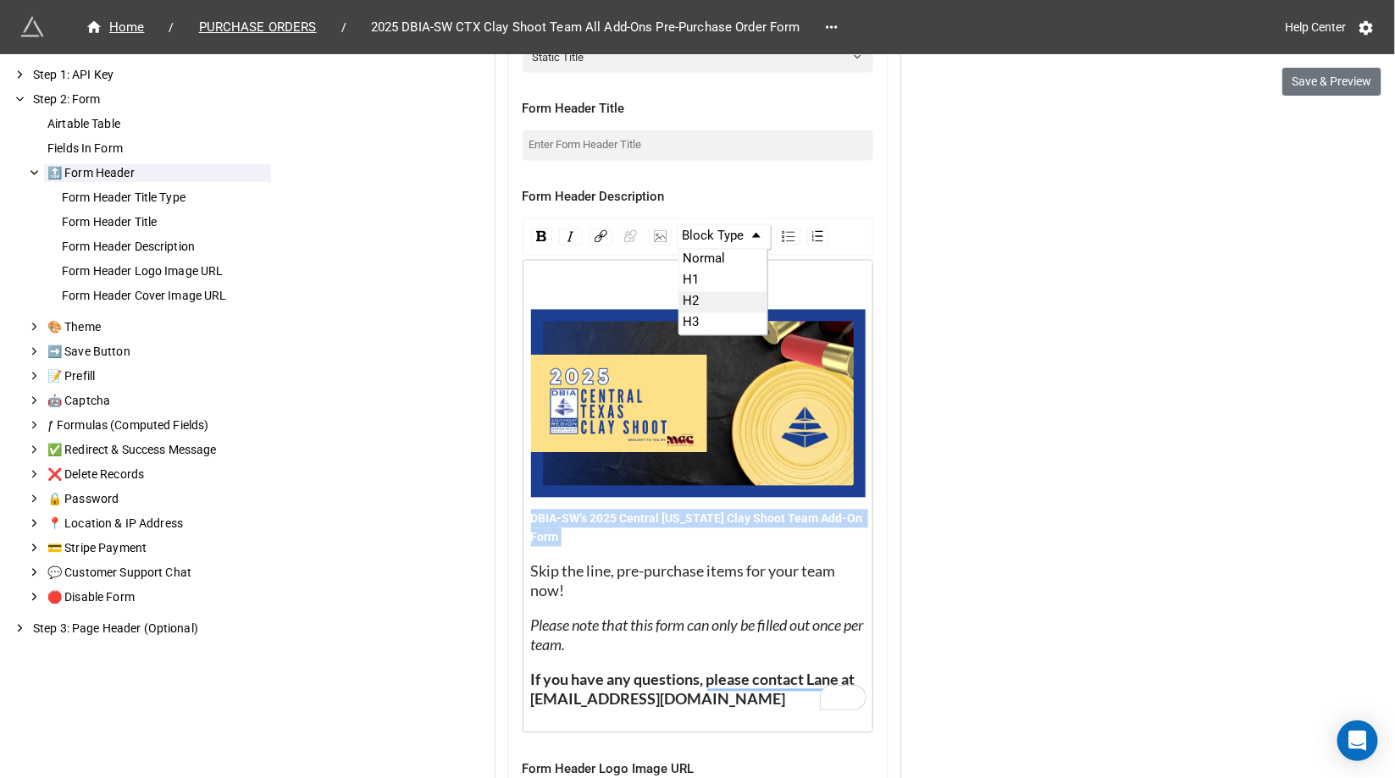
click at [705, 272] on li "H1" at bounding box center [723, 281] width 88 height 21
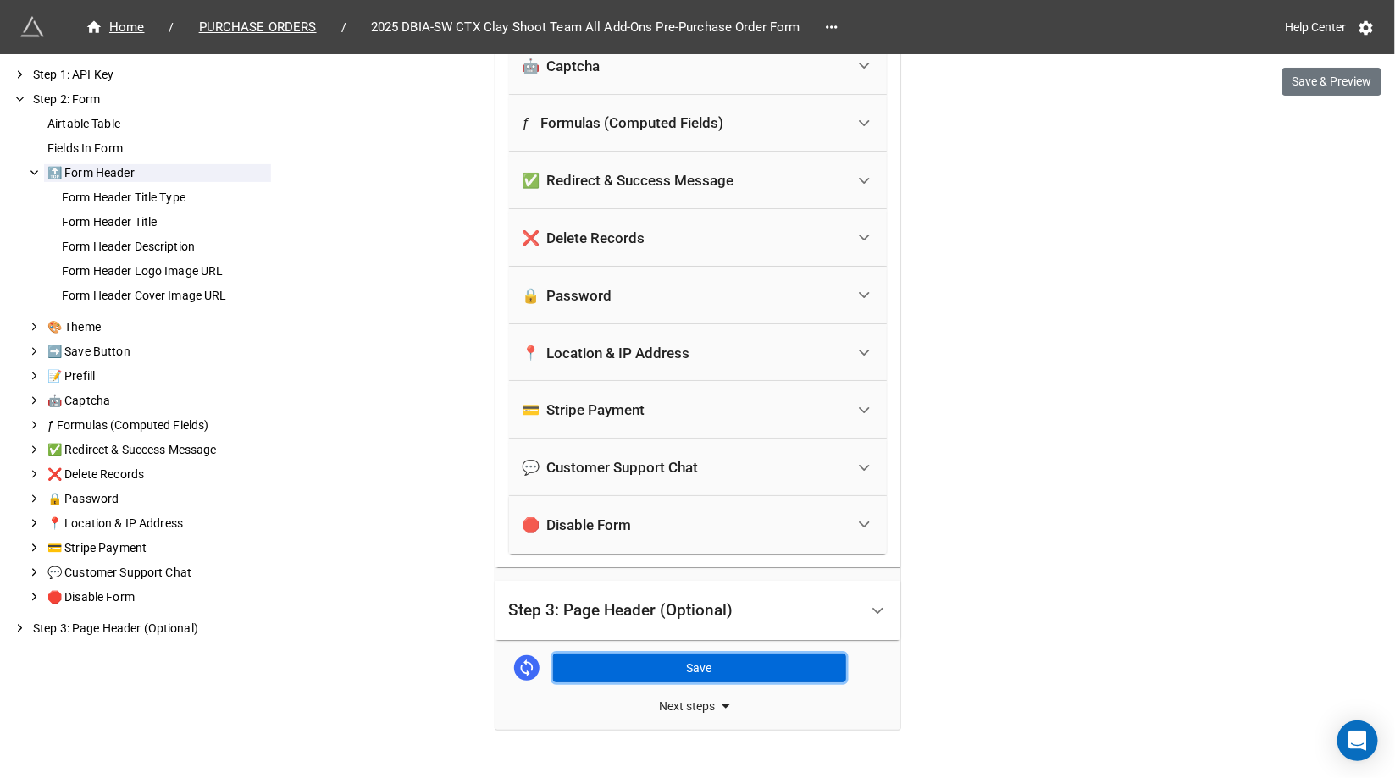
click at [650, 654] on button "Save" at bounding box center [699, 668] width 293 height 29
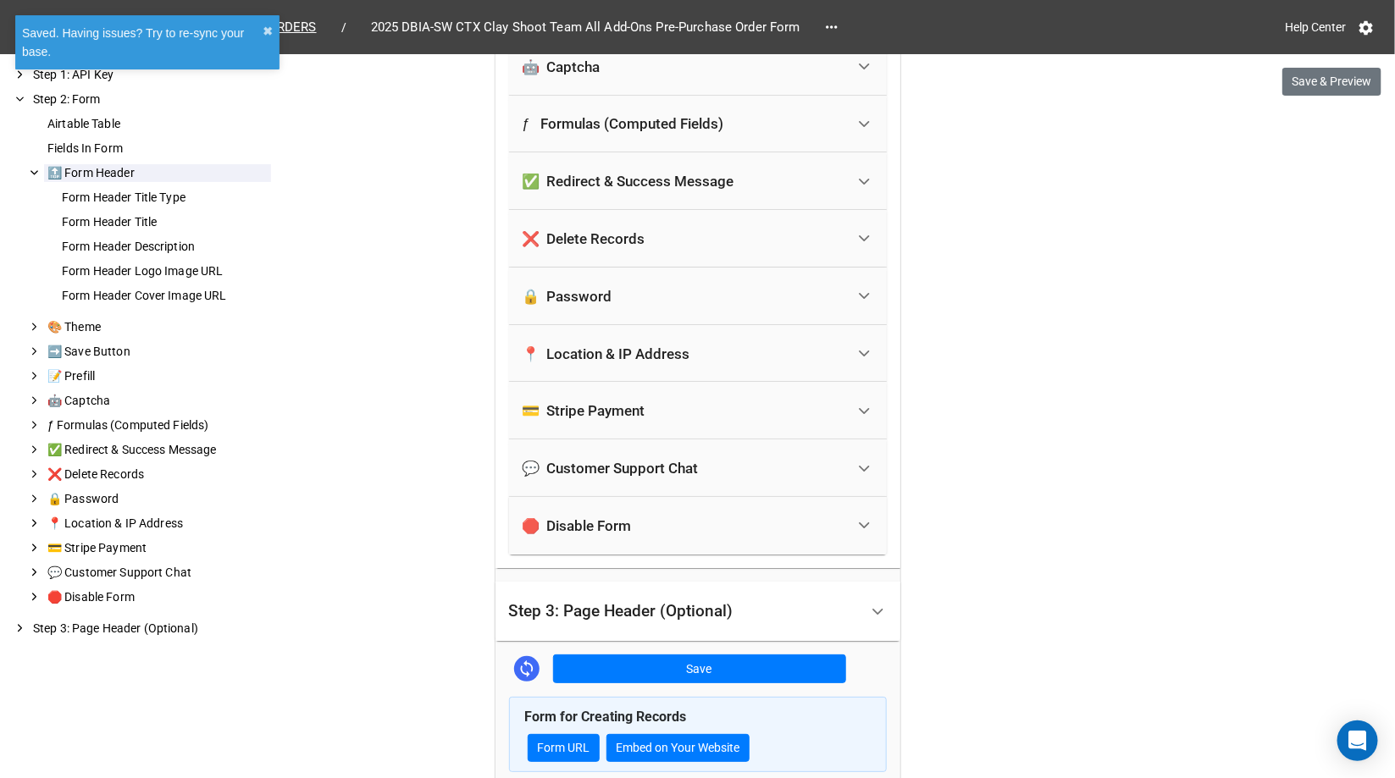
scroll to position [2495, 0]
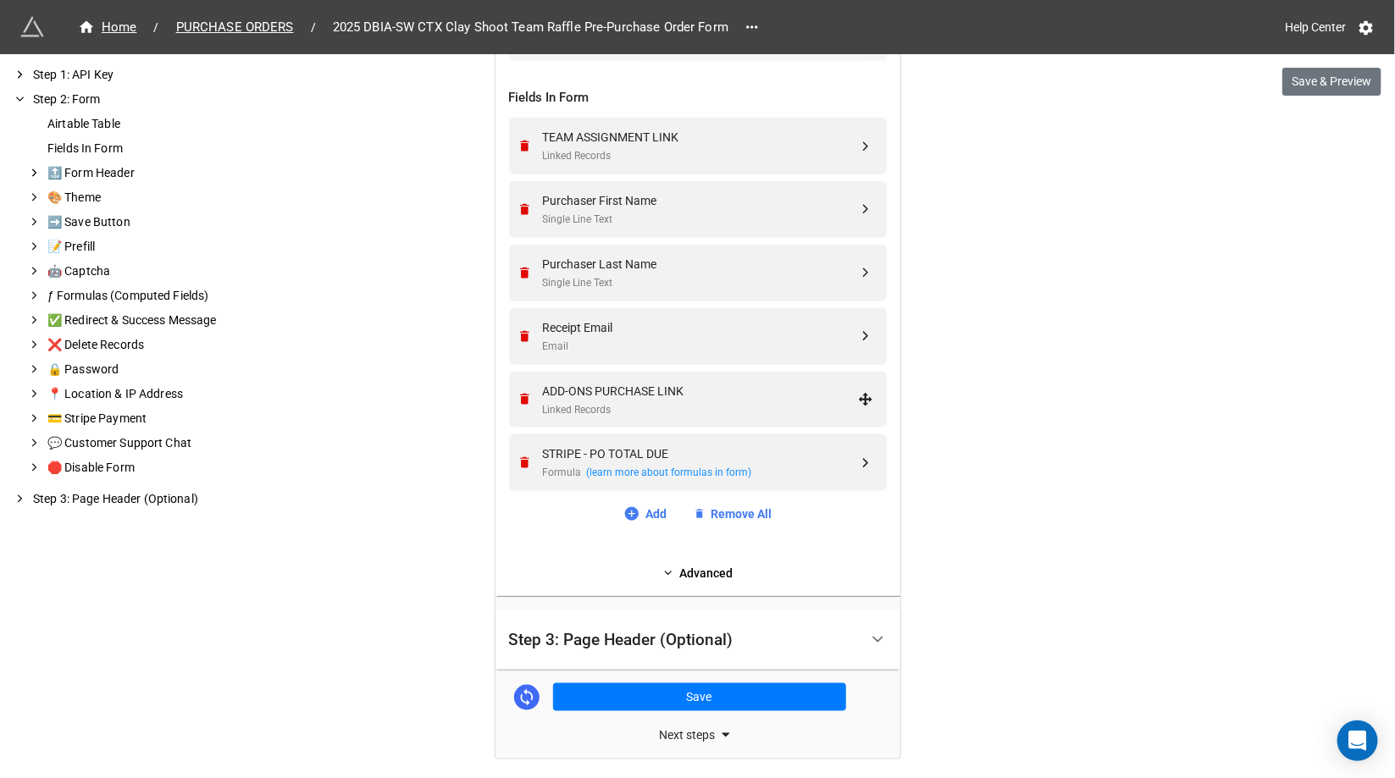
scroll to position [666, 0]
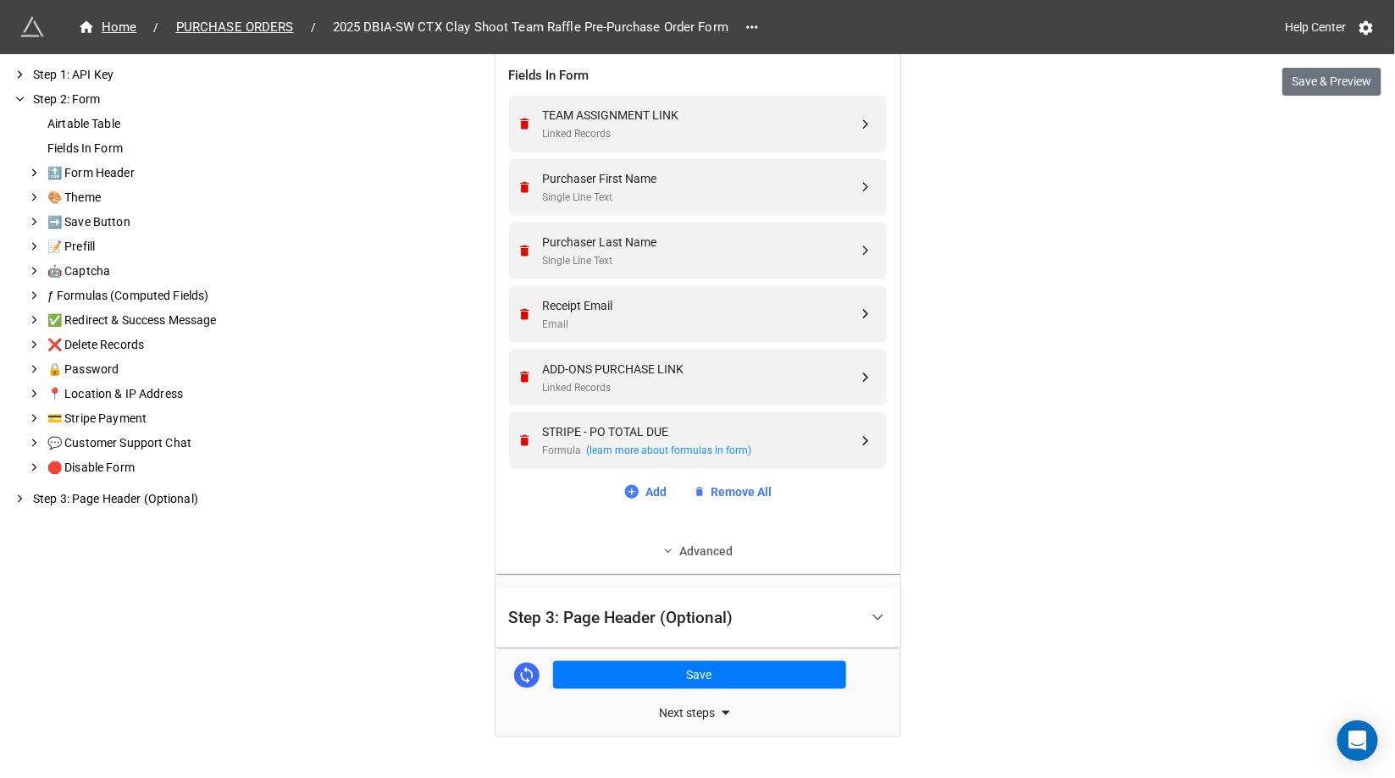
click at [699, 542] on link "Advanced" at bounding box center [698, 551] width 378 height 19
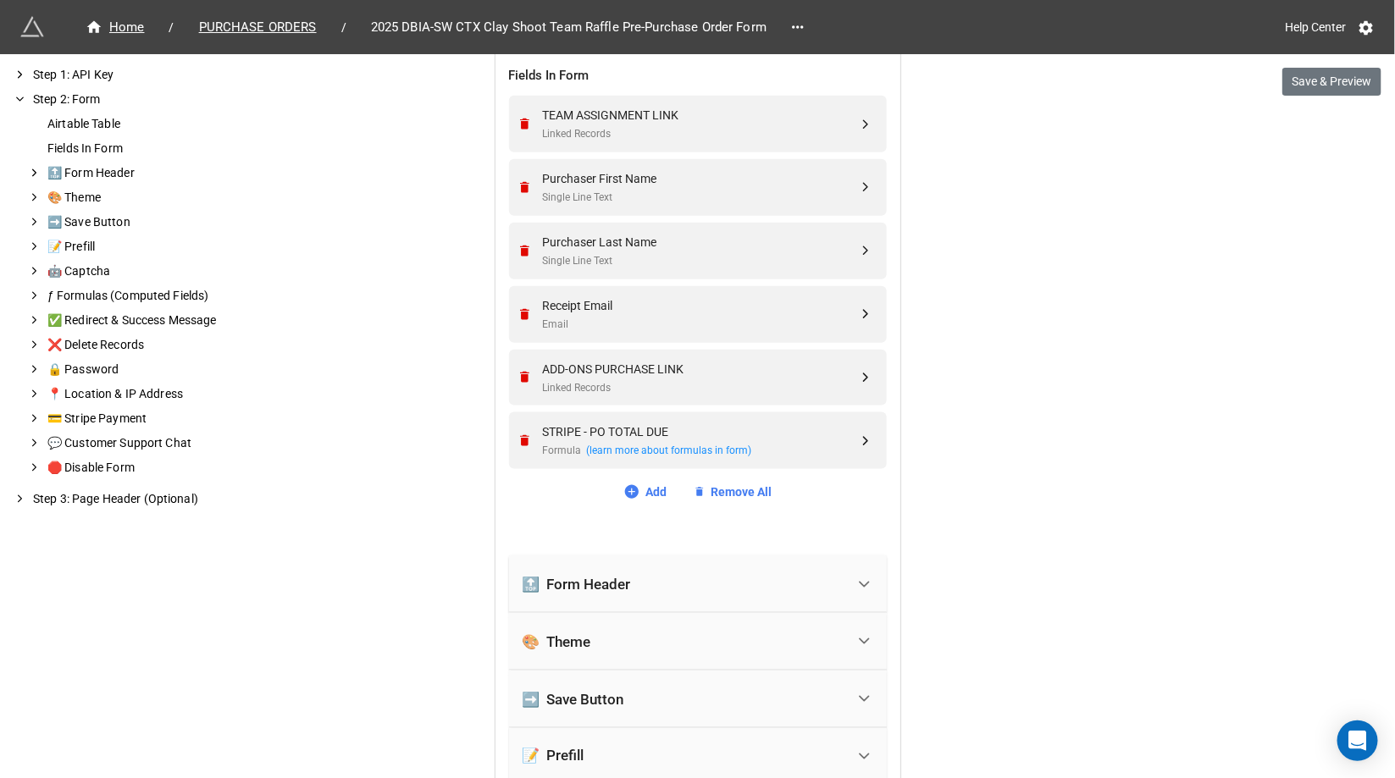
click at [653, 581] on div "🔝 Form Header" at bounding box center [684, 584] width 323 height 37
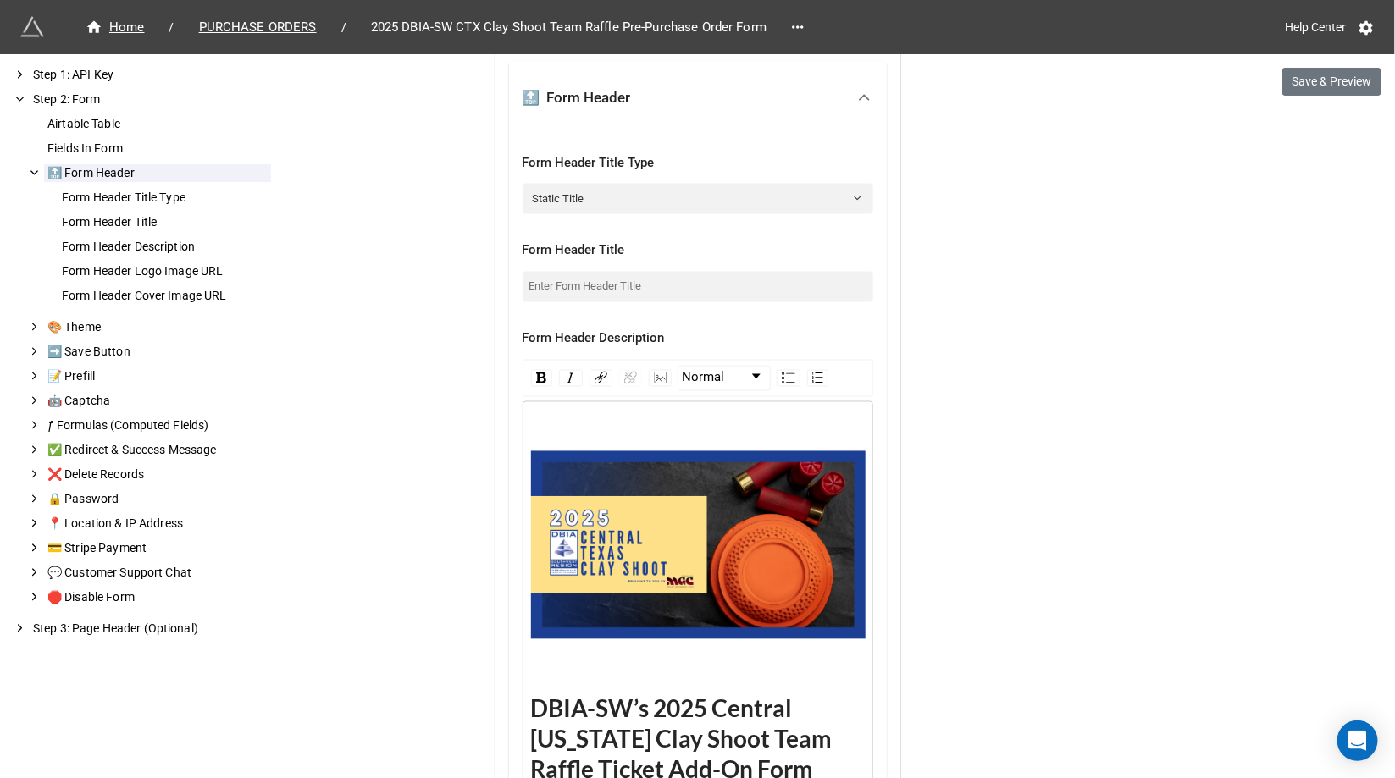
scroll to position [1270, 0]
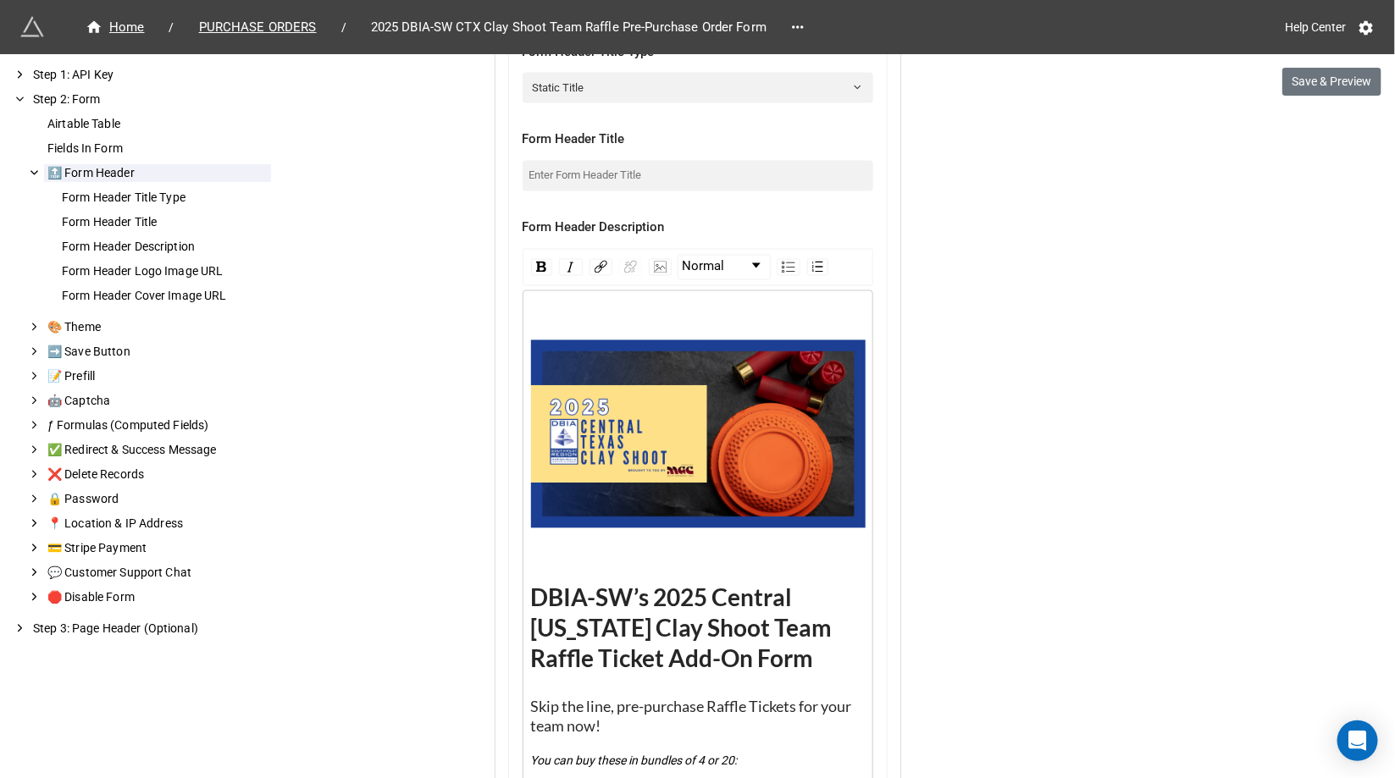
click at [567, 312] on div "rdw-editor" at bounding box center [698, 319] width 335 height 19
click at [654, 263] on img "rdw-image-control" at bounding box center [660, 268] width 13 height 12
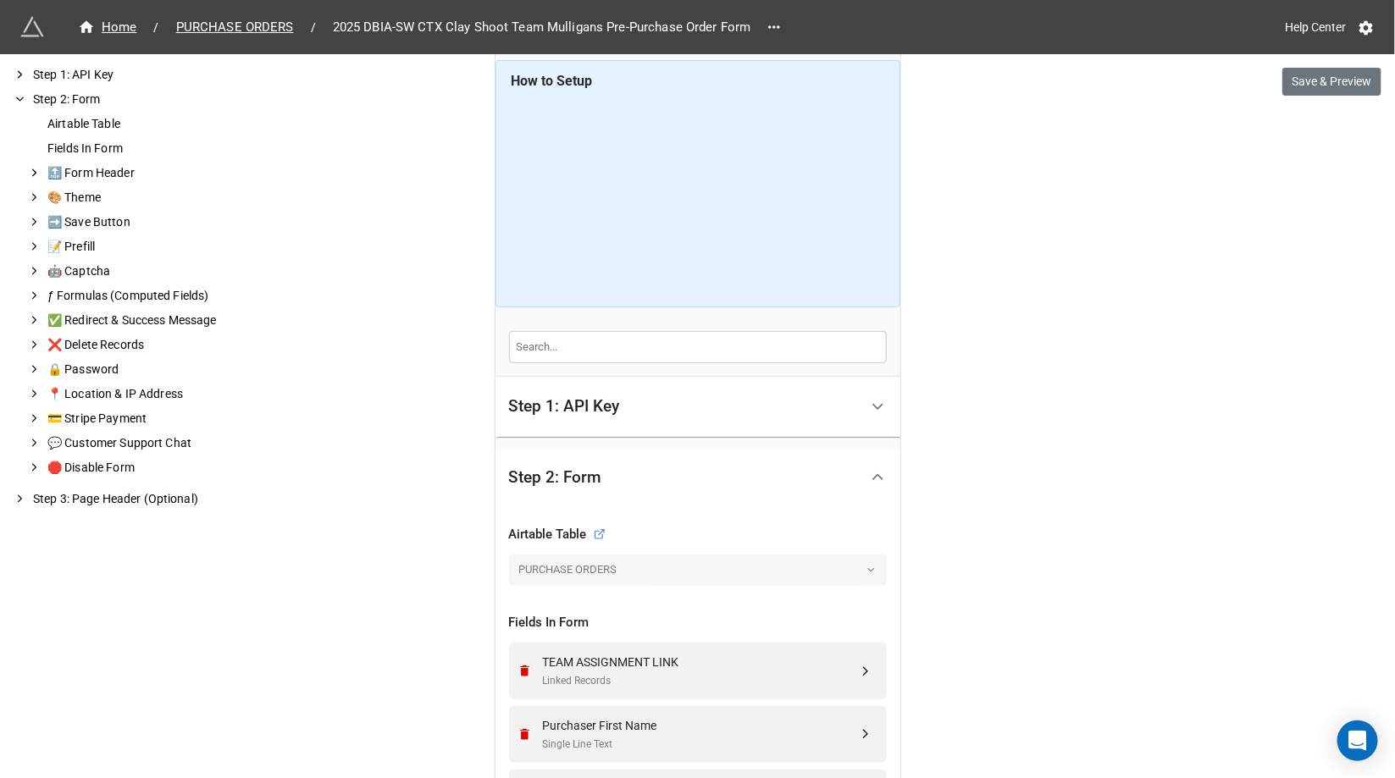
scroll to position [704, 0]
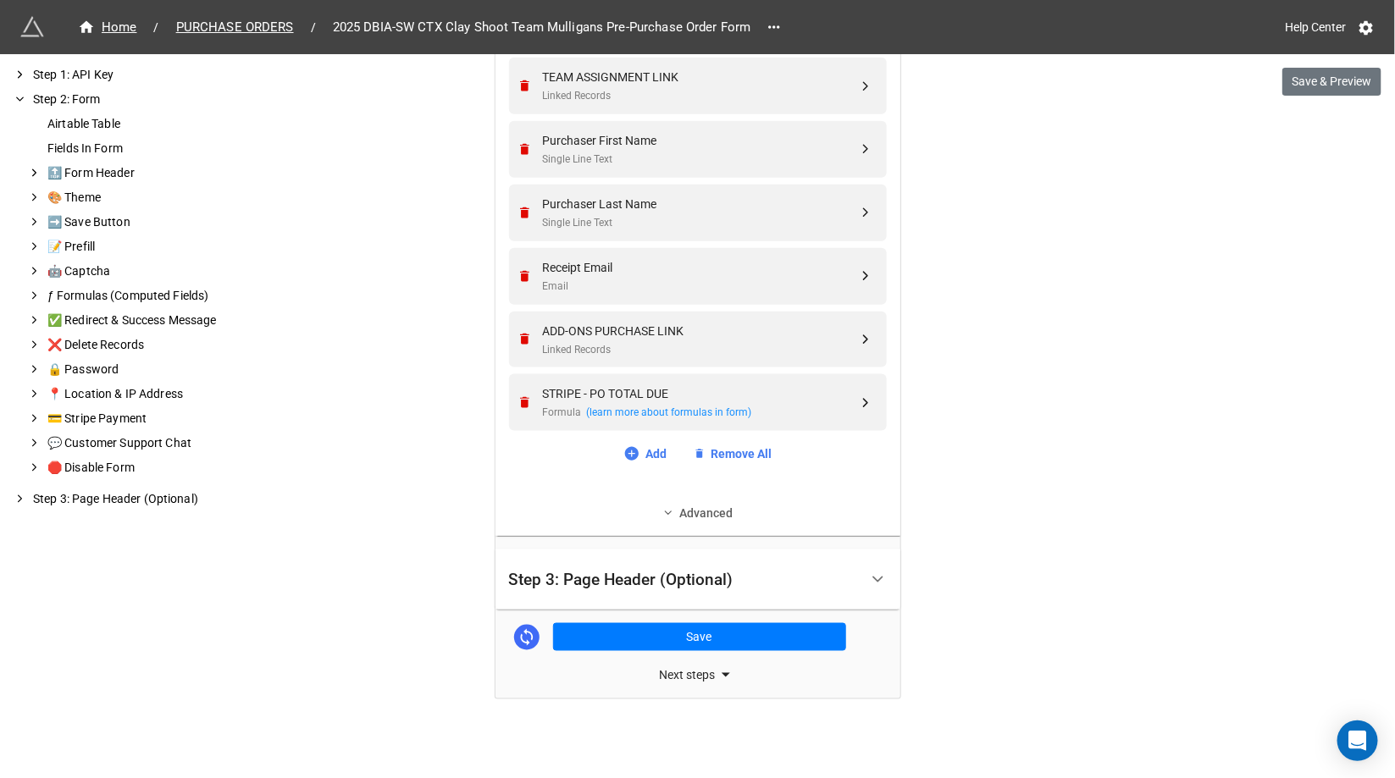
click at [676, 509] on link "Advanced" at bounding box center [698, 513] width 378 height 19
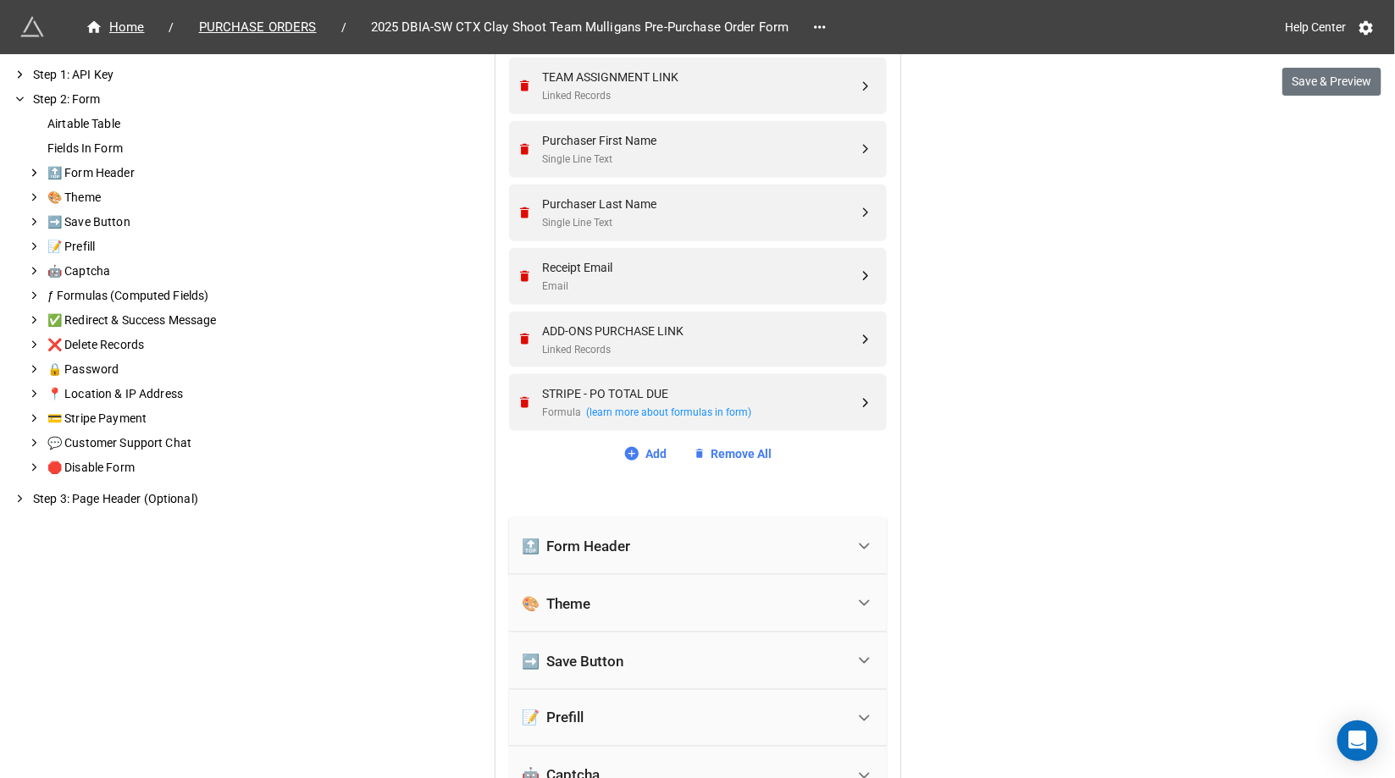
click at [629, 554] on div "🔝 Form Header" at bounding box center [684, 546] width 323 height 37
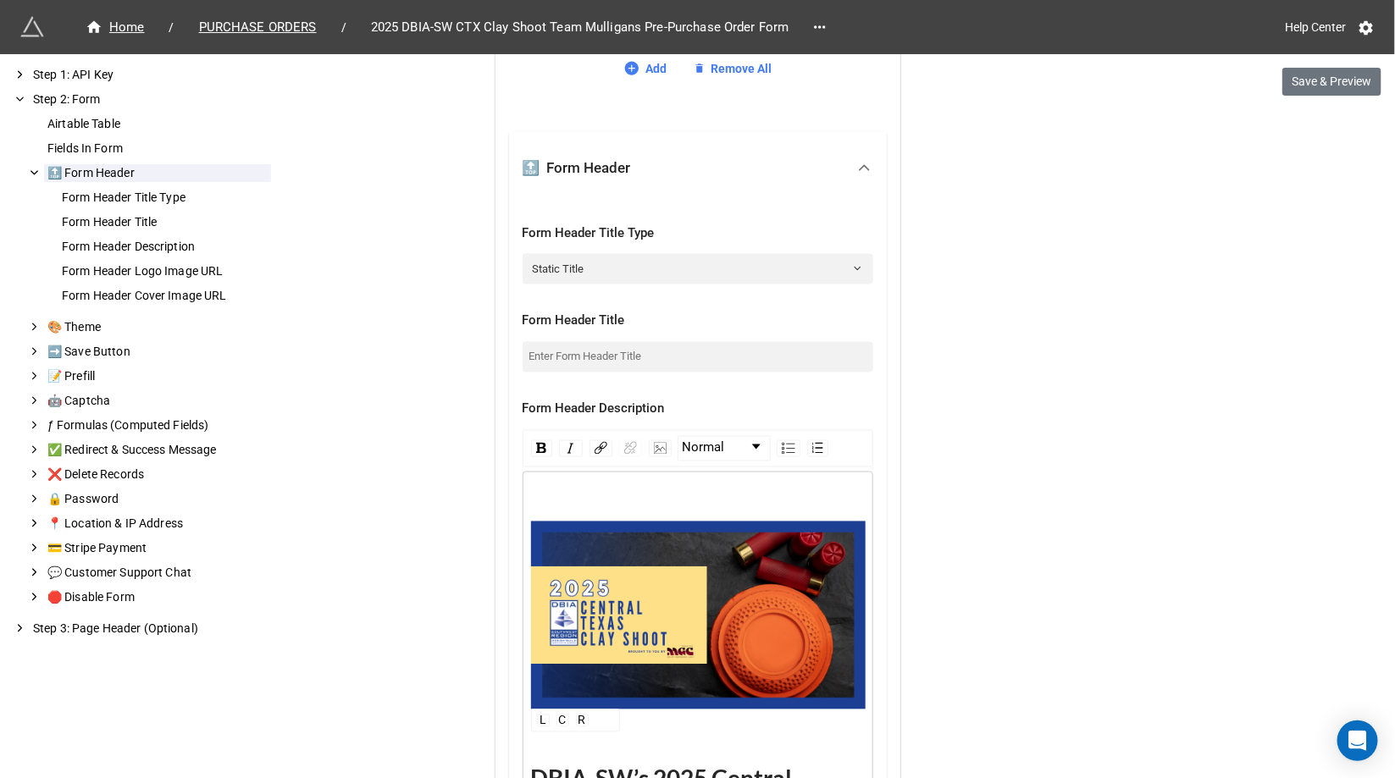
scroll to position [1102, 0]
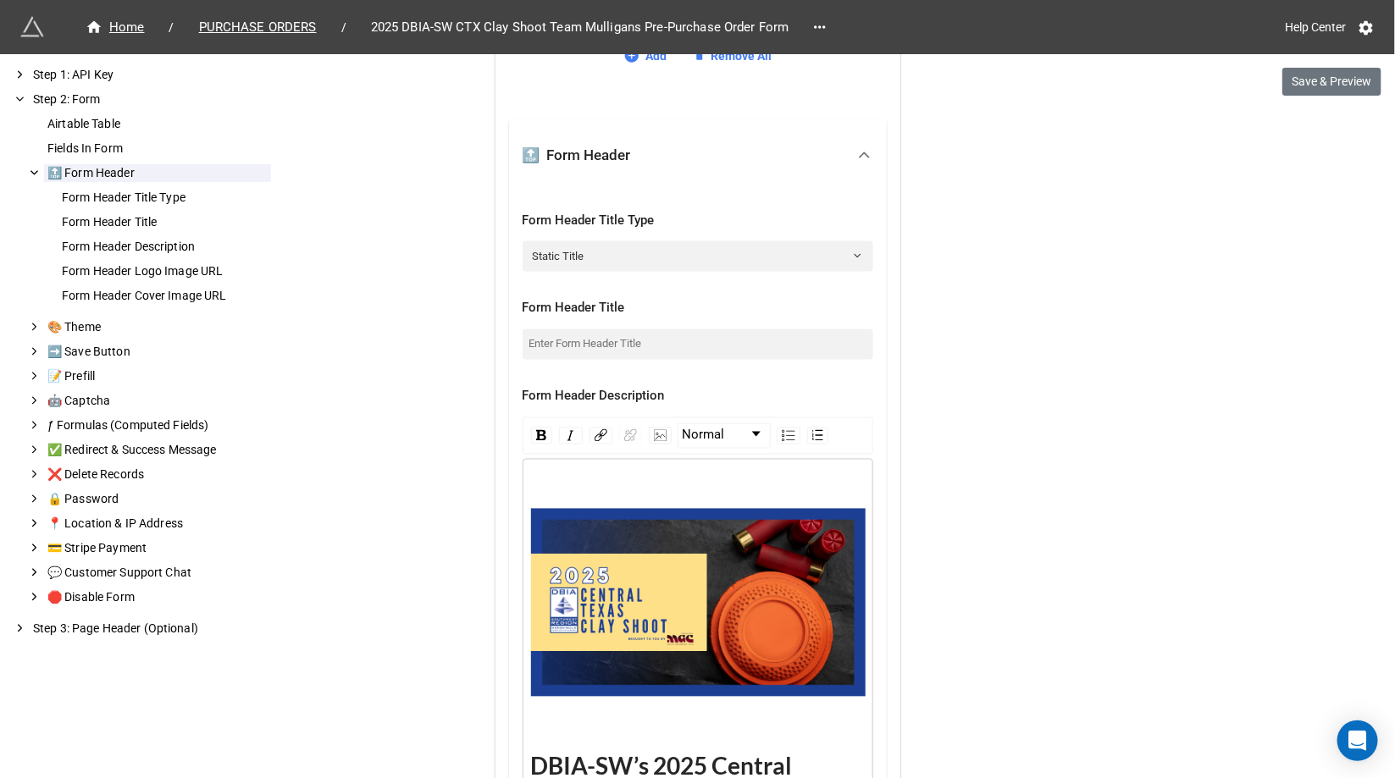
click at [545, 479] on div "rdw-editor" at bounding box center [698, 488] width 335 height 19
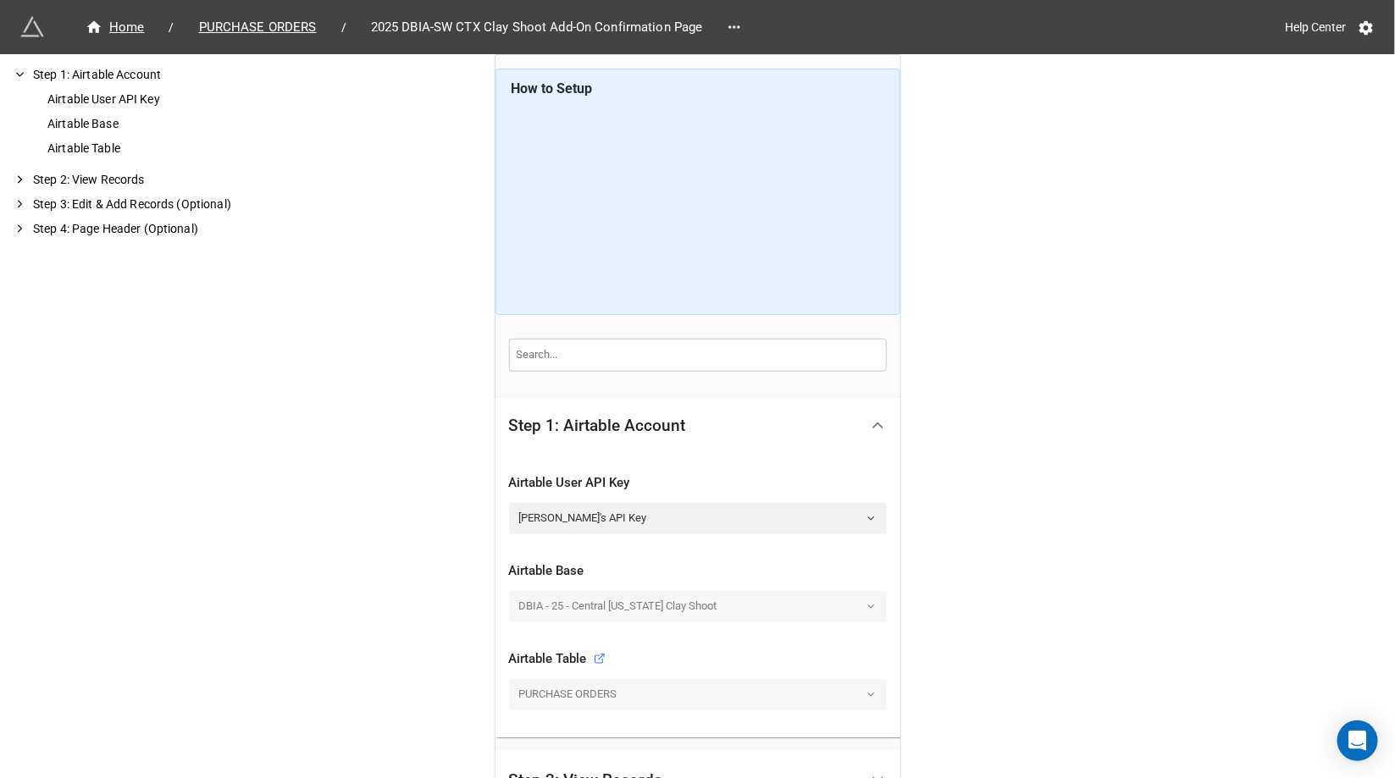
scroll to position [322, 0]
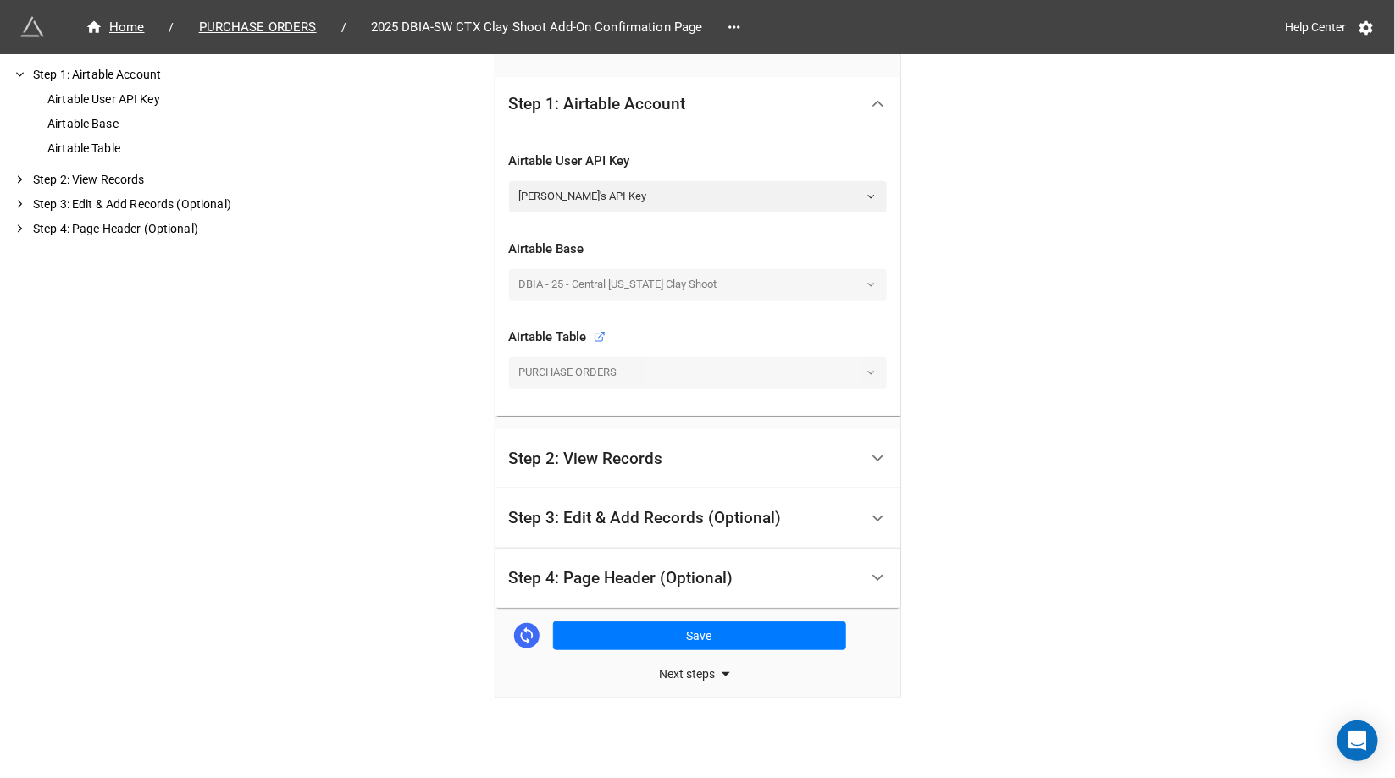
click at [606, 462] on div "Step 2: View Records" at bounding box center [586, 459] width 154 height 17
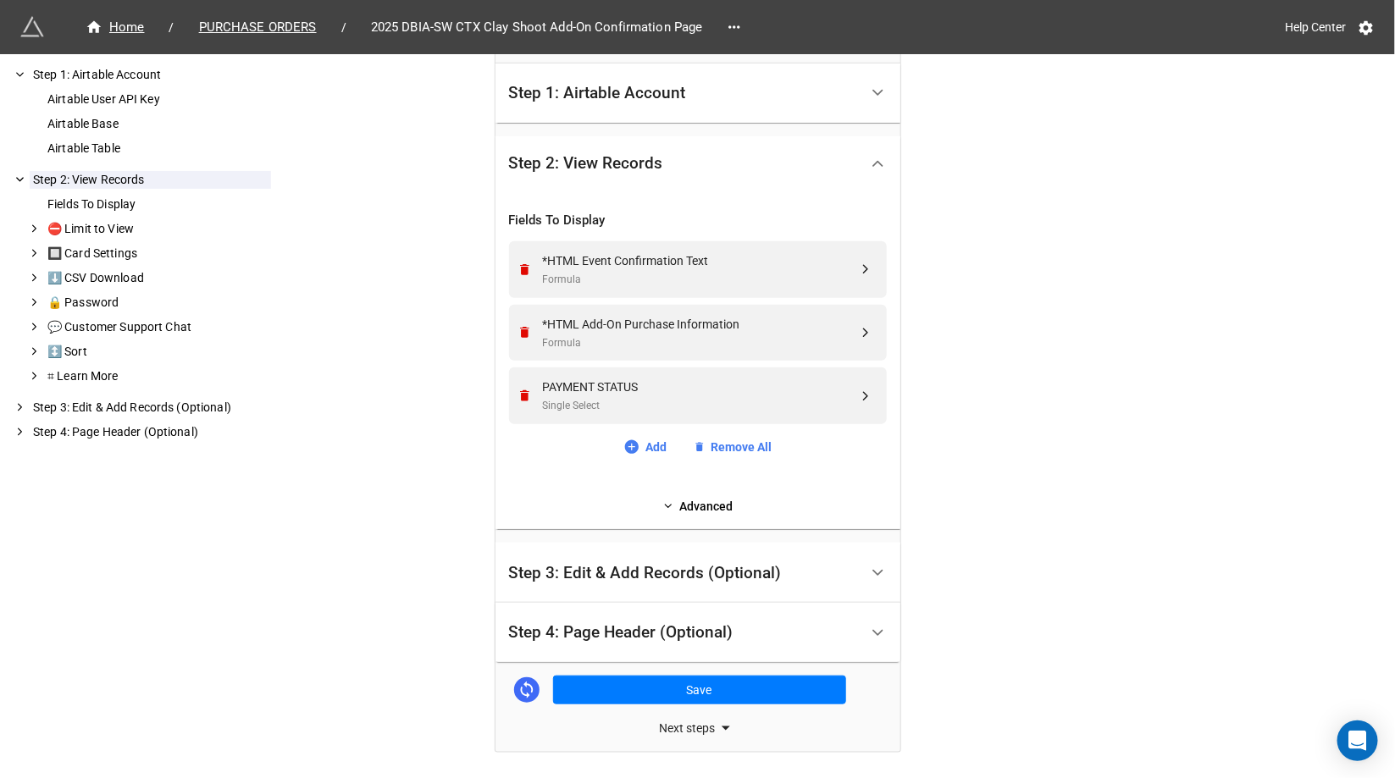
click at [623, 571] on div "Step 3: Edit & Add Records (Optional)" at bounding box center [645, 573] width 273 height 17
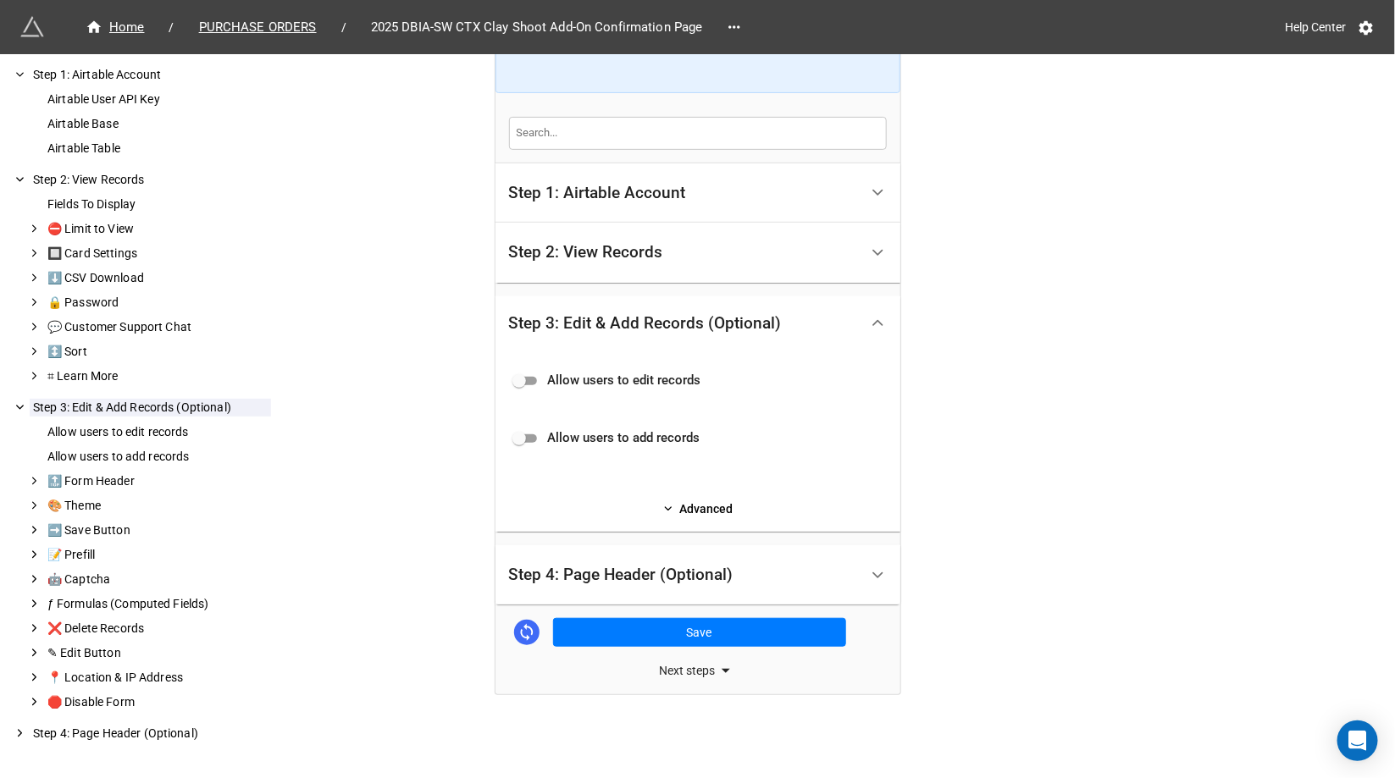
scroll to position [219, 0]
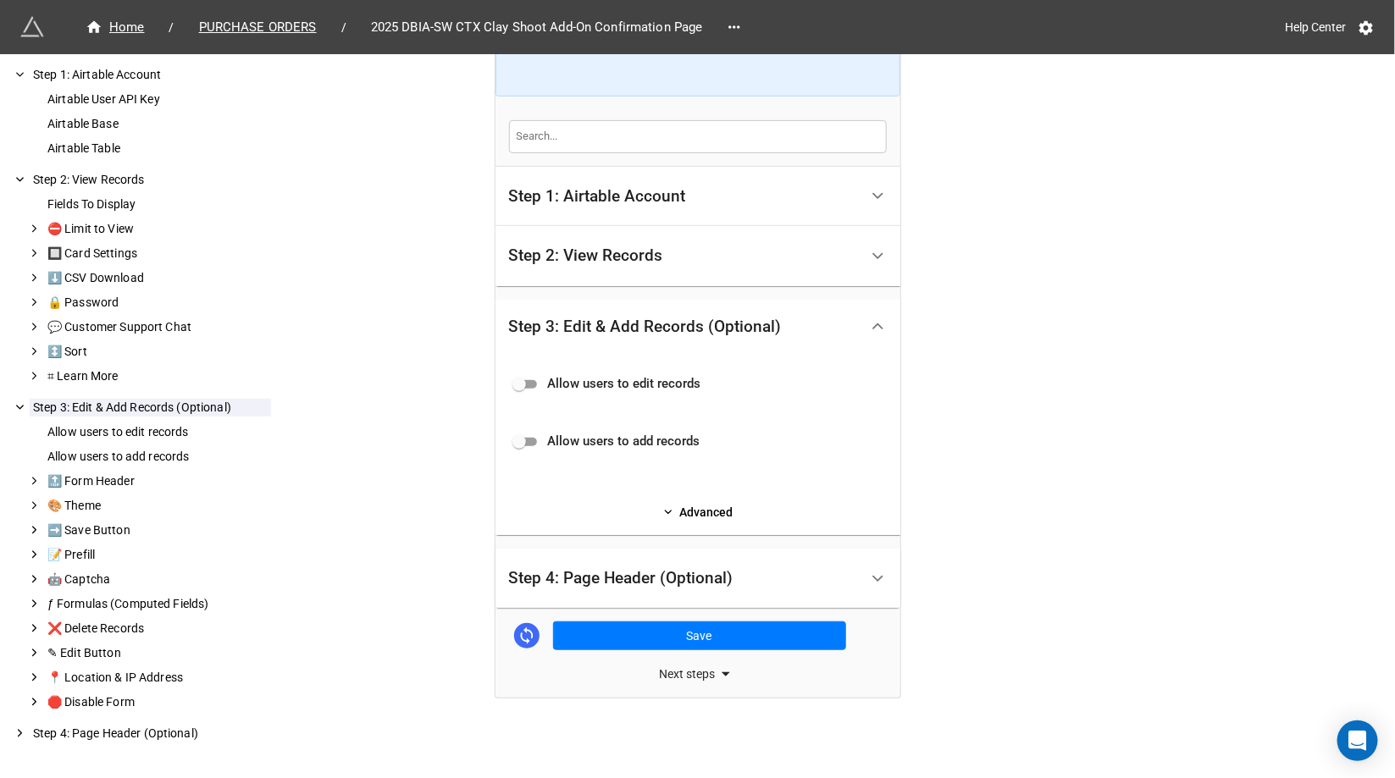
click at [623, 571] on div "Step 4: Page Header (Optional)" at bounding box center [621, 578] width 224 height 17
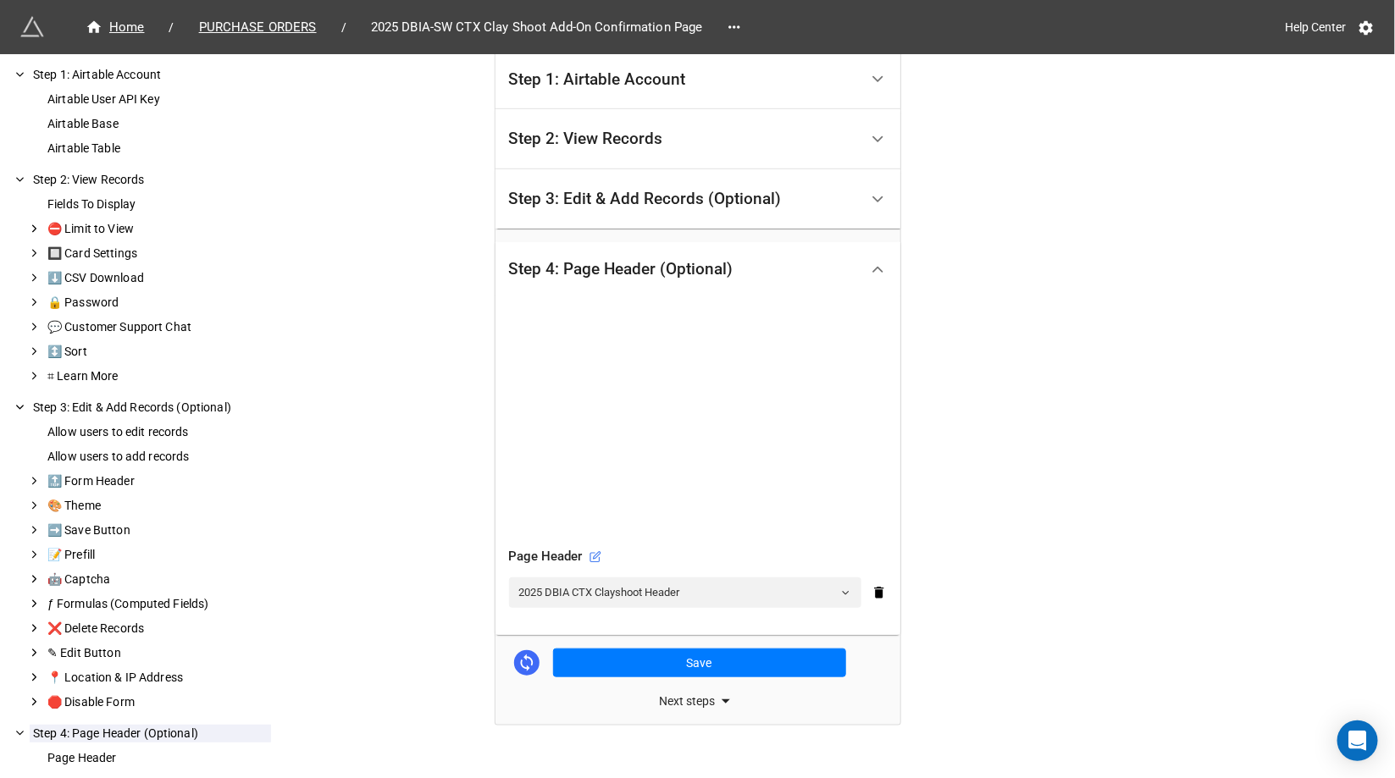
scroll to position [363, 0]
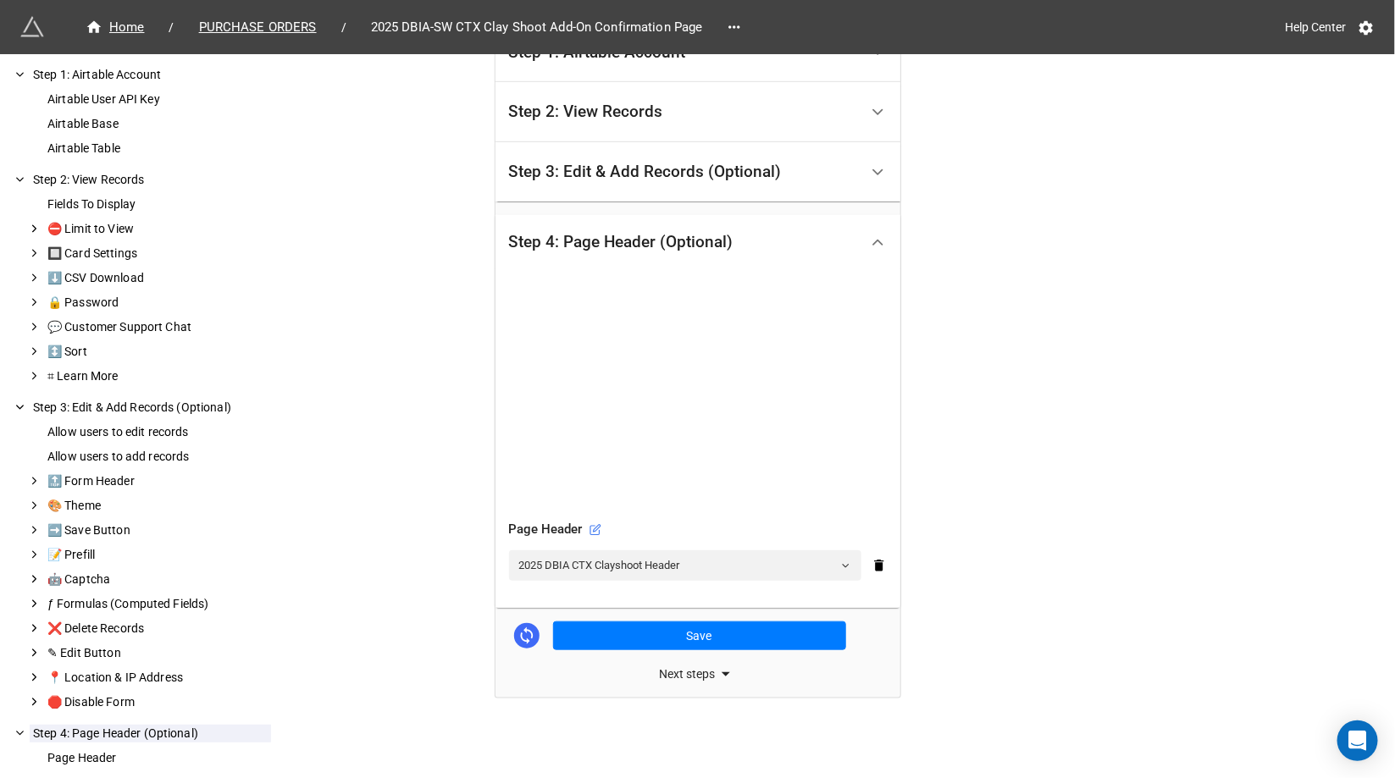
click at [595, 520] on div "Page Header" at bounding box center [698, 530] width 378 height 20
click at [595, 529] on icon at bounding box center [596, 528] width 7 height 7
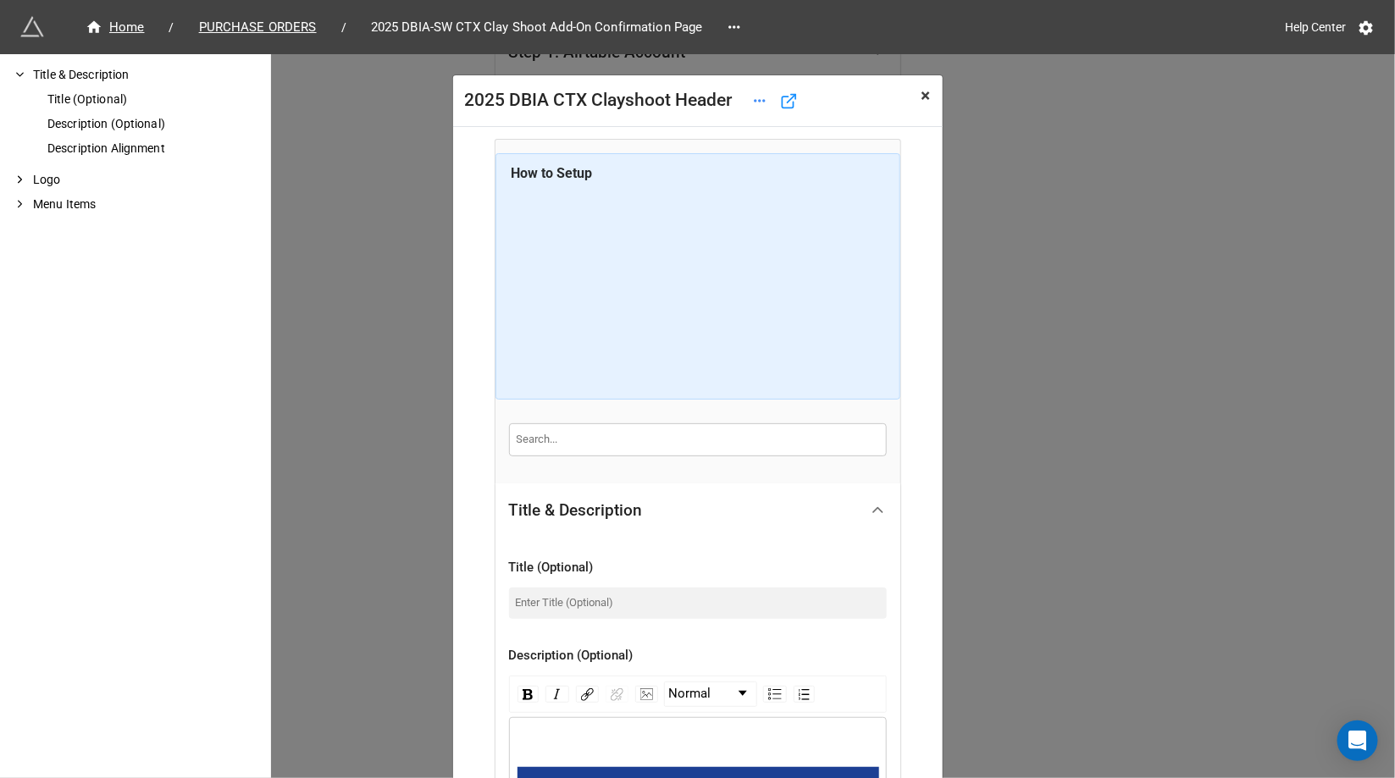
click at [927, 95] on button "× Close" at bounding box center [926, 96] width 33 height 42
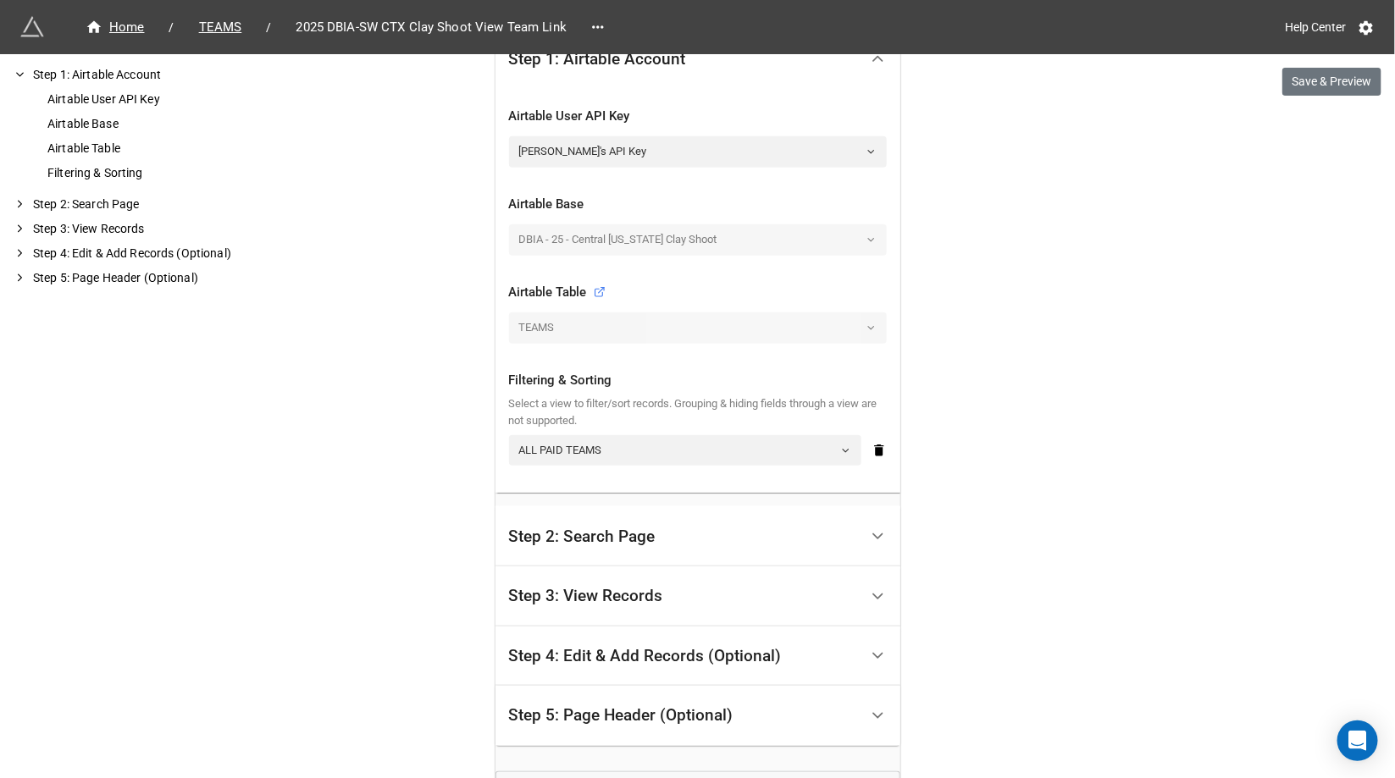
scroll to position [570, 0]
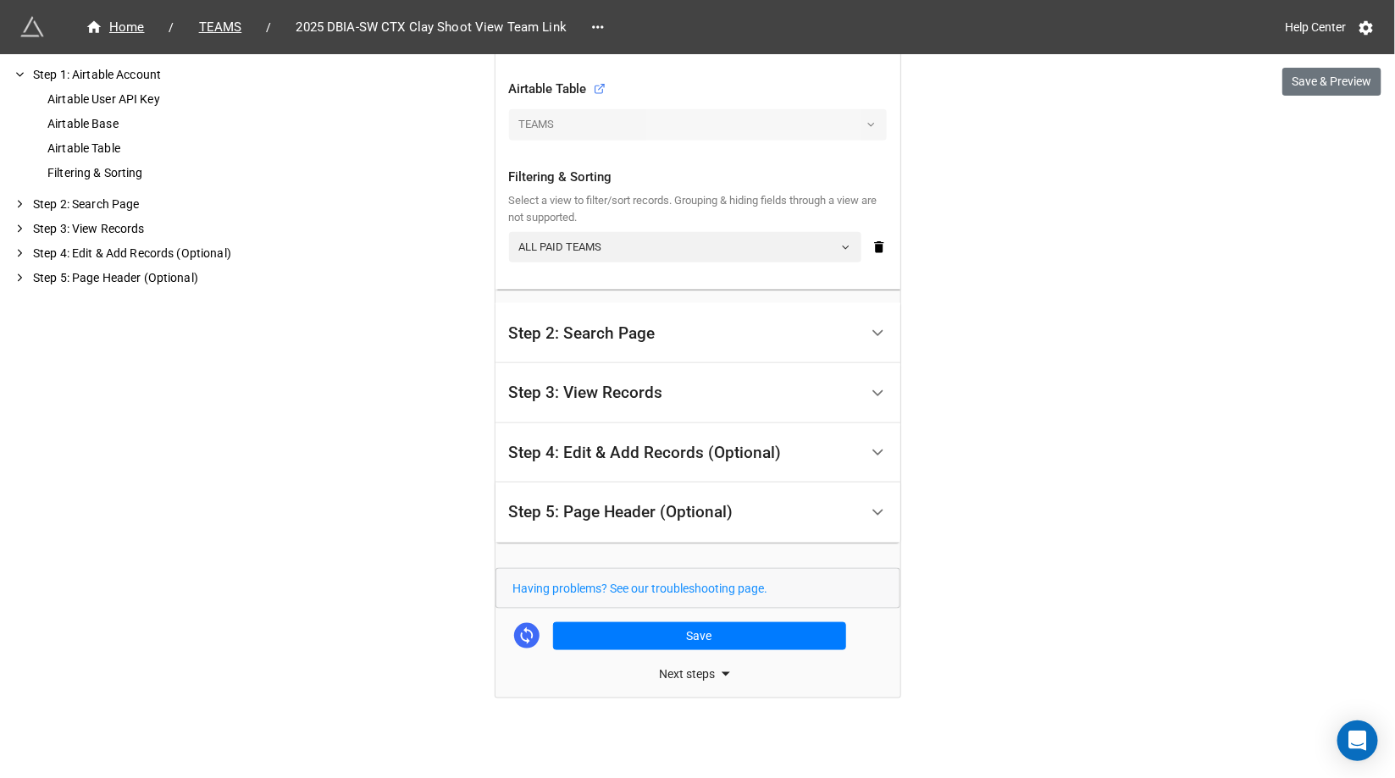
click at [690, 429] on div "Step 4: Edit & Add Records (Optional)" at bounding box center [697, 453] width 405 height 60
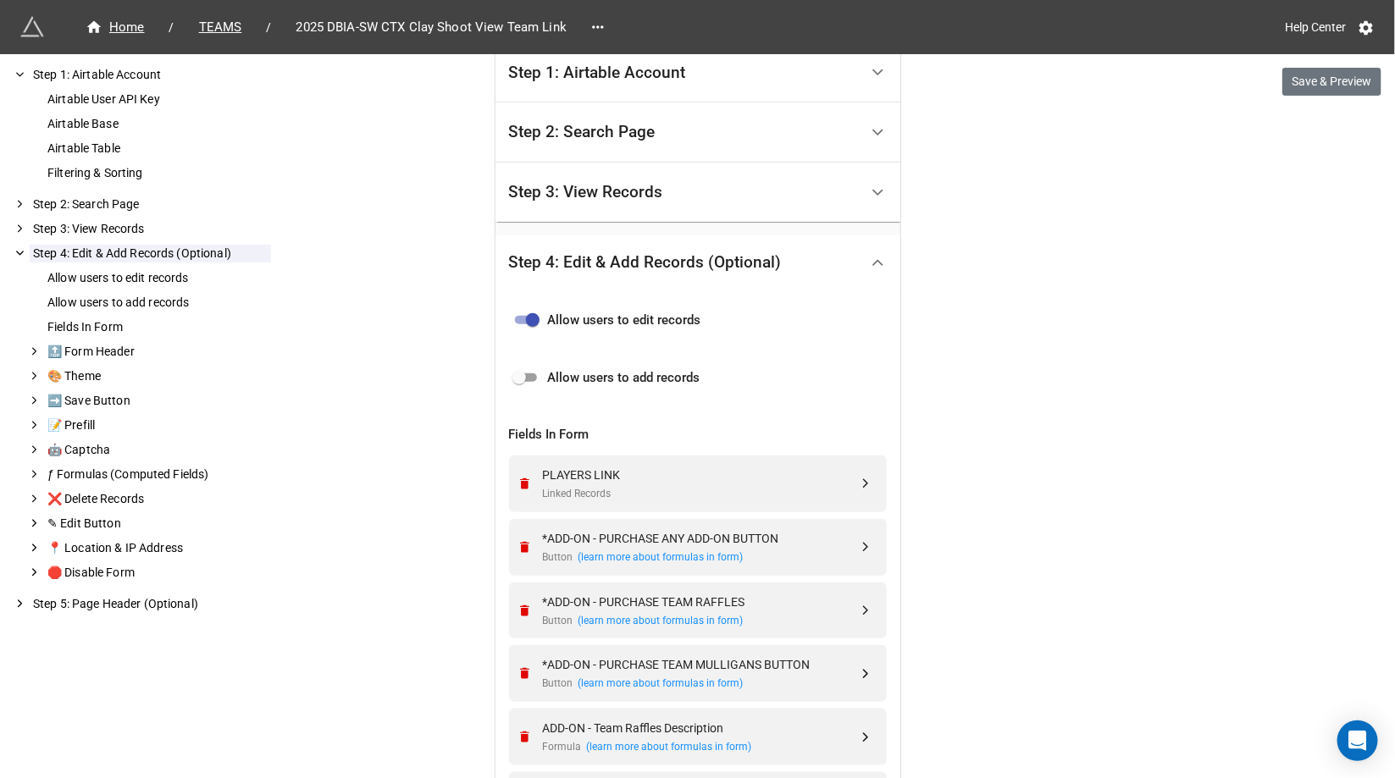
scroll to position [779, 0]
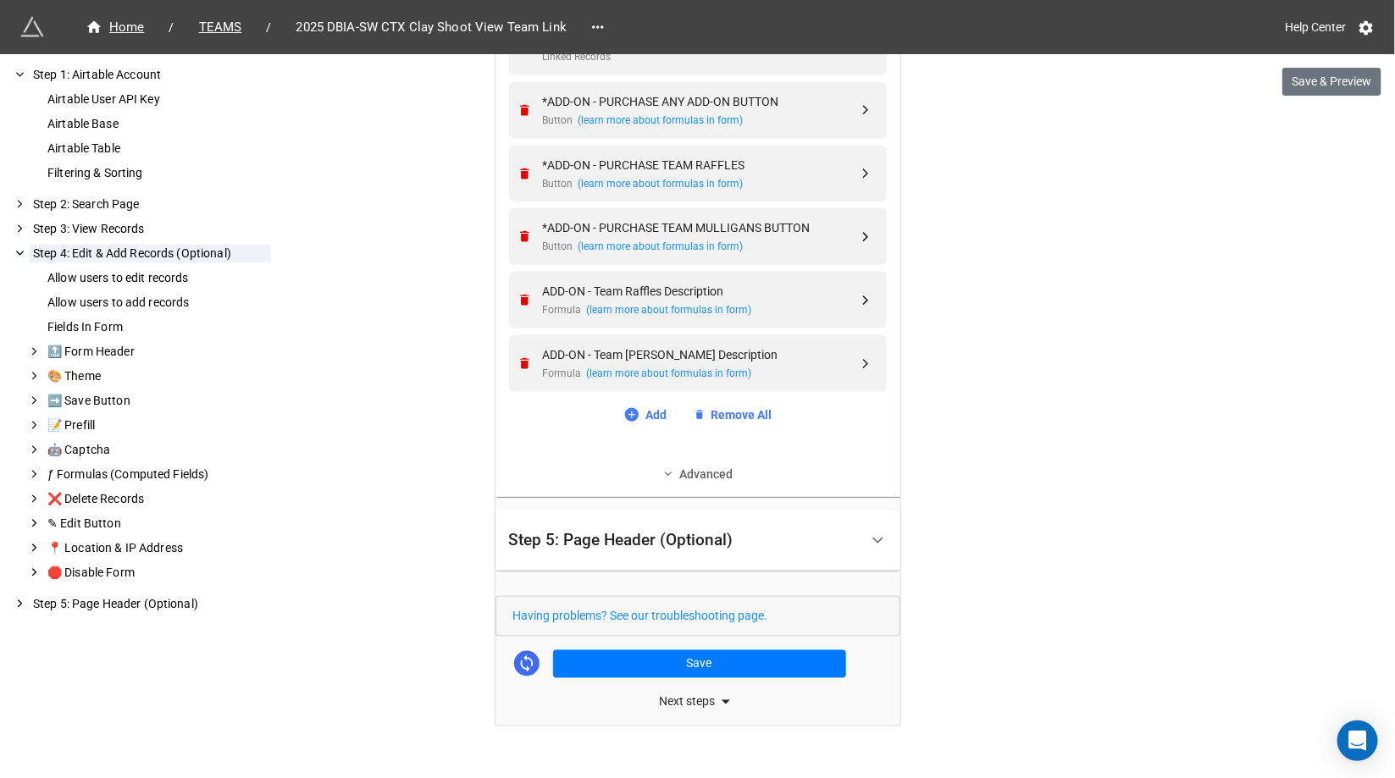
click at [686, 473] on link "Advanced" at bounding box center [698, 474] width 378 height 19
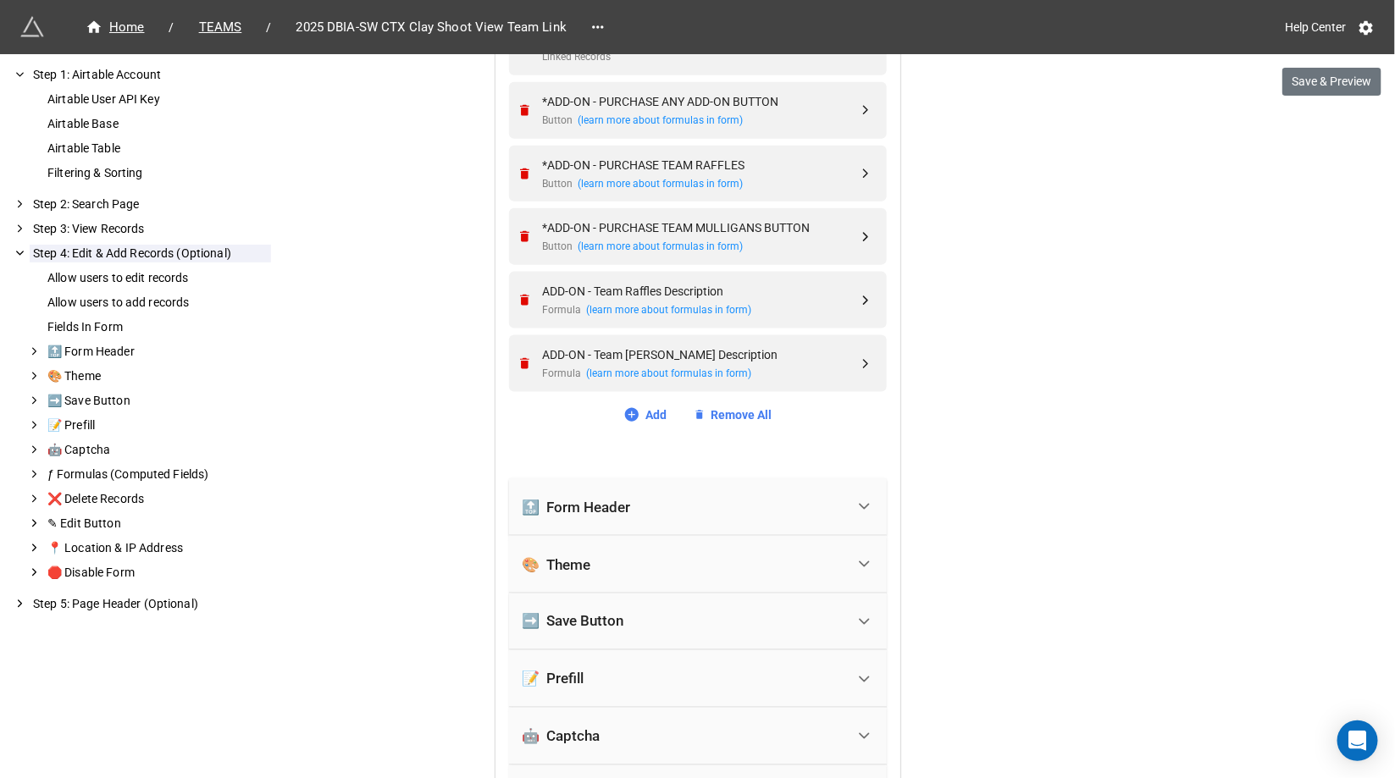
click at [600, 499] on div "🔝 Form Header" at bounding box center [577, 507] width 108 height 17
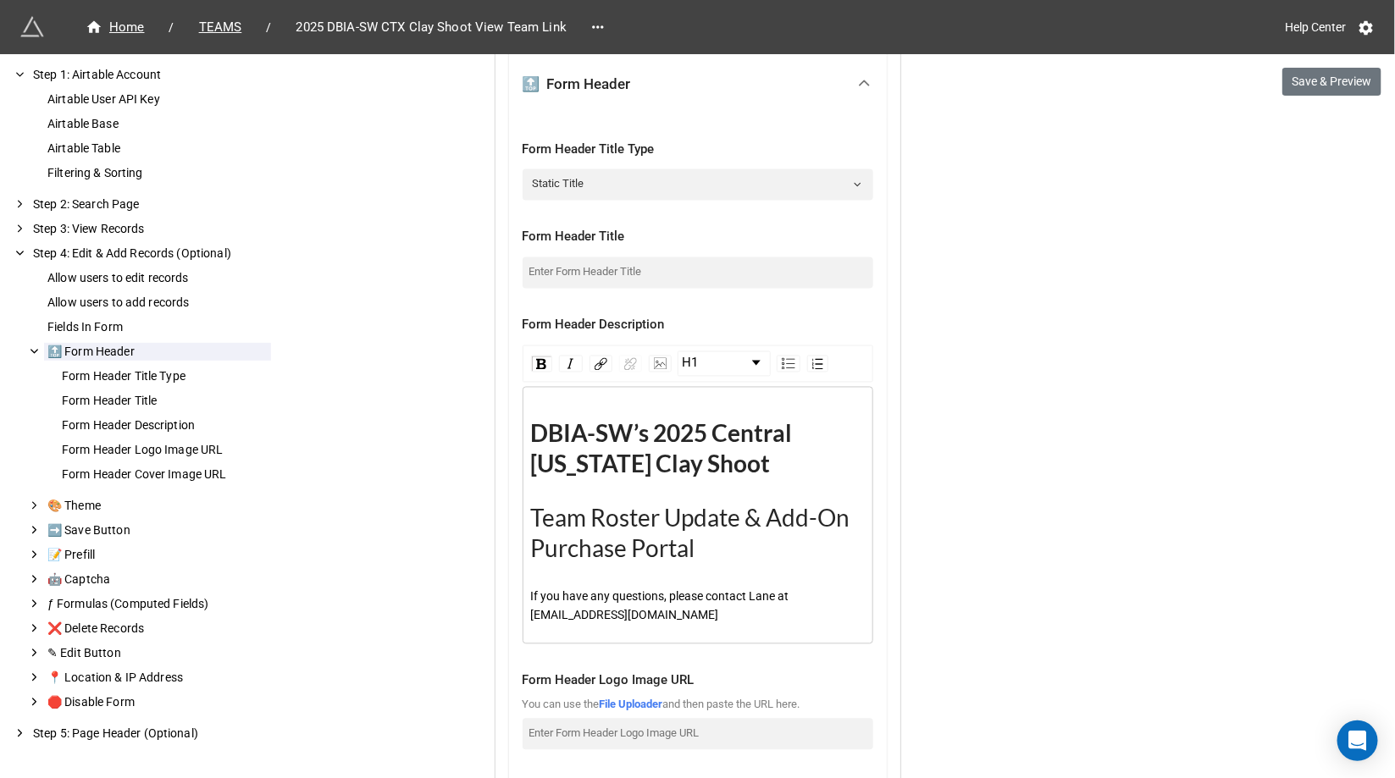
scroll to position [1205, 0]
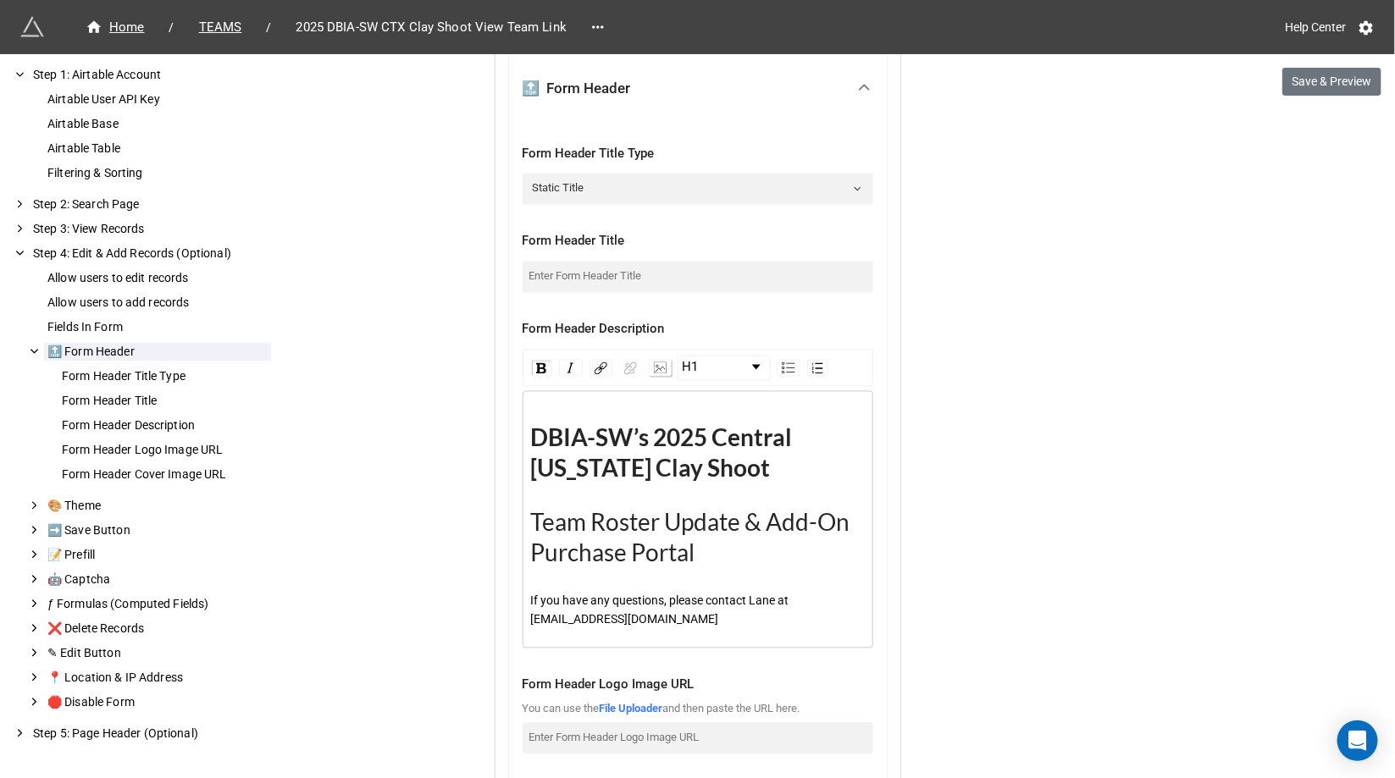
click at [651, 373] on div "rdw-image-control" at bounding box center [660, 368] width 23 height 17
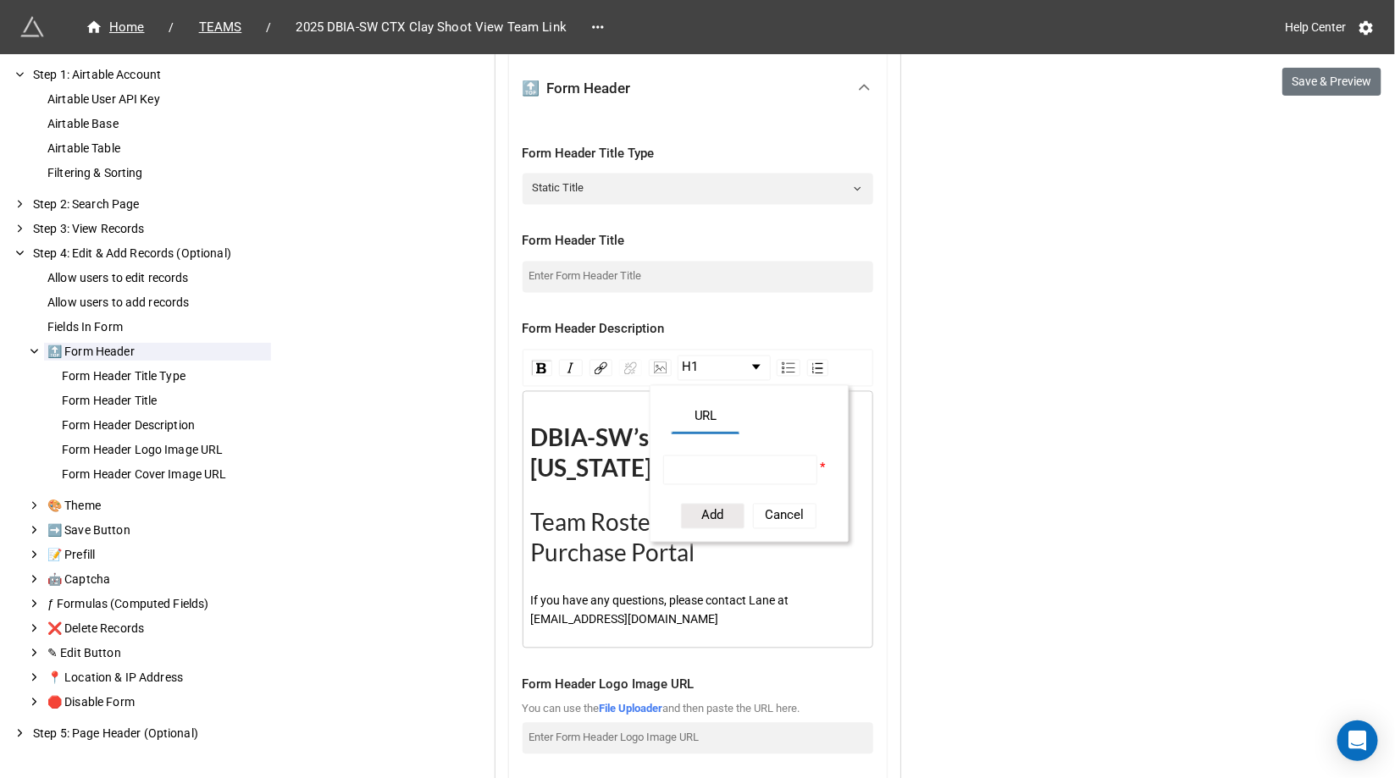
click at [695, 465] on input "rdw-image-control" at bounding box center [740, 471] width 155 height 30
paste input "[URL][DOMAIN_NAME][DOMAIN_NAME]"
type input "[URL][DOMAIN_NAME][DOMAIN_NAME]"
click at [698, 512] on button "Add" at bounding box center [713, 516] width 64 height 25
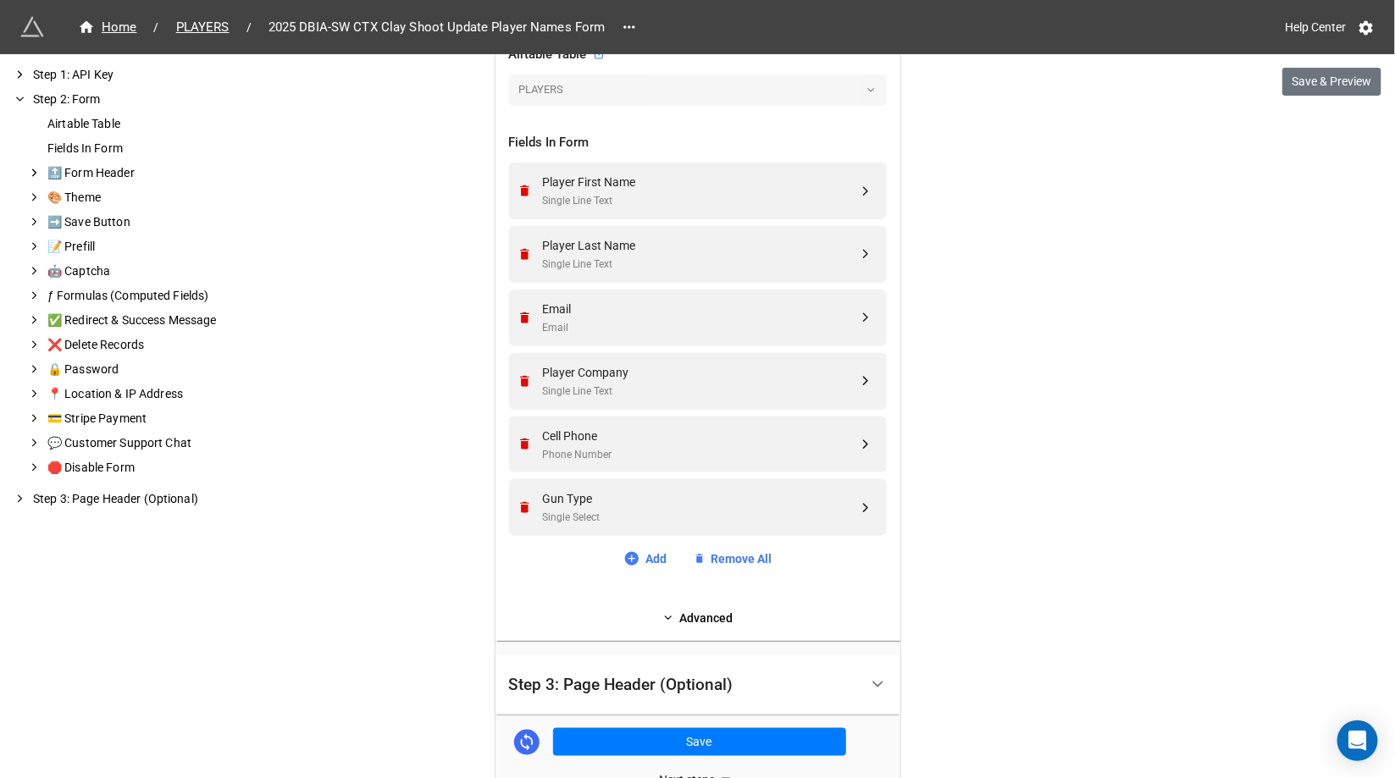
scroll to position [704, 0]
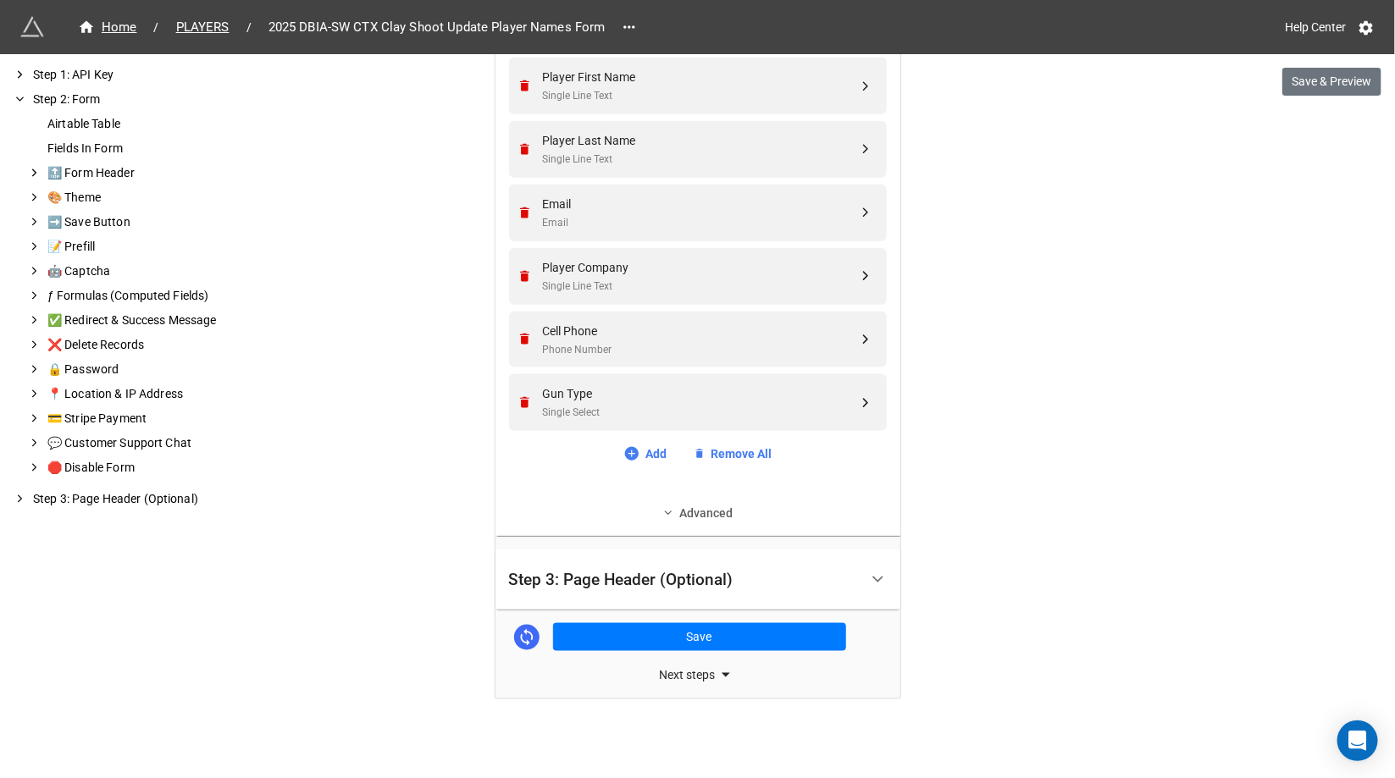
click at [689, 516] on link "Advanced" at bounding box center [698, 513] width 378 height 19
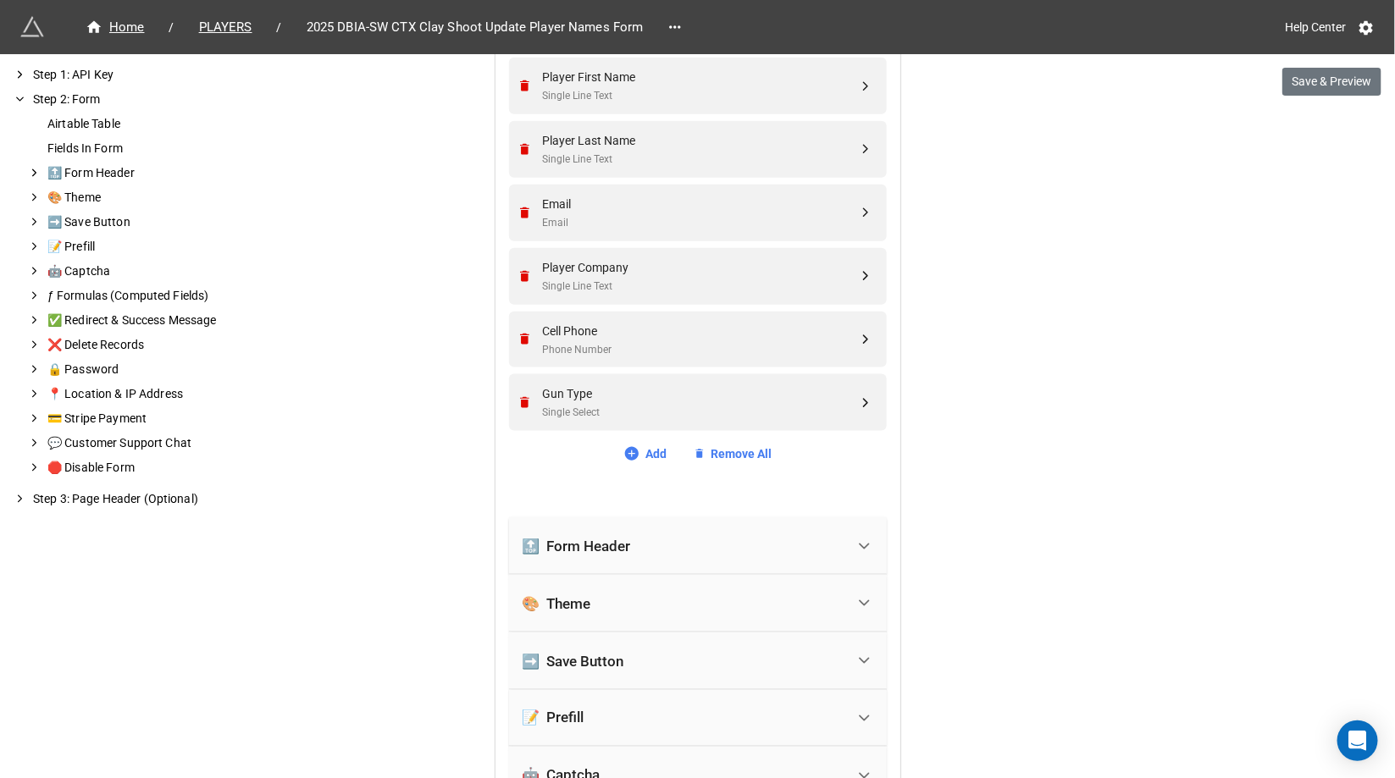
click at [669, 533] on div "🔝 Form Header" at bounding box center [684, 546] width 323 height 37
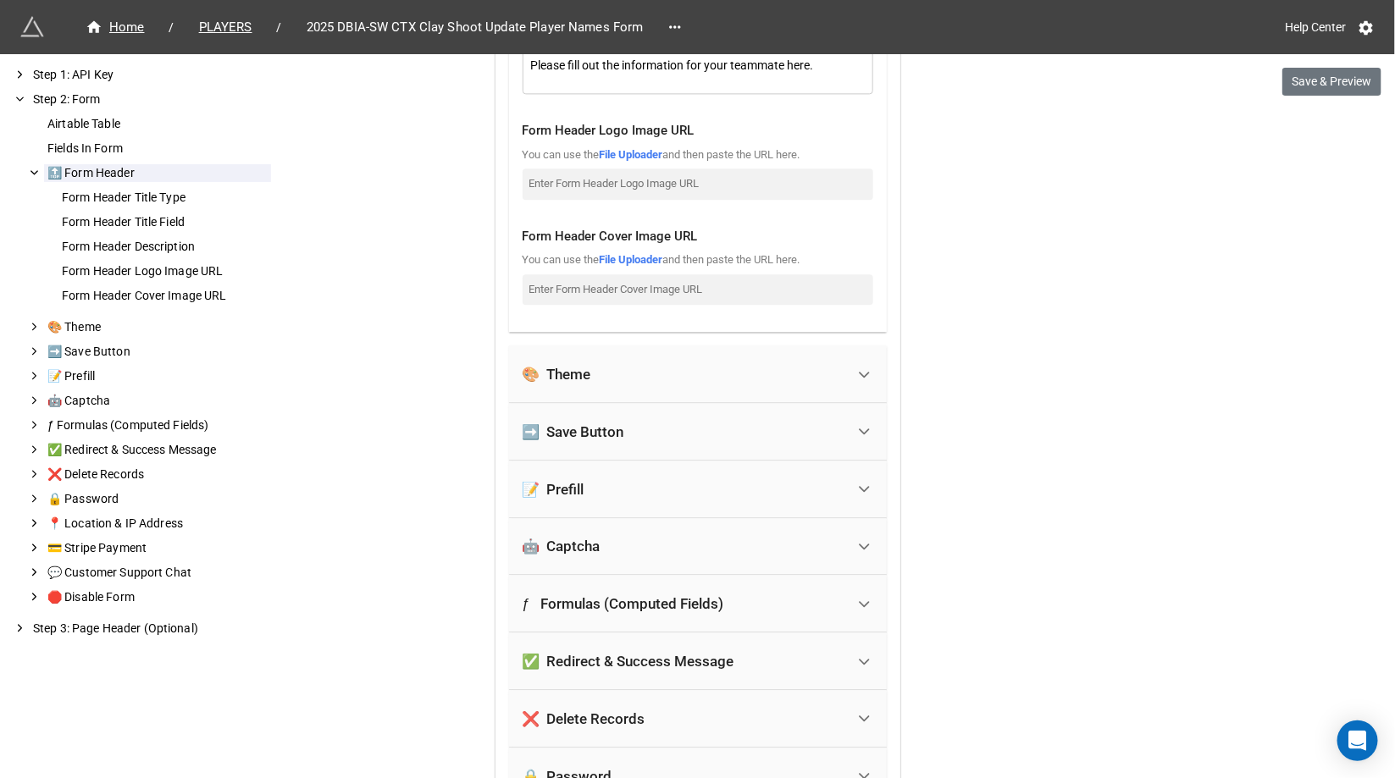
scroll to position [1634, 0]
